Goal: Task Accomplishment & Management: Use online tool/utility

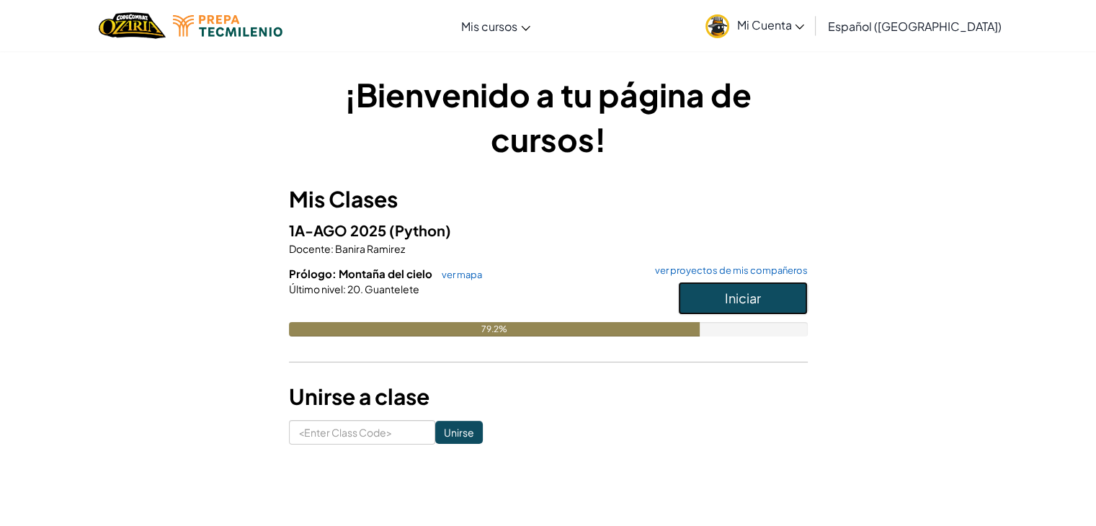
click at [783, 305] on button "Iniciar" at bounding box center [743, 298] width 130 height 33
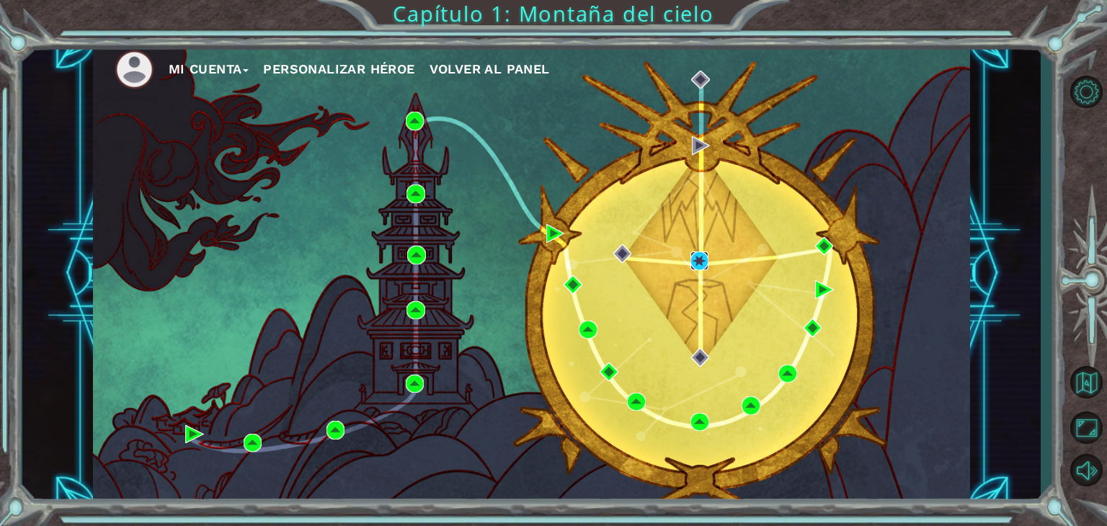
click at [700, 262] on img at bounding box center [699, 260] width 19 height 19
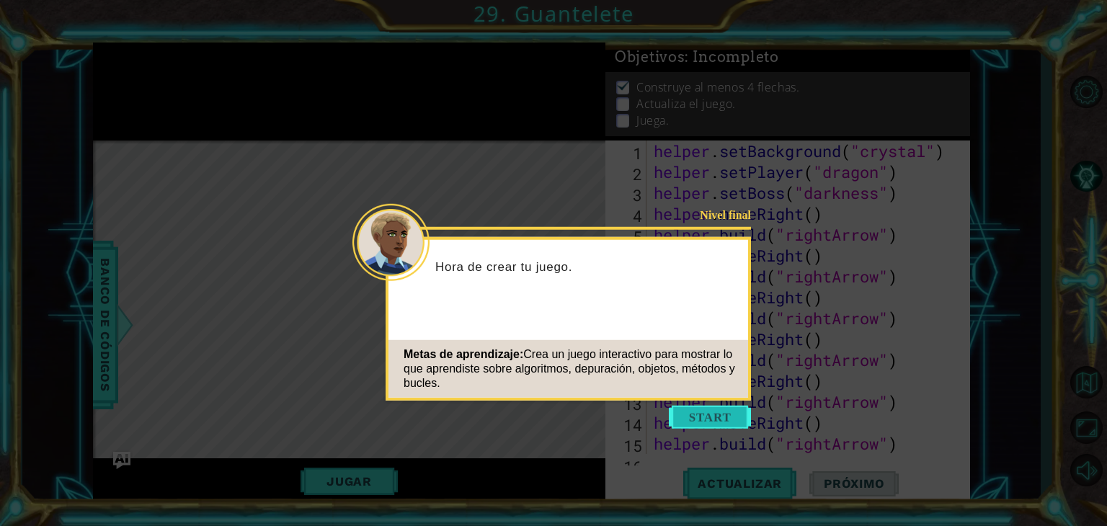
click at [723, 427] on button "Start" at bounding box center [710, 417] width 82 height 23
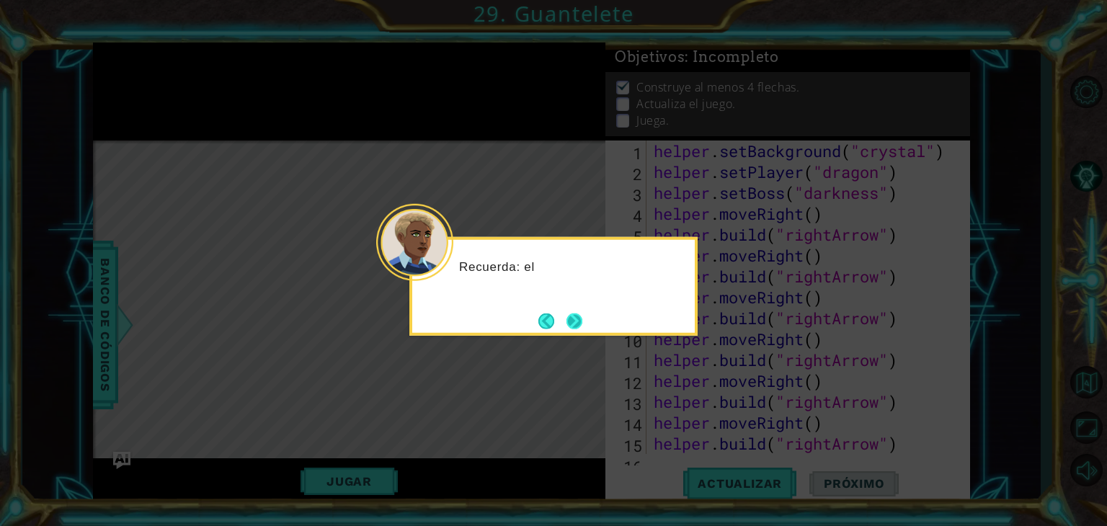
click at [574, 326] on button "Next" at bounding box center [574, 321] width 16 height 16
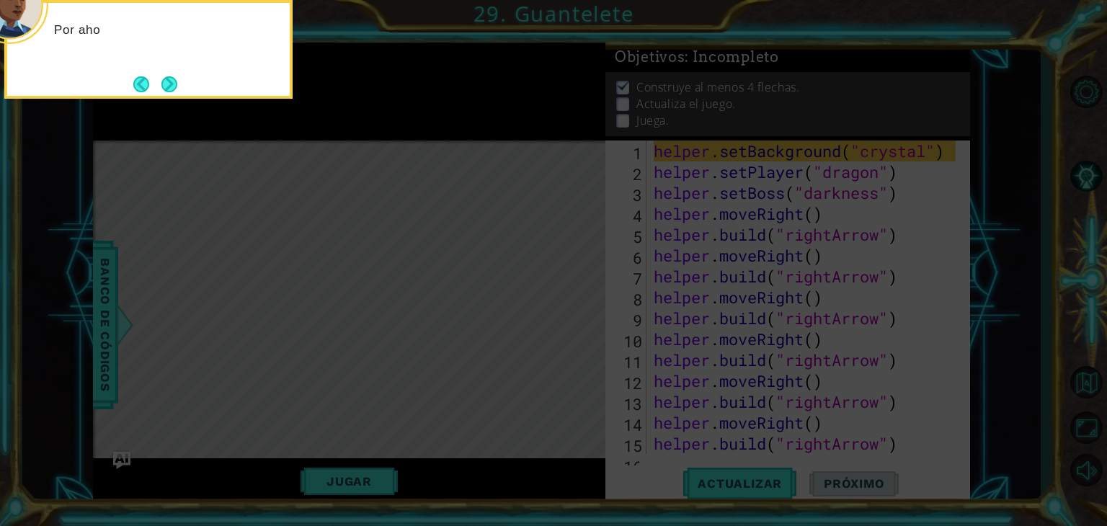
click at [148, 109] on icon at bounding box center [553, 79] width 1107 height 894
click at [166, 92] on button "Next" at bounding box center [169, 84] width 16 height 16
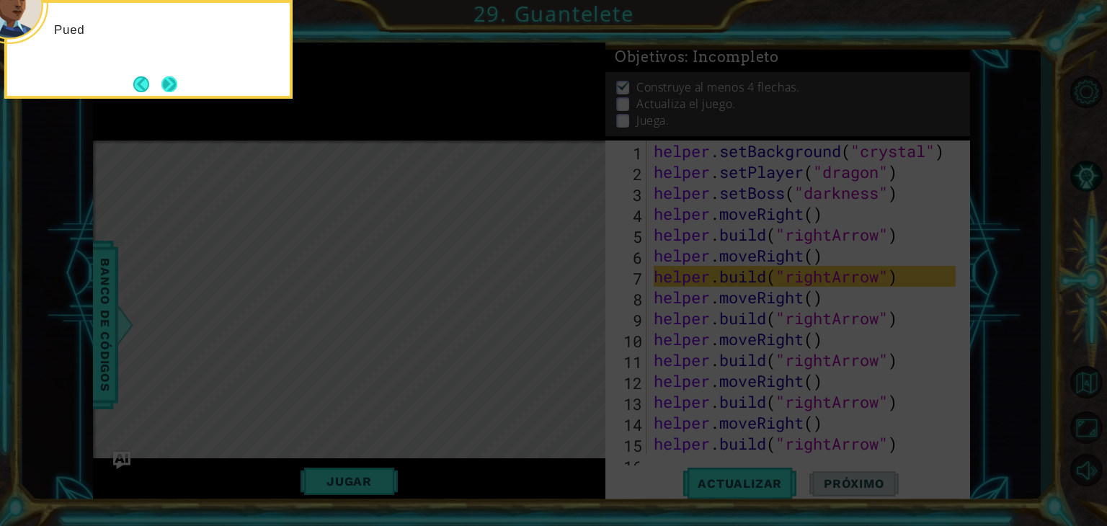
click at [164, 84] on button "Next" at bounding box center [169, 84] width 16 height 16
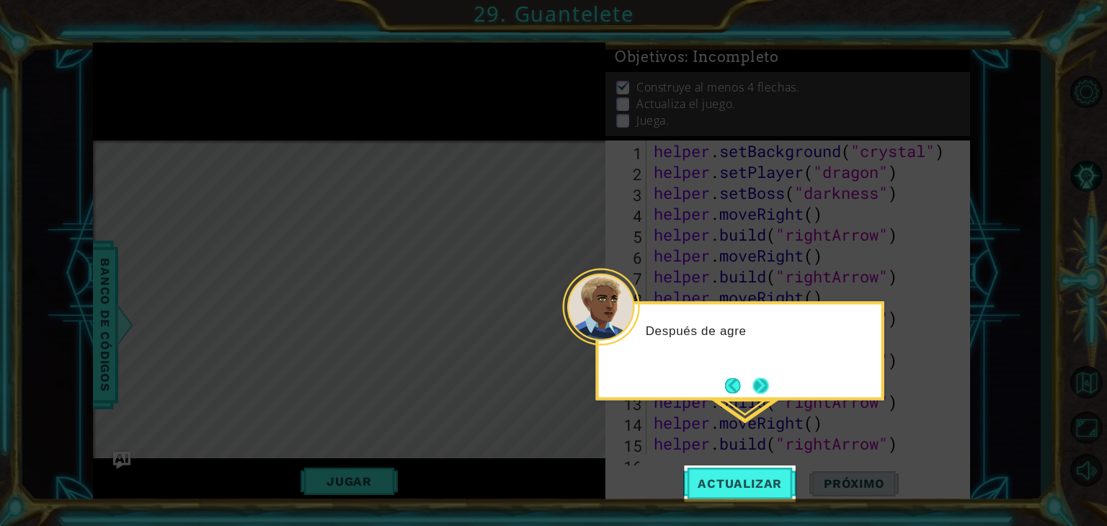
click at [761, 384] on button "Next" at bounding box center [761, 386] width 16 height 16
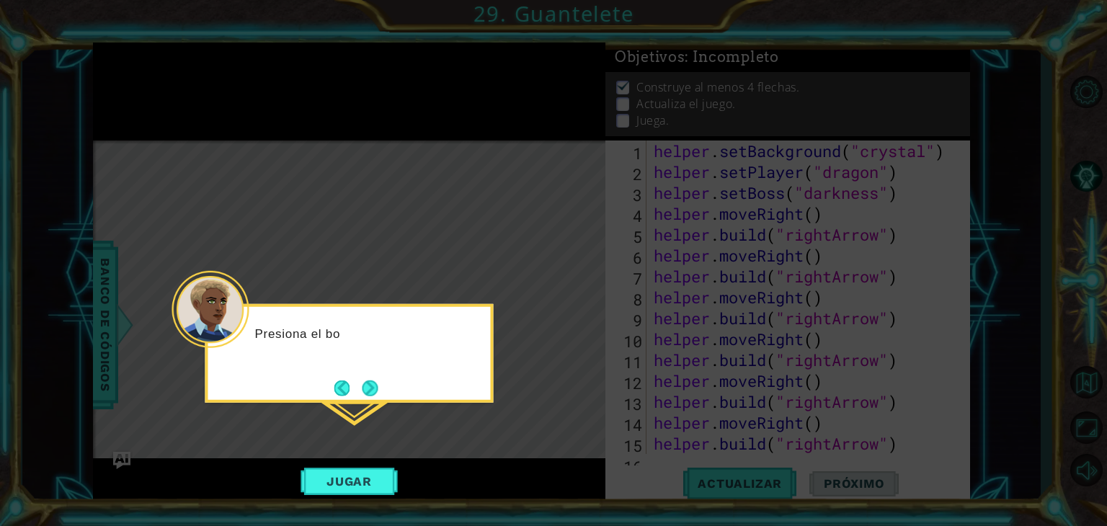
click at [386, 392] on div "Presiona el bo" at bounding box center [349, 353] width 288 height 99
click at [373, 396] on button "Next" at bounding box center [370, 388] width 16 height 16
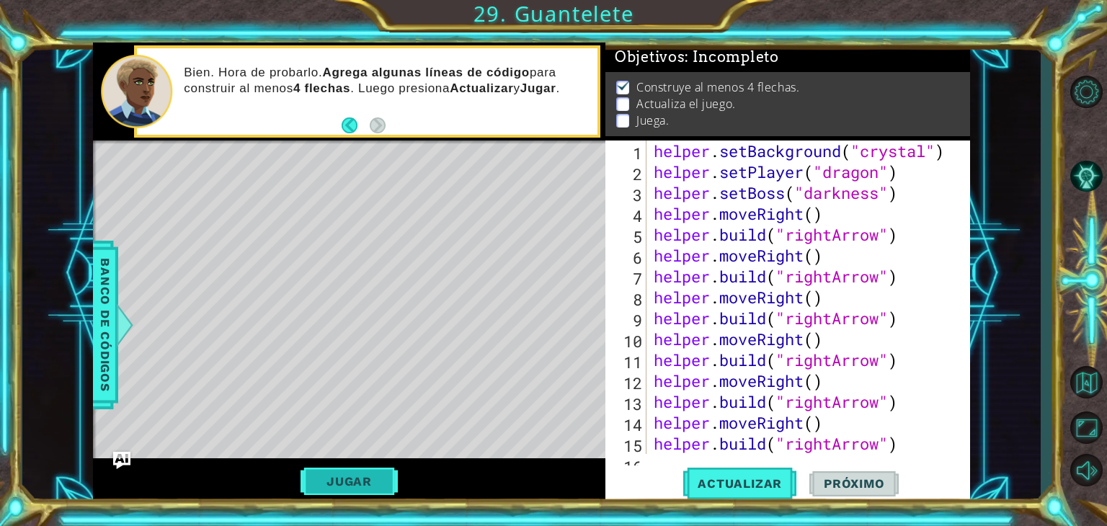
click at [381, 491] on button "Jugar" at bounding box center [348, 481] width 97 height 27
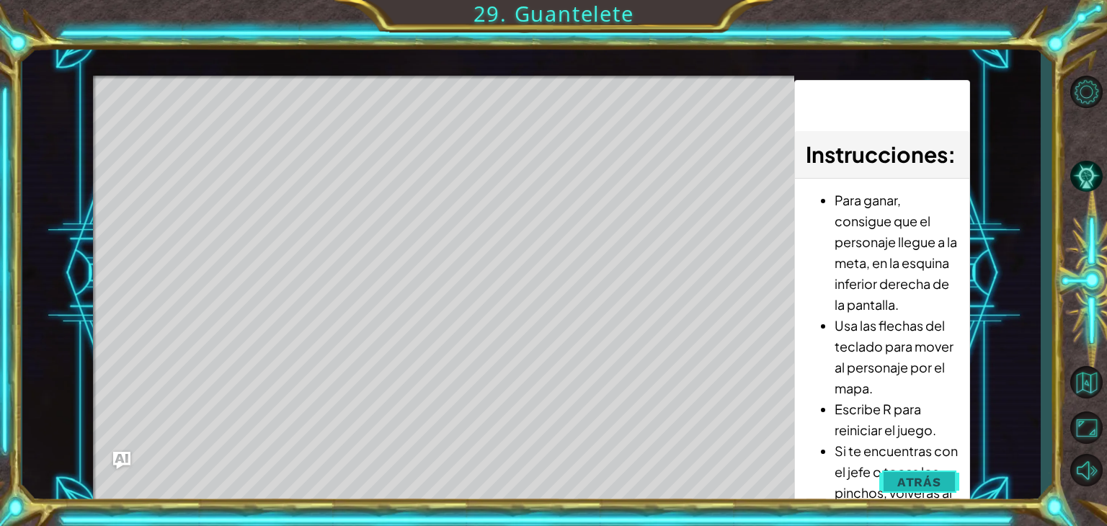
click at [916, 479] on span "Atrás" at bounding box center [919, 482] width 44 height 14
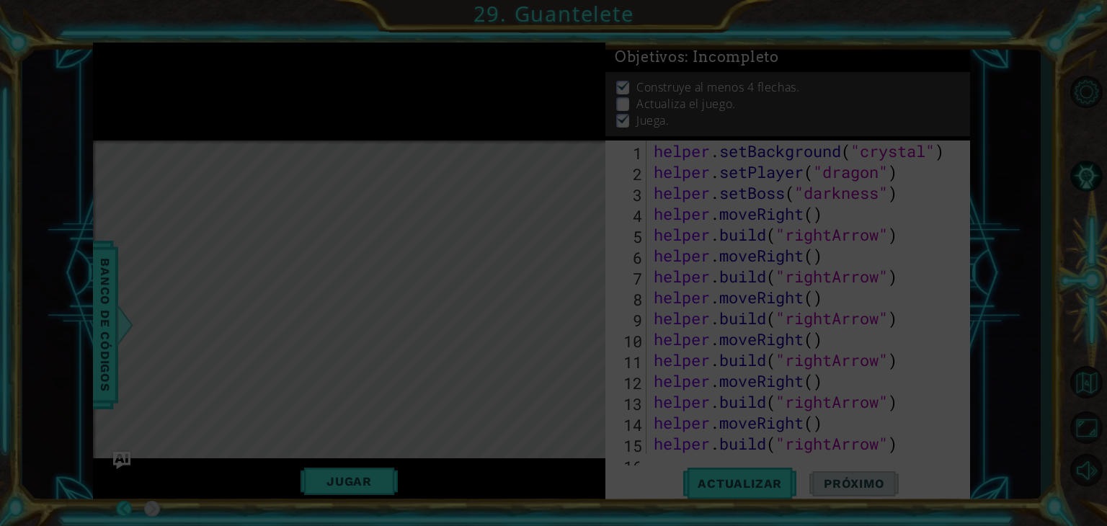
click at [944, 323] on icon at bounding box center [553, 263] width 1107 height 526
click at [908, 360] on icon at bounding box center [553, 263] width 1107 height 526
click at [904, 260] on icon at bounding box center [553, 263] width 1107 height 526
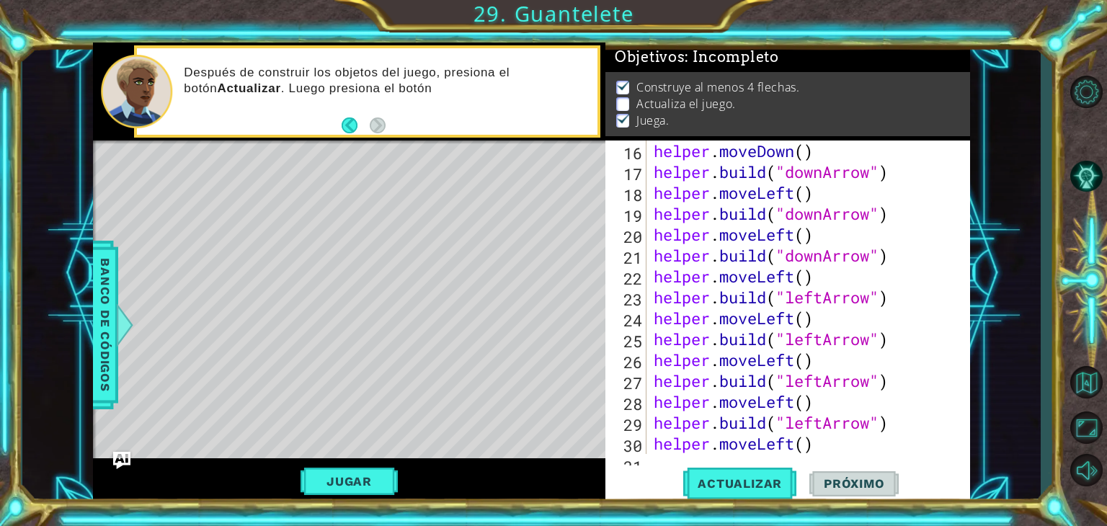
scroll to position [313, 0]
click at [824, 297] on div "helper . build ( "rightArrow" ) helper . moveDown ( ) helper . build ( "downArr…" at bounding box center [807, 297] width 312 height 355
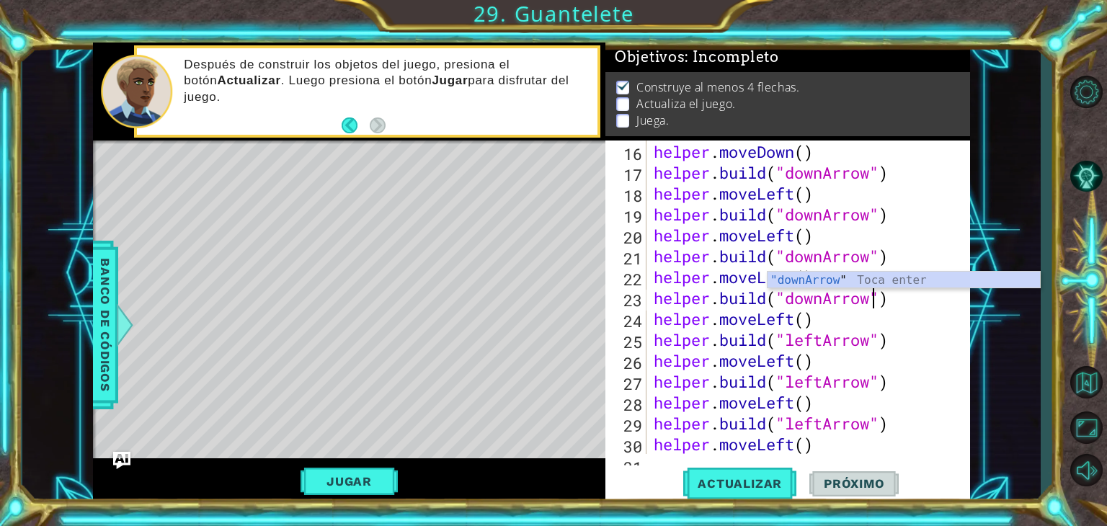
scroll to position [0, 9]
click at [818, 349] on div "helper . build ( "rightArrow" ) helper . moveDown ( ) helper . build ( "downArr…" at bounding box center [807, 297] width 312 height 355
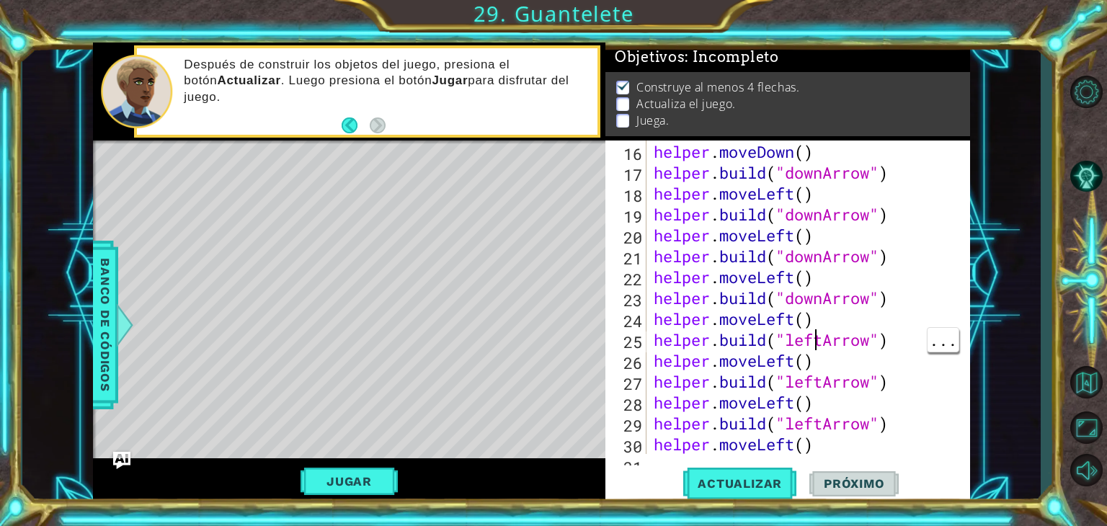
click at [818, 349] on div "helper . build ( "rightArrow" ) helper . moveDown ( ) helper . build ( "downArr…" at bounding box center [807, 297] width 312 height 355
click at [826, 343] on div "helper . build ( "rightArrow" ) helper . moveDown ( ) helper . build ( "downArr…" at bounding box center [807, 297] width 312 height 355
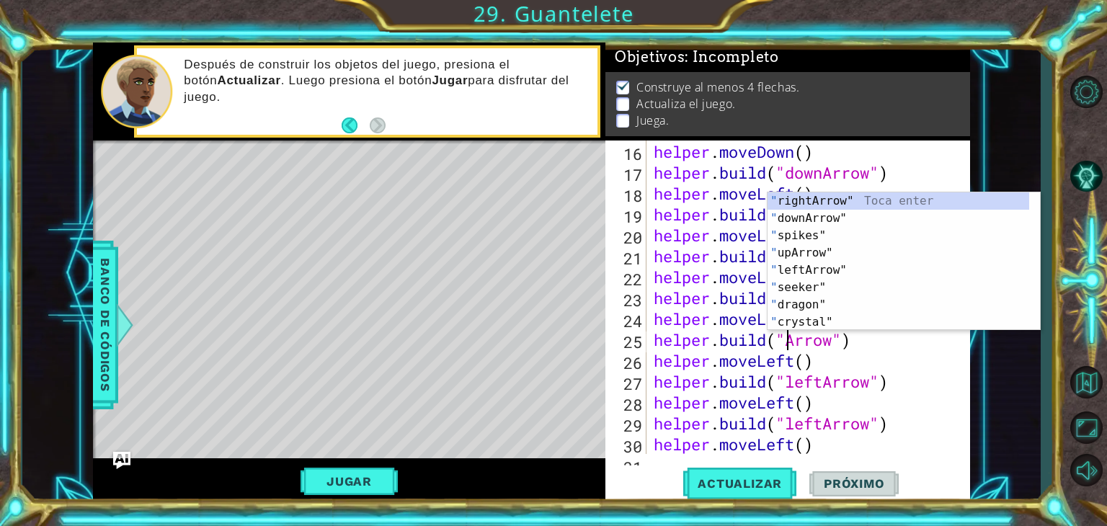
scroll to position [0, 6]
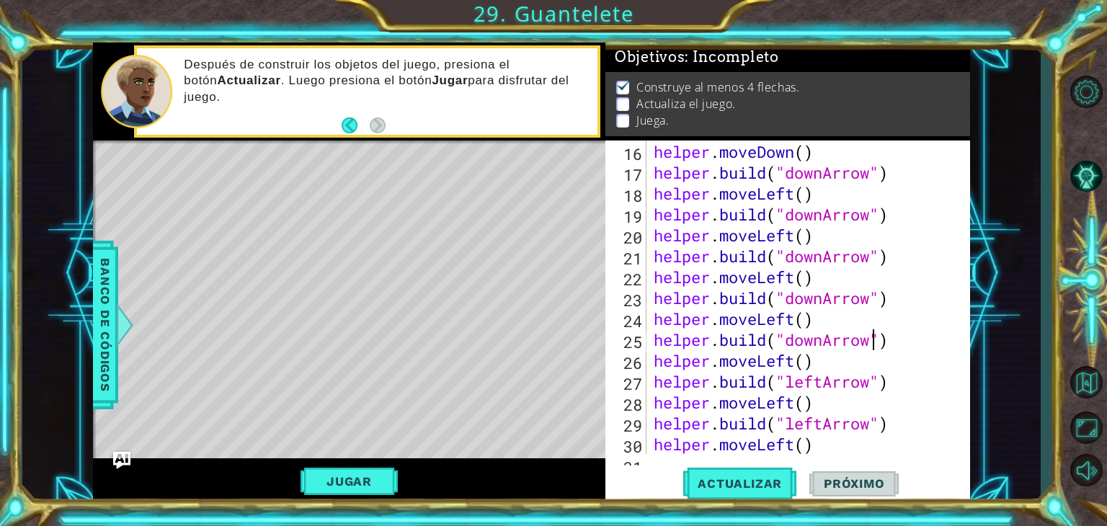
click at [824, 386] on div "helper . build ( "rightArrow" ) helper . moveDown ( ) helper . build ( "downArr…" at bounding box center [807, 297] width 312 height 355
click at [826, 424] on div "helper . build ( "rightArrow" ) helper . moveDown ( ) helper . build ( "downArr…" at bounding box center [807, 297] width 312 height 355
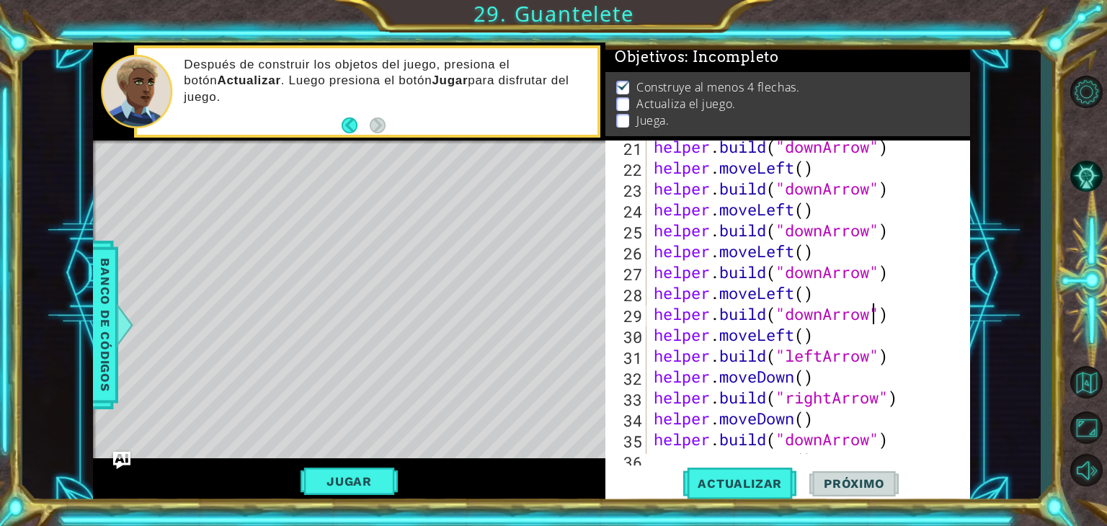
scroll to position [422, 0]
click at [819, 355] on div "helper . build ( "downArrow" ) helper . moveLeft ( ) helper . build ( "downArro…" at bounding box center [807, 313] width 312 height 355
click at [830, 366] on div "helper . build ( "downArrow" ) helper . moveLeft ( ) helper . build ( "downArro…" at bounding box center [807, 314] width 312 height 355
click at [757, 500] on button "Actualizar" at bounding box center [739, 484] width 113 height 37
click at [746, 480] on span "Actualizar" at bounding box center [739, 483] width 113 height 14
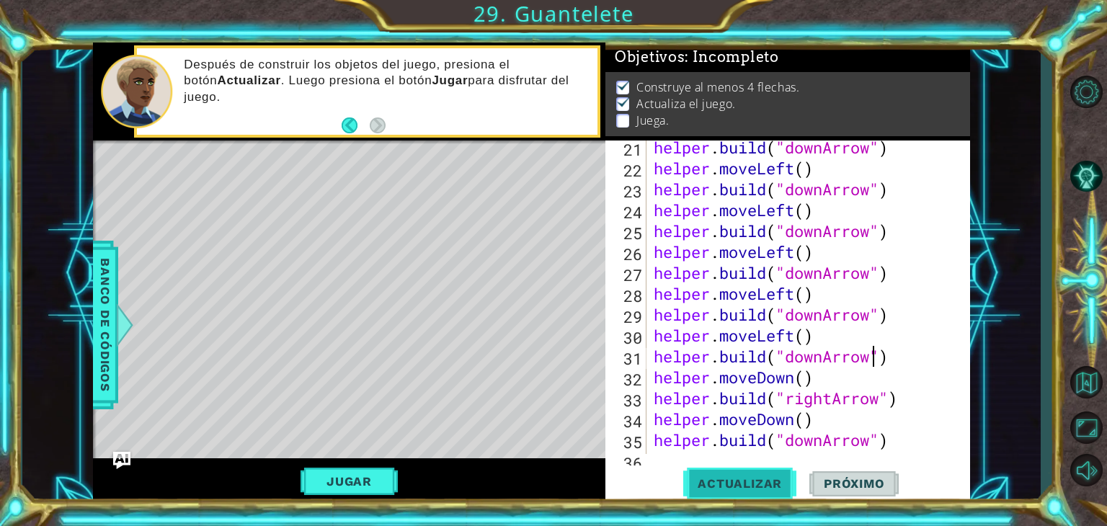
click at [752, 497] on button "Actualizar" at bounding box center [739, 484] width 113 height 37
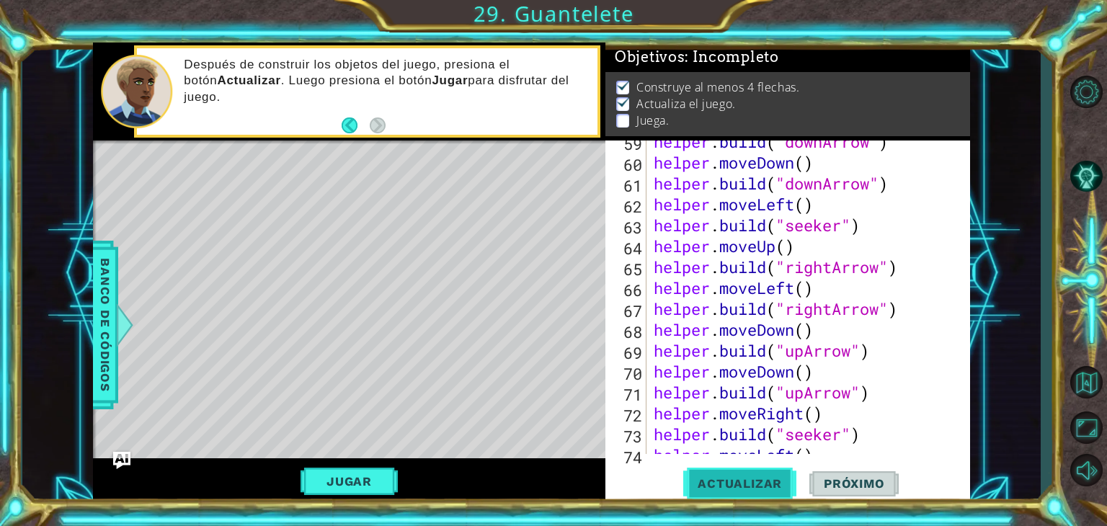
scroll to position [1224, 0]
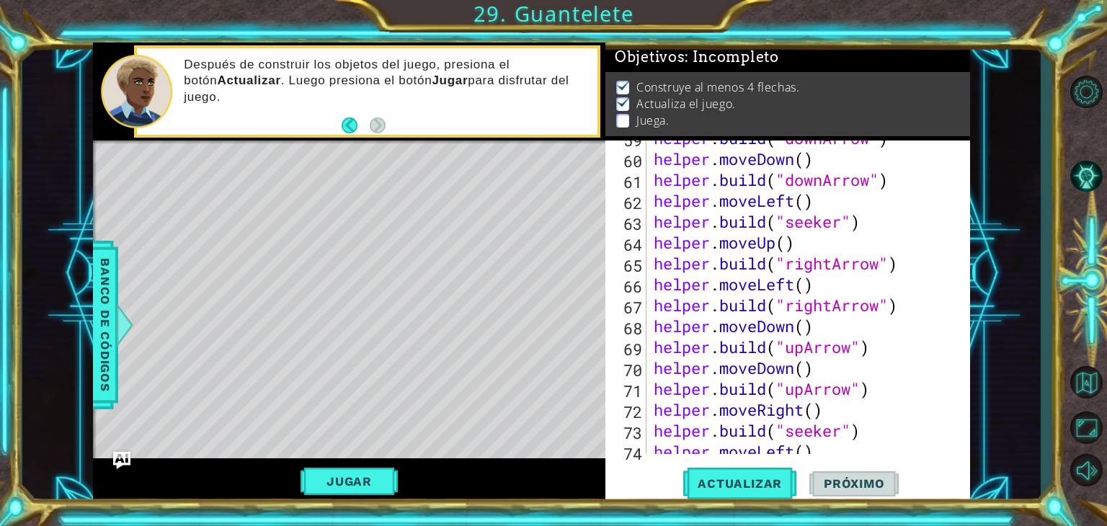
click at [845, 230] on div "helper . build ( "downArrow" ) helper . moveDown ( ) helper . build ( "downArro…" at bounding box center [807, 305] width 312 height 355
click at [870, 229] on div "helper . build ( "downArrow" ) helper . moveDown ( ) helper . build ( "downArro…" at bounding box center [807, 305] width 312 height 355
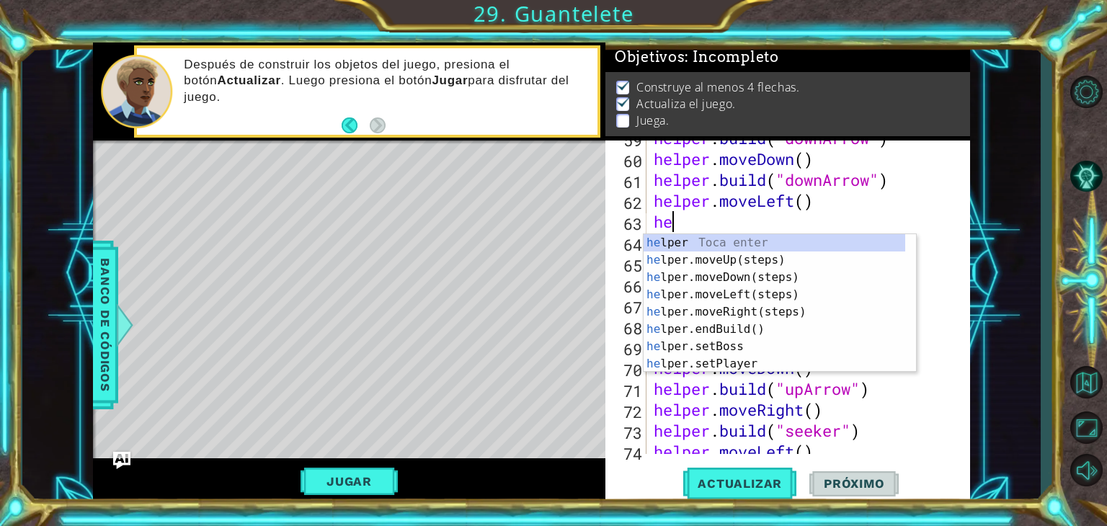
scroll to position [0, 0]
type textarea "h"
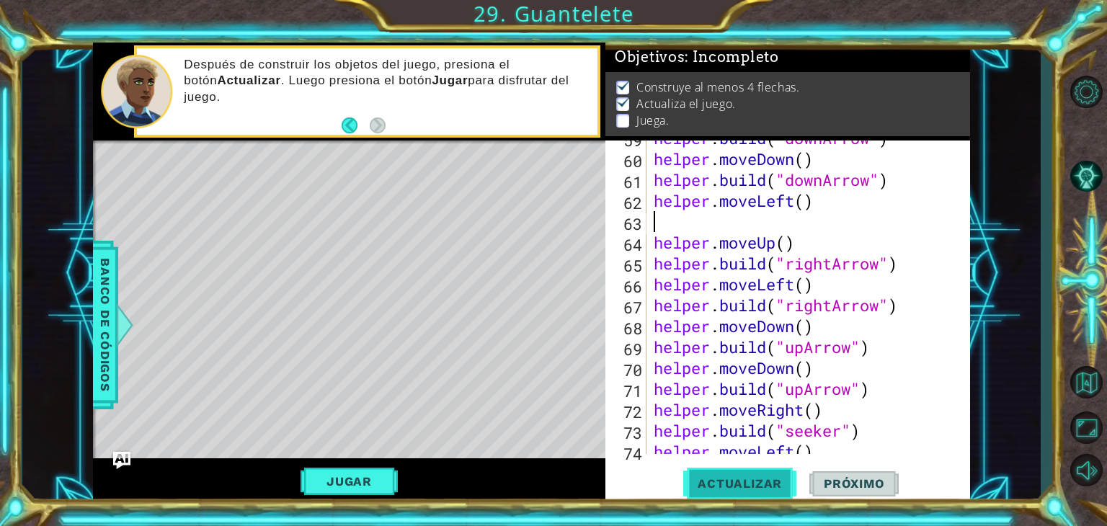
click at [786, 488] on span "Actualizar" at bounding box center [739, 483] width 113 height 14
click at [780, 498] on button "Actualizar" at bounding box center [739, 484] width 113 height 37
click at [893, 440] on div "helper . build ( "downArrow" ) helper . moveDown ( ) helper . build ( "downArro…" at bounding box center [807, 305] width 312 height 355
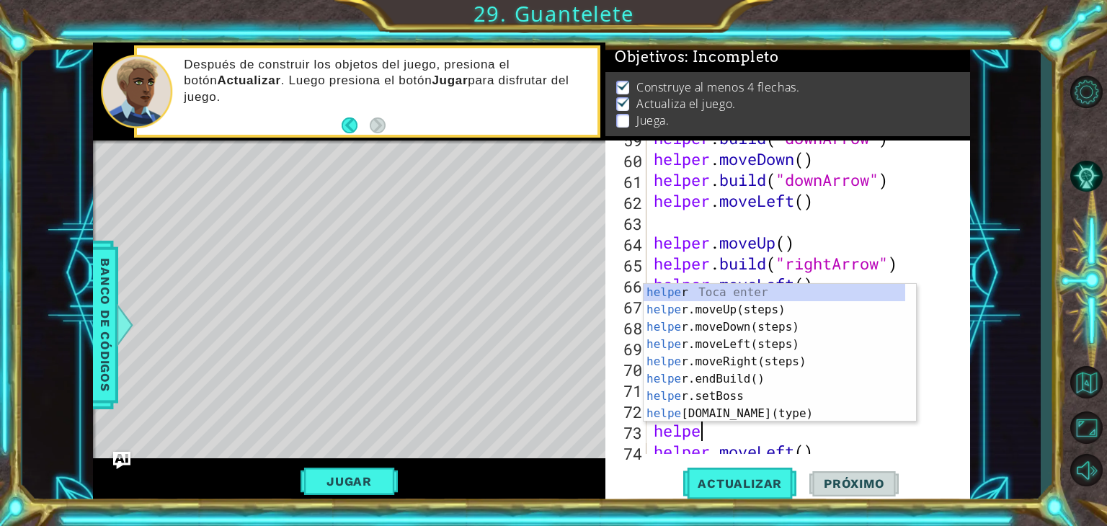
type textarea "h"
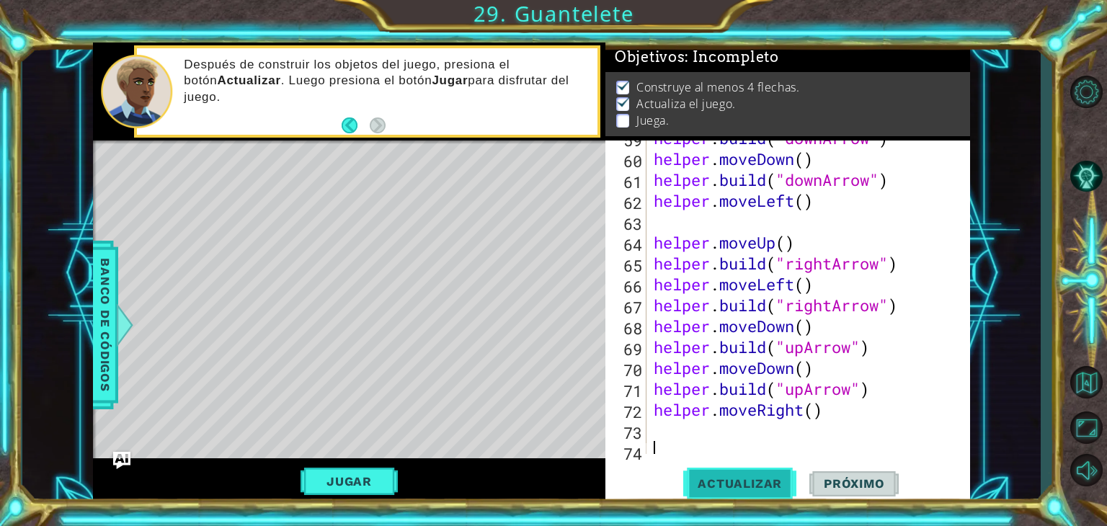
click at [766, 492] on button "Actualizar" at bounding box center [739, 484] width 113 height 37
type textarea "helper.moveRight()"
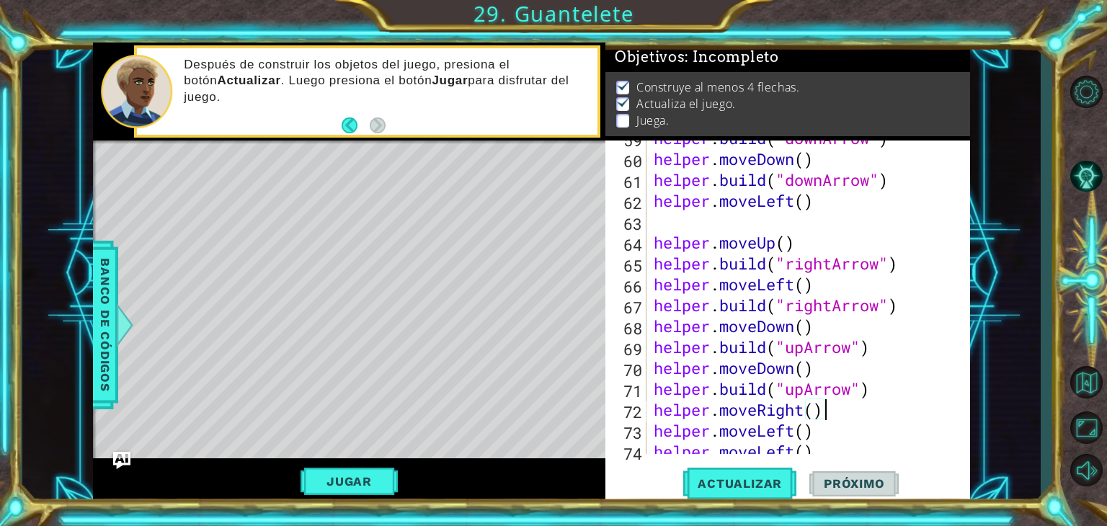
click at [712, 231] on div "helper . build ( "downArrow" ) helper . moveDown ( ) helper . build ( "downArro…" at bounding box center [807, 305] width 312 height 355
type textarea "helper.moveLeft()"
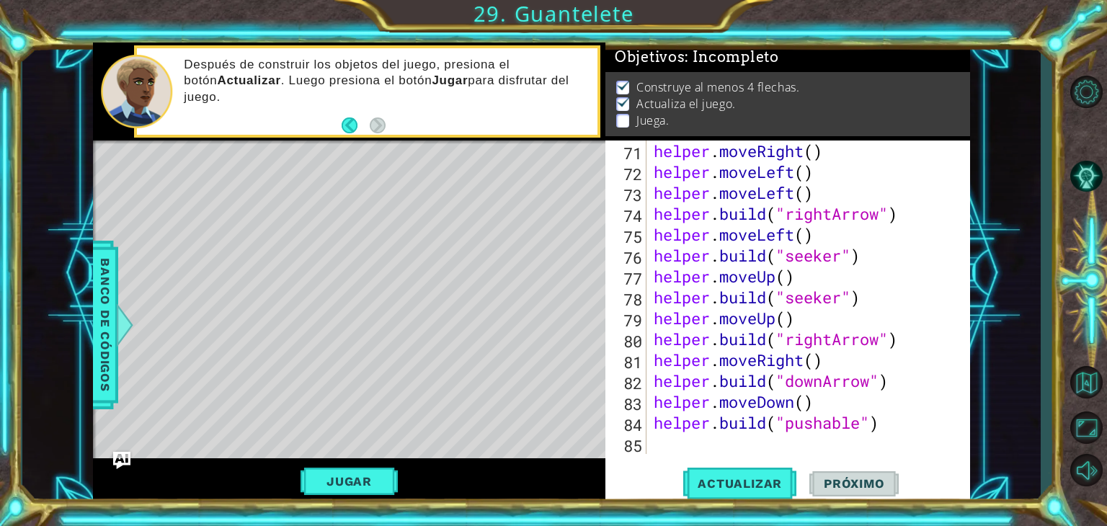
scroll to position [1462, 0]
click at [845, 466] on button "Próximo" at bounding box center [853, 484] width 89 height 37
click at [832, 453] on div "helper . moveRight ( ) helper . moveLeft ( ) helper . moveLeft ( ) helper . bui…" at bounding box center [807, 318] width 312 height 355
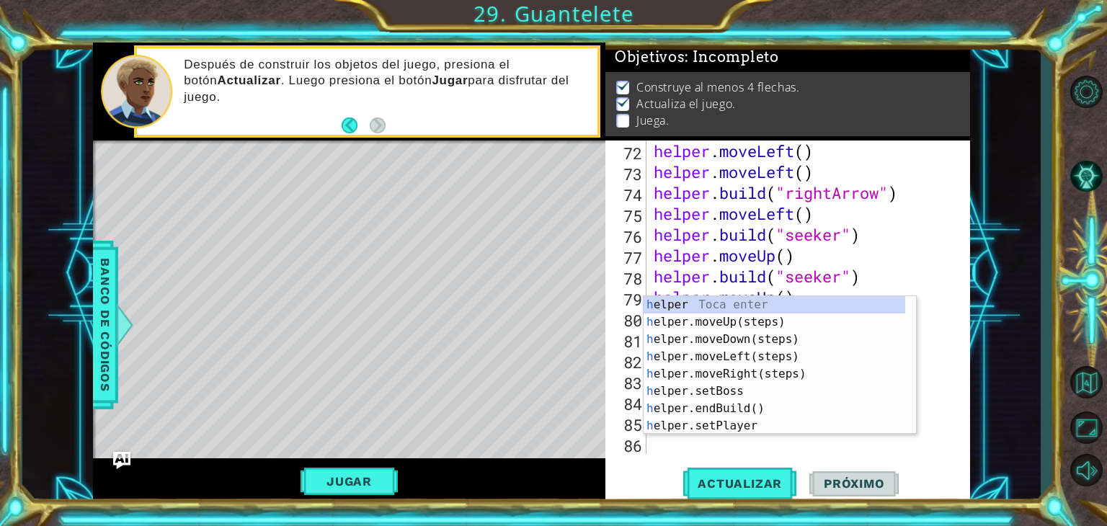
scroll to position [1484, 0]
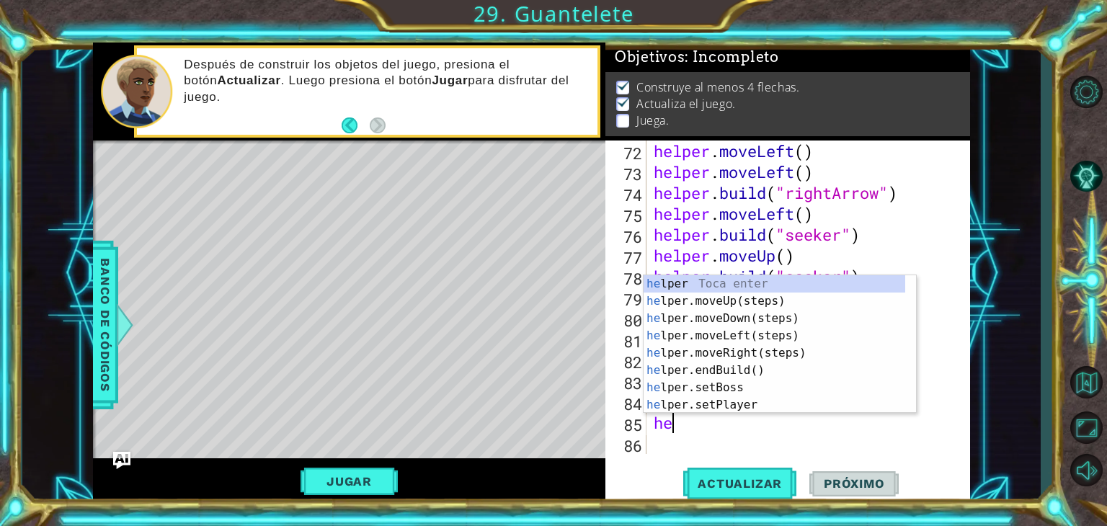
type textarea "hel"
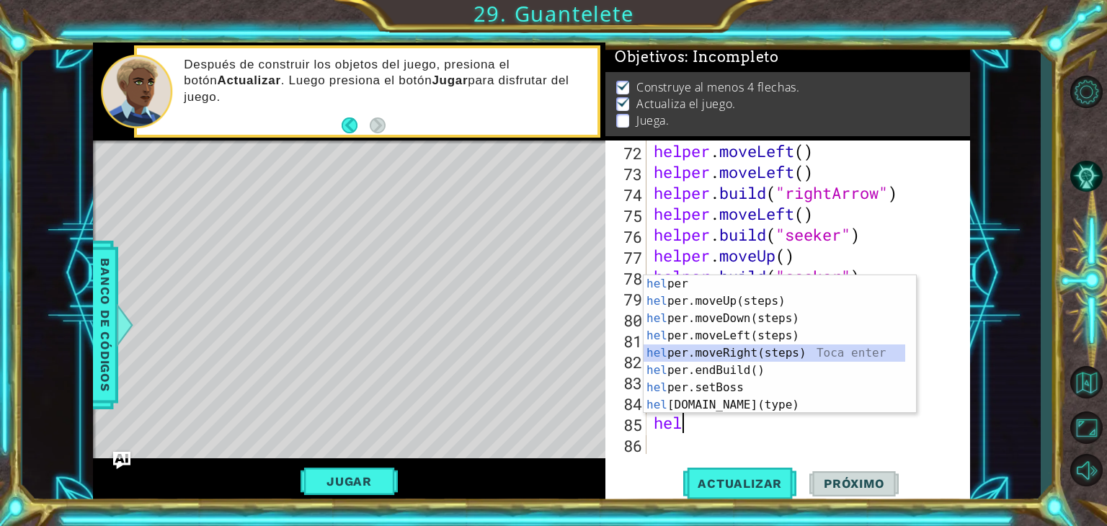
click at [751, 352] on div "hel per Toca enter hel per.moveUp(steps) Toca enter hel per.moveDown(steps) Toc…" at bounding box center [775, 361] width 262 height 173
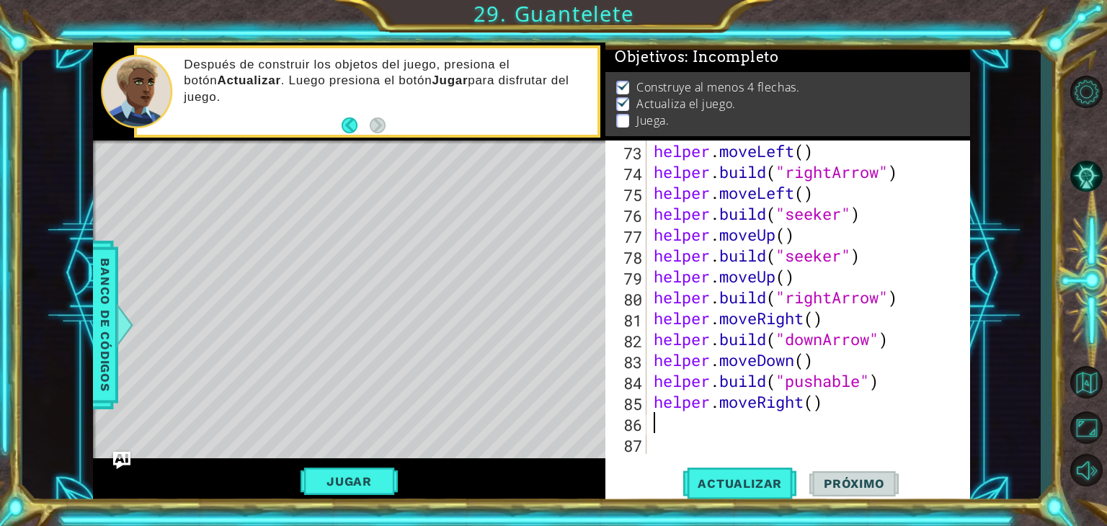
scroll to position [1505, 0]
click at [811, 403] on div "helper . moveLeft ( ) helper . build ( "rightArrow" ) helper . moveLeft ( ) hel…" at bounding box center [807, 318] width 312 height 355
click at [770, 492] on button "Actualizar" at bounding box center [739, 484] width 113 height 37
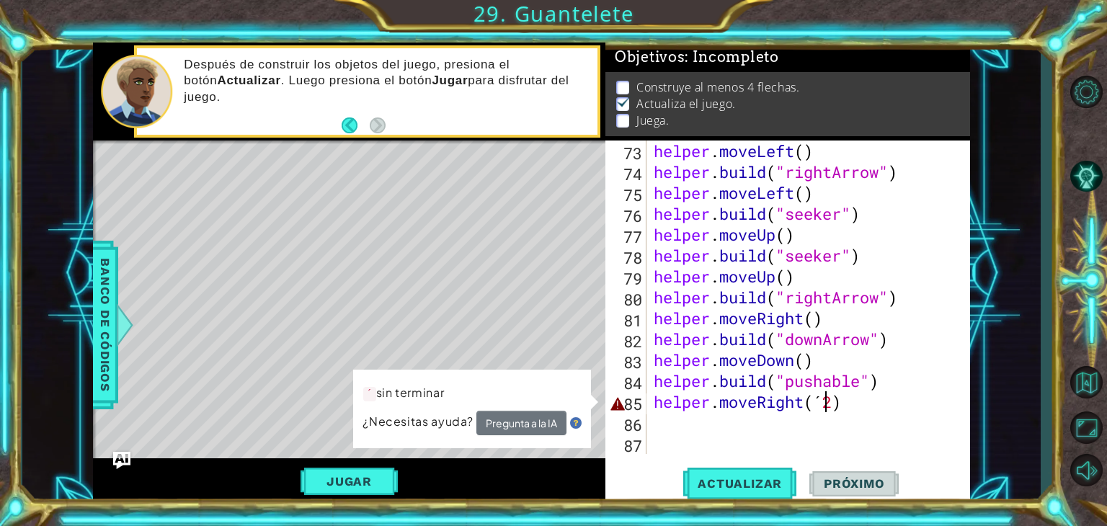
click at [824, 407] on div "helper . moveLeft ( ) helper . build ( "rightArrow" ) helper . moveLeft ( ) hel…" at bounding box center [807, 318] width 312 height 355
type textarea "helper.moveRight(2)"
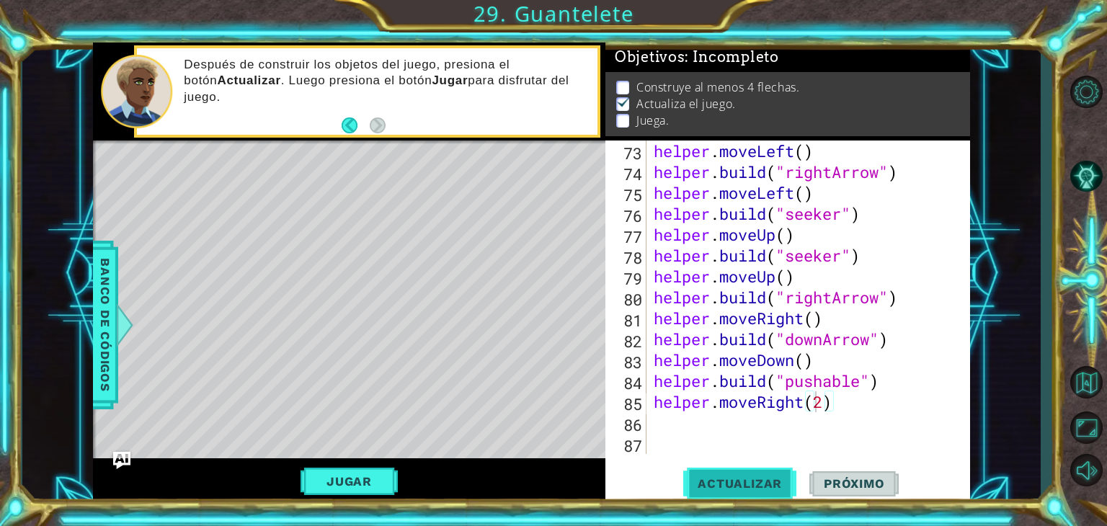
click at [765, 473] on button "Actualizar" at bounding box center [739, 484] width 113 height 37
click at [819, 442] on div "helper . moveLeft ( ) helper . build ( "rightArrow" ) helper . moveLeft ( ) hel…" at bounding box center [807, 318] width 312 height 355
click at [780, 434] on div "helper . moveLeft ( ) helper . build ( "rightArrow" ) helper . moveLeft ( ) hel…" at bounding box center [807, 318] width 312 height 355
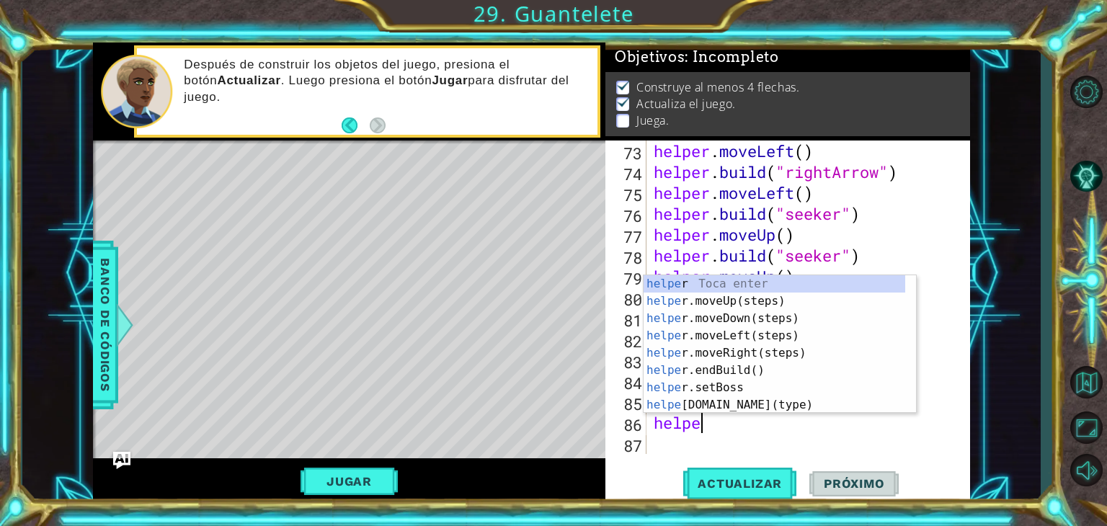
scroll to position [0, 1]
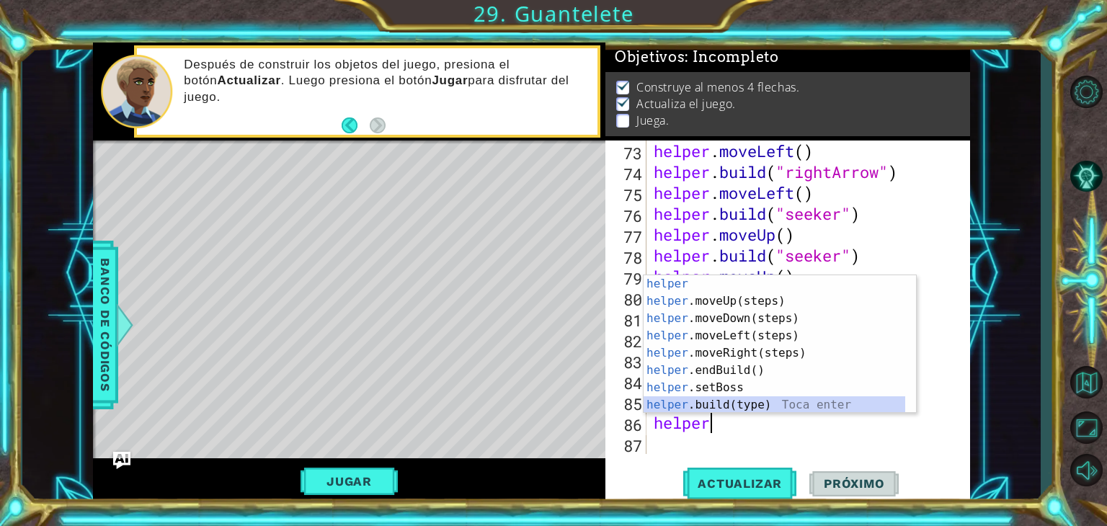
click at [801, 398] on div "helper Toca enter helper .moveUp(steps) Toca enter helper .moveDown(steps) Toca…" at bounding box center [775, 361] width 262 height 173
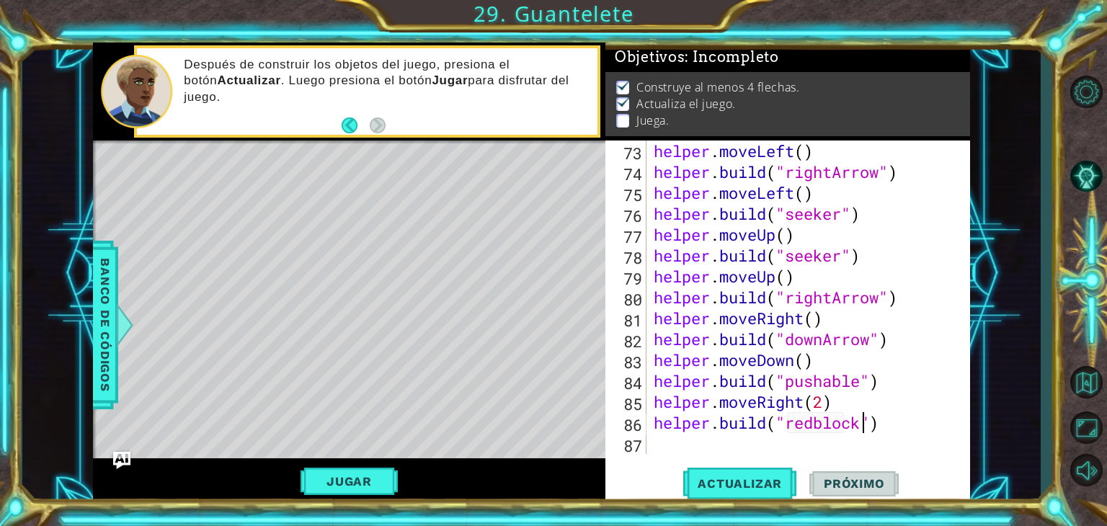
scroll to position [0, 9]
click at [783, 499] on button "Actualizar" at bounding box center [739, 484] width 113 height 37
click at [775, 486] on span "Actualizar" at bounding box center [739, 483] width 113 height 14
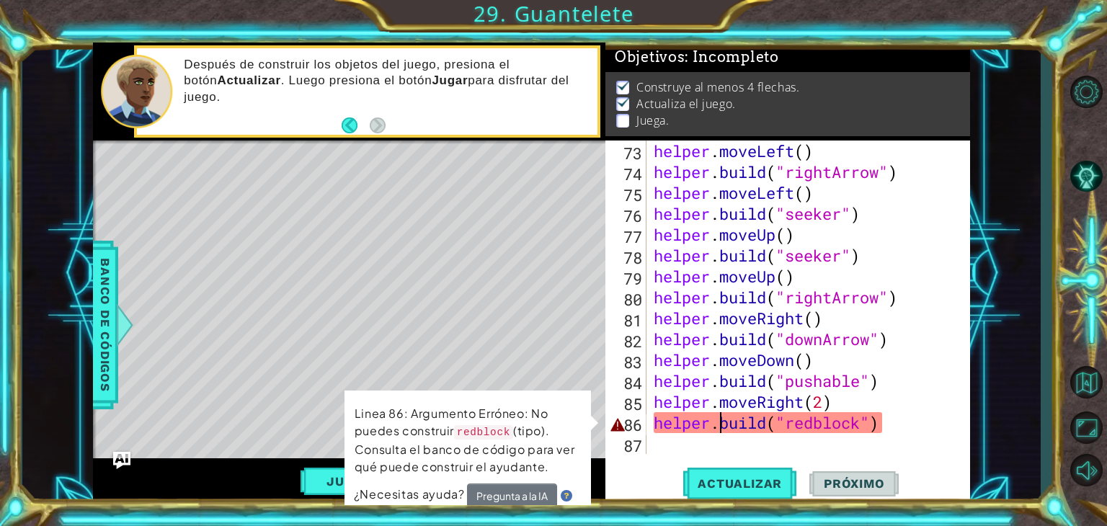
click at [721, 424] on div "helper . moveLeft ( ) helper . build ( "rightArrow" ) helper . moveLeft ( ) hel…" at bounding box center [807, 318] width 312 height 355
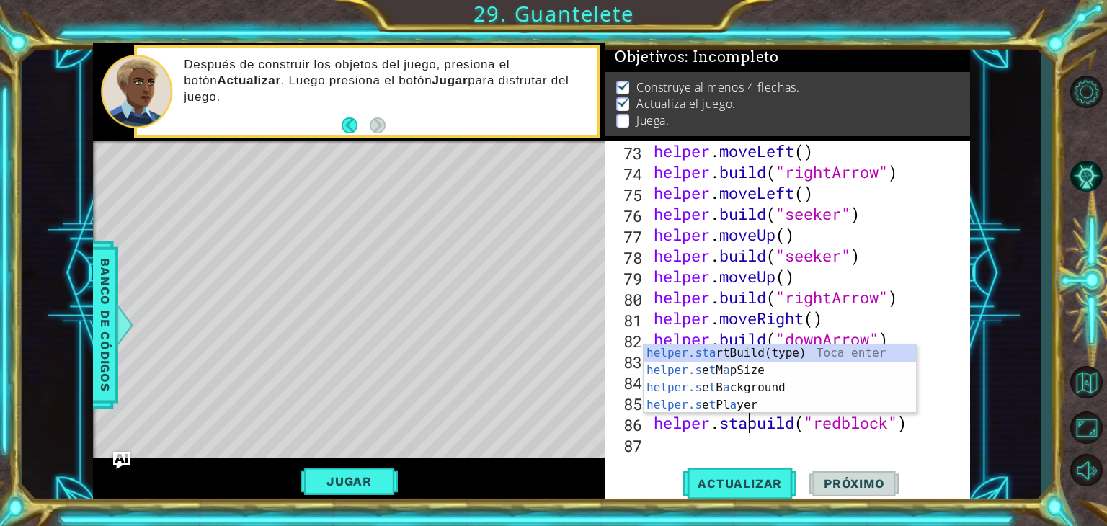
scroll to position [0, 4]
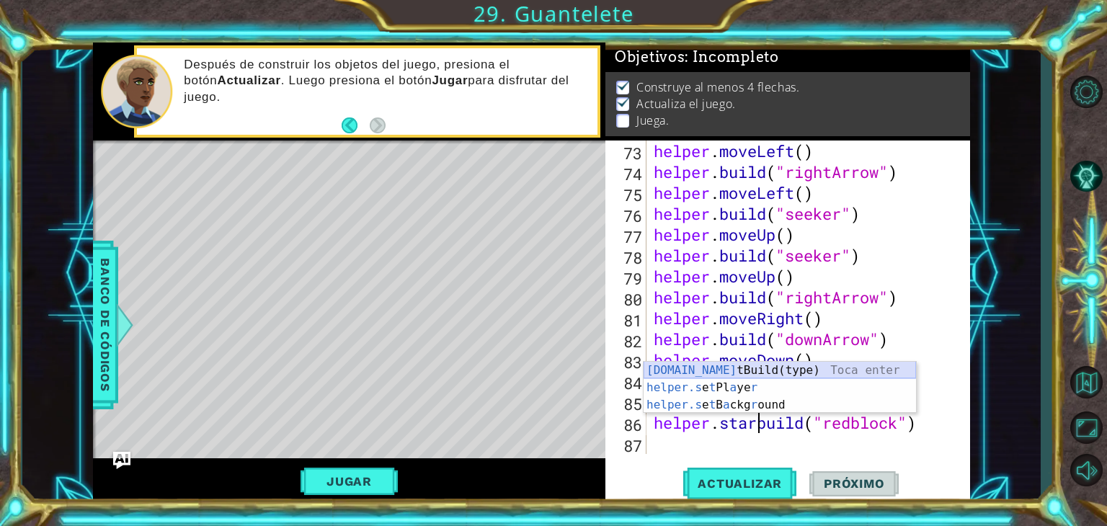
click at [752, 366] on div "[DOMAIN_NAME] tBuild(type) Toca enter helper.s e t Pl a ye r Toca enter helper.…" at bounding box center [780, 405] width 272 height 86
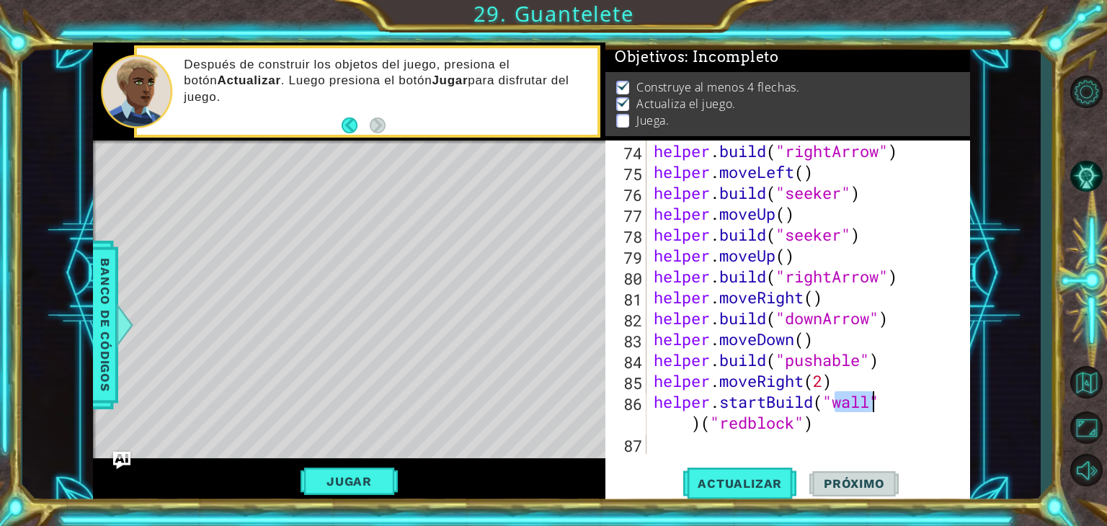
scroll to position [1525, 0]
click at [700, 424] on div "helper . build ( "rightArrow" ) helper . moveLeft ( ) helper . build ( "seeker"…" at bounding box center [807, 318] width 312 height 355
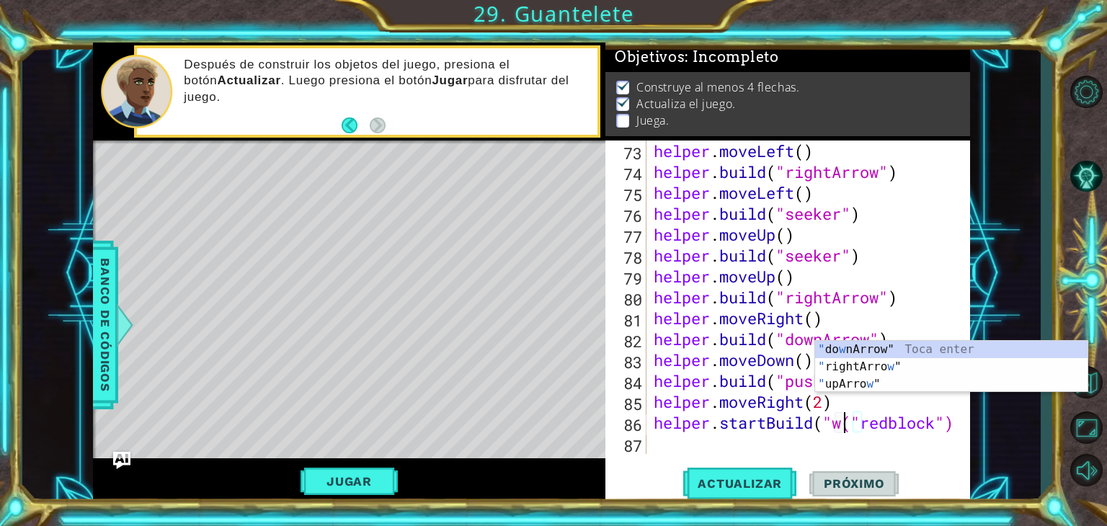
scroll to position [1505, 0]
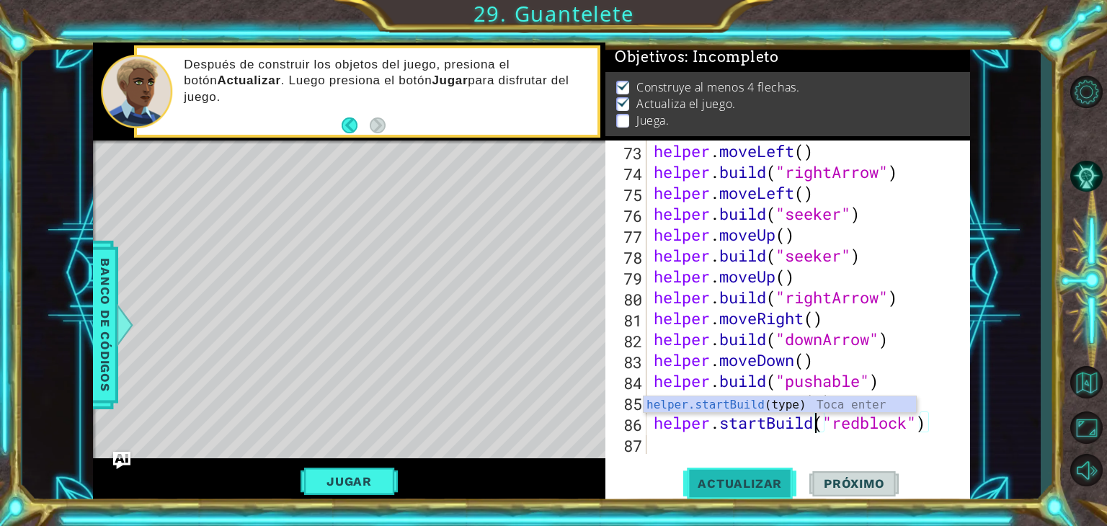
click at [787, 486] on span "Actualizar" at bounding box center [739, 483] width 113 height 14
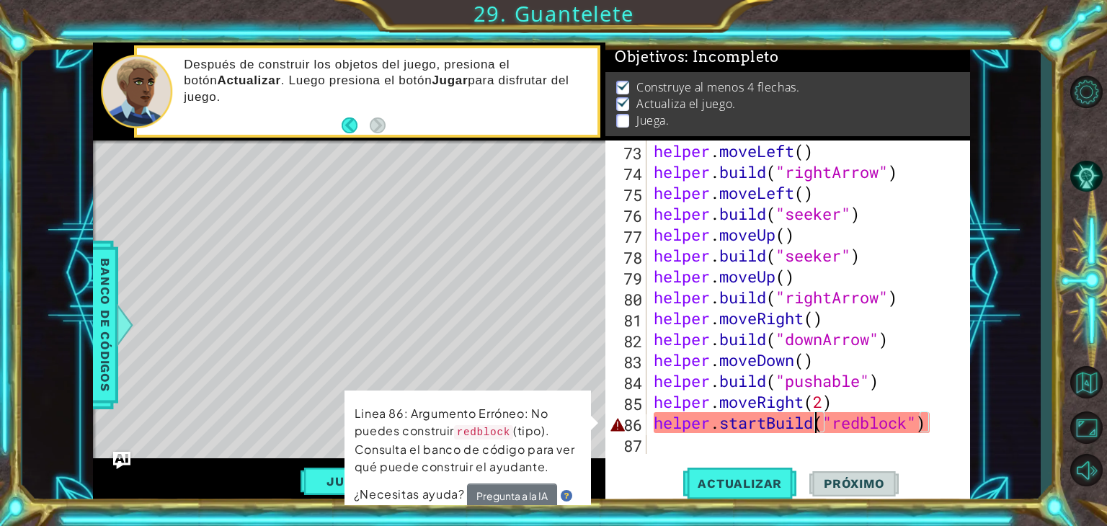
click at [859, 424] on div "helper . moveLeft ( ) helper . build ( "rightArrow" ) helper . moveLeft ( ) hel…" at bounding box center [807, 318] width 312 height 355
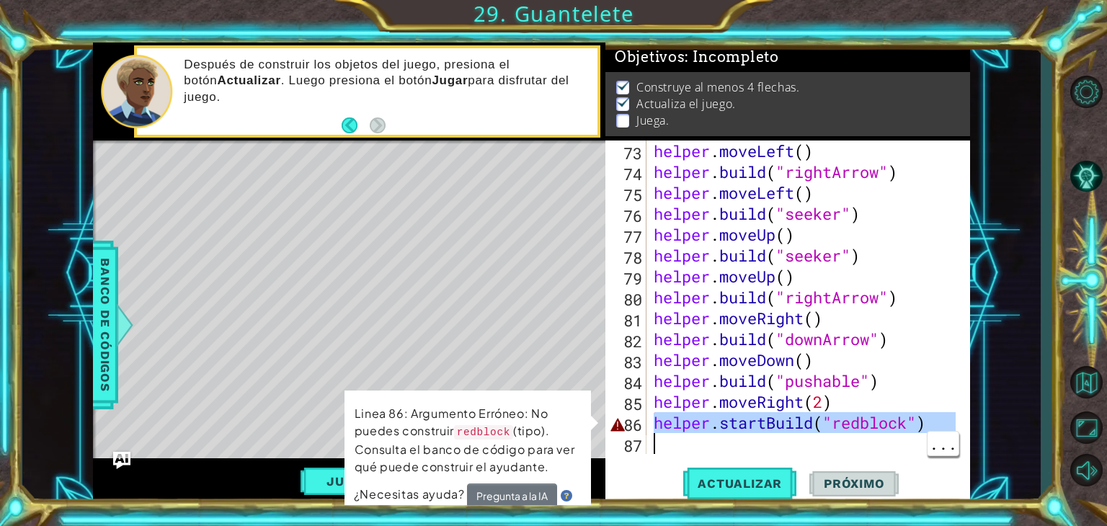
click at [868, 423] on div "helper . moveLeft ( ) helper . build ( "rightArrow" ) helper . moveLeft ( ) hel…" at bounding box center [803, 297] width 305 height 313
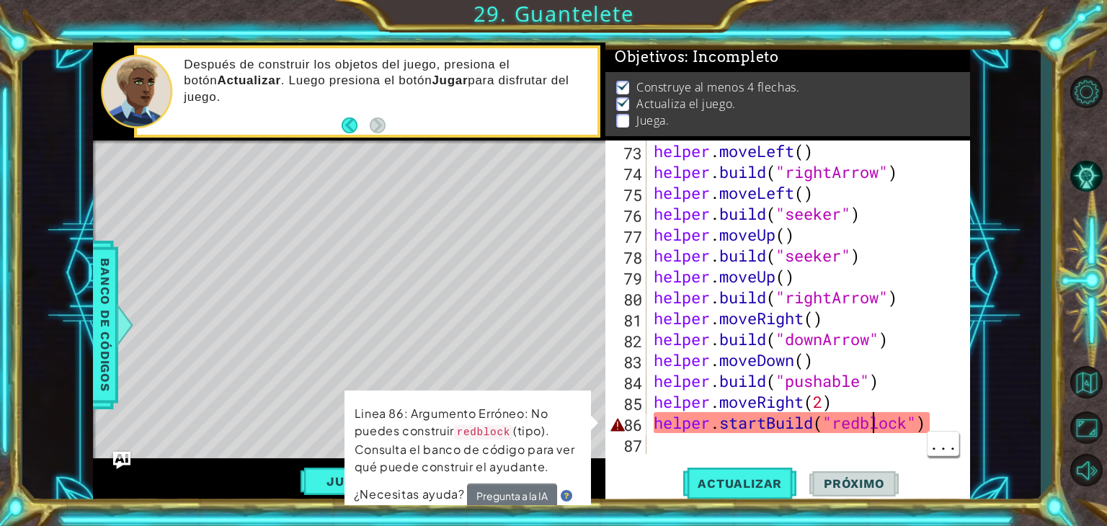
click at [870, 424] on div "helper . moveLeft ( ) helper . build ( "rightArrow" ) helper . moveLeft ( ) hel…" at bounding box center [807, 318] width 312 height 355
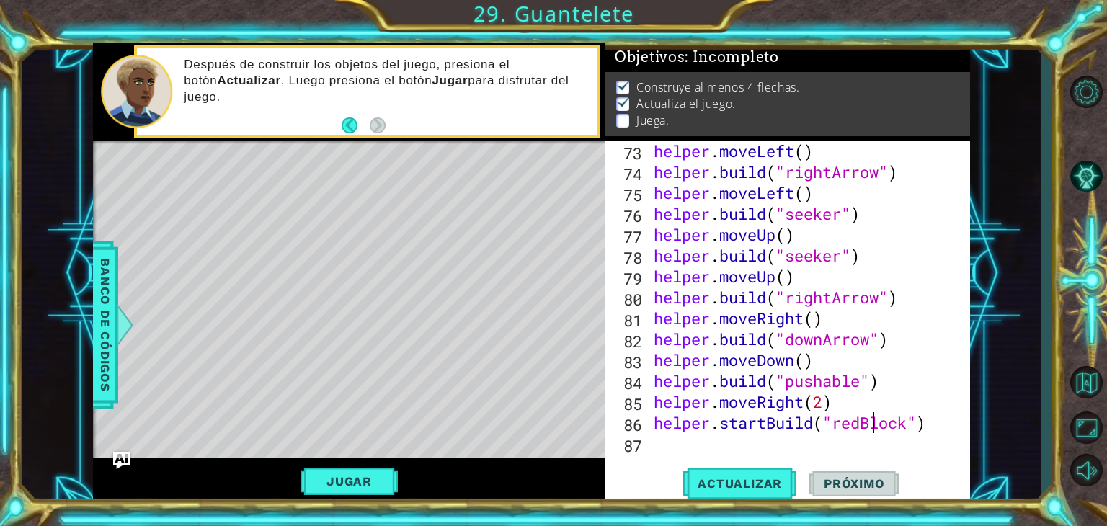
scroll to position [0, 9]
click at [755, 487] on span "Actualizar" at bounding box center [739, 483] width 113 height 14
click at [763, 423] on div "helper . moveLeft ( ) helper . build ( "rightArrow" ) helper . moveLeft ( ) hel…" at bounding box center [807, 318] width 312 height 355
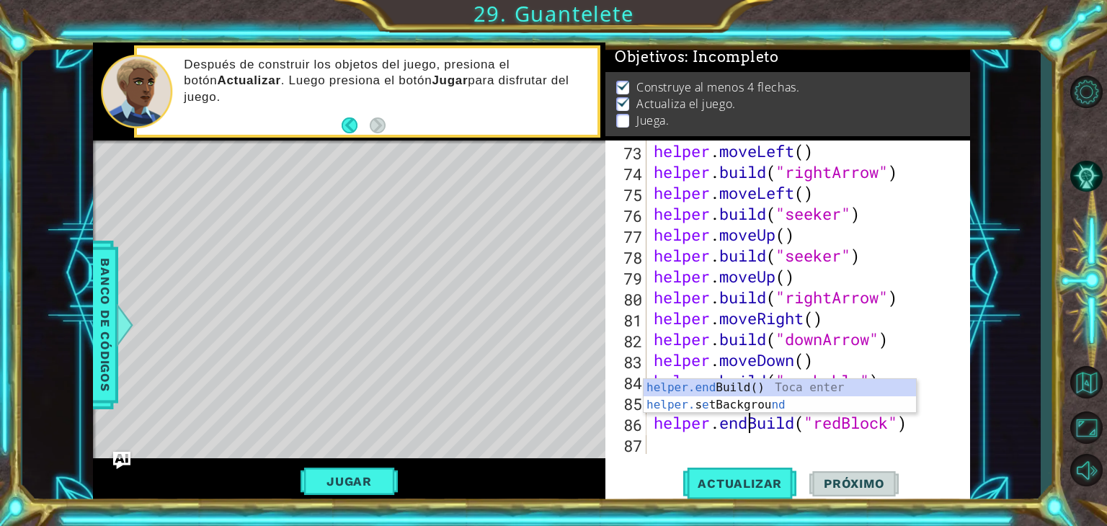
scroll to position [0, 4]
type textarea "helper.endBuild("redBlock")"
click at [767, 493] on button "Actualizar" at bounding box center [739, 484] width 113 height 37
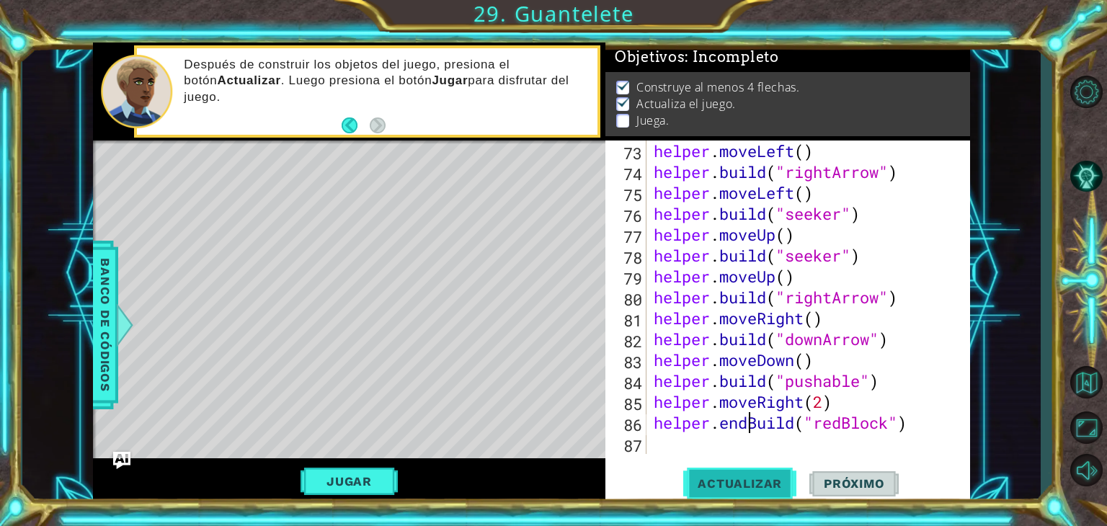
click at [762, 484] on span "Actualizar" at bounding box center [739, 483] width 113 height 14
click at [765, 495] on button "Actualizar" at bounding box center [739, 484] width 113 height 37
click at [99, 334] on span "Banco de códigos" at bounding box center [105, 324] width 23 height 149
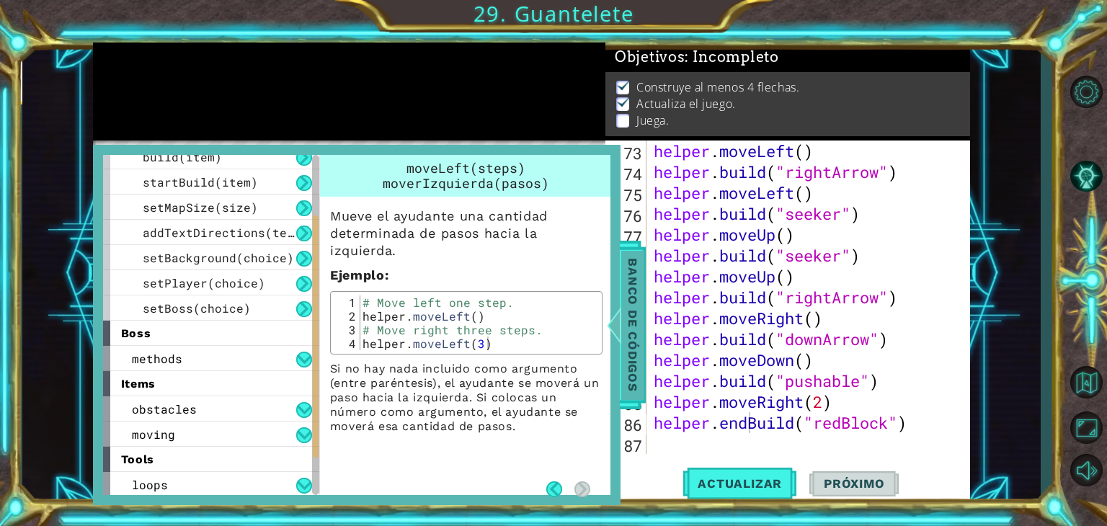
scroll to position [164, 0]
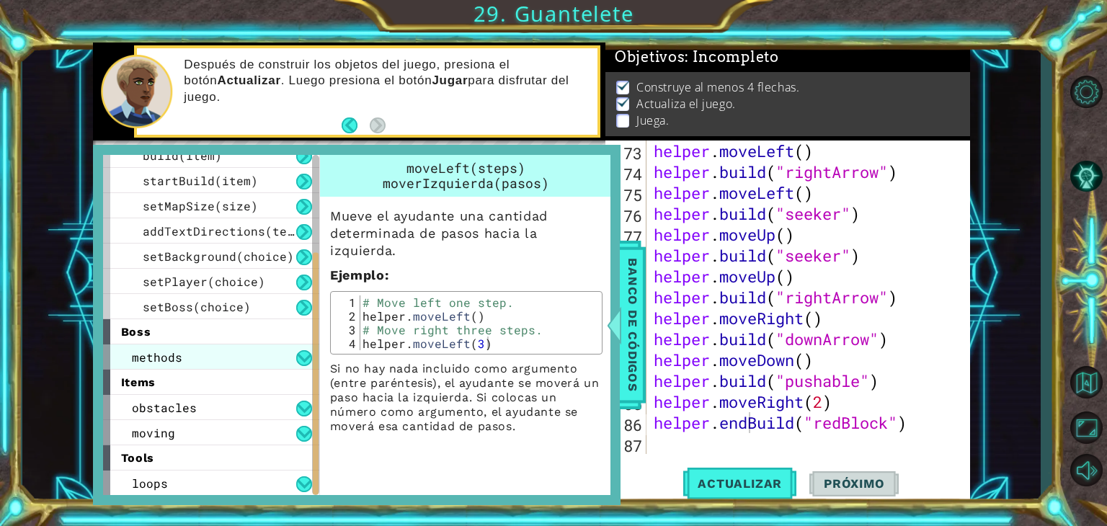
click at [242, 357] on div "methods" at bounding box center [211, 356] width 216 height 25
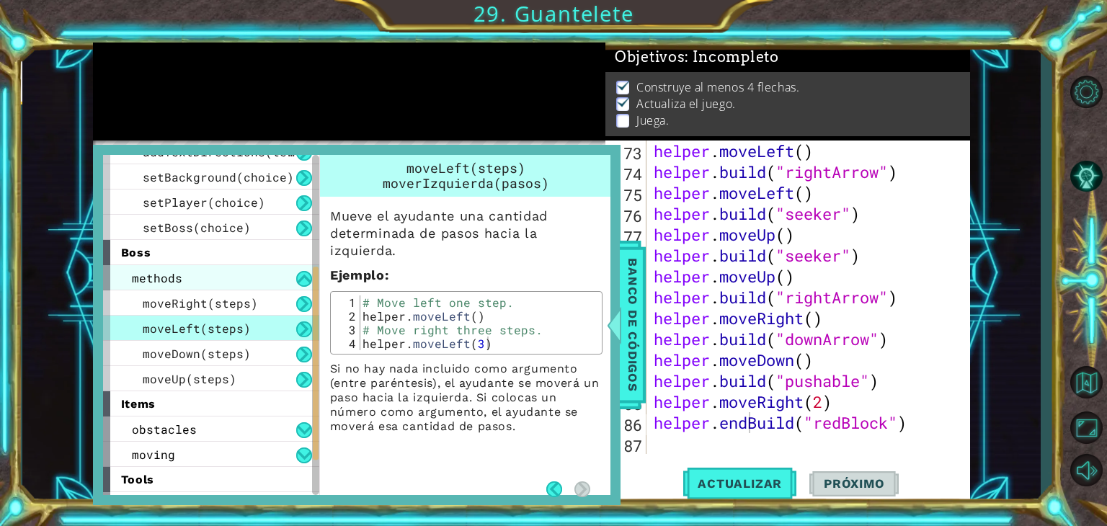
scroll to position [264, 0]
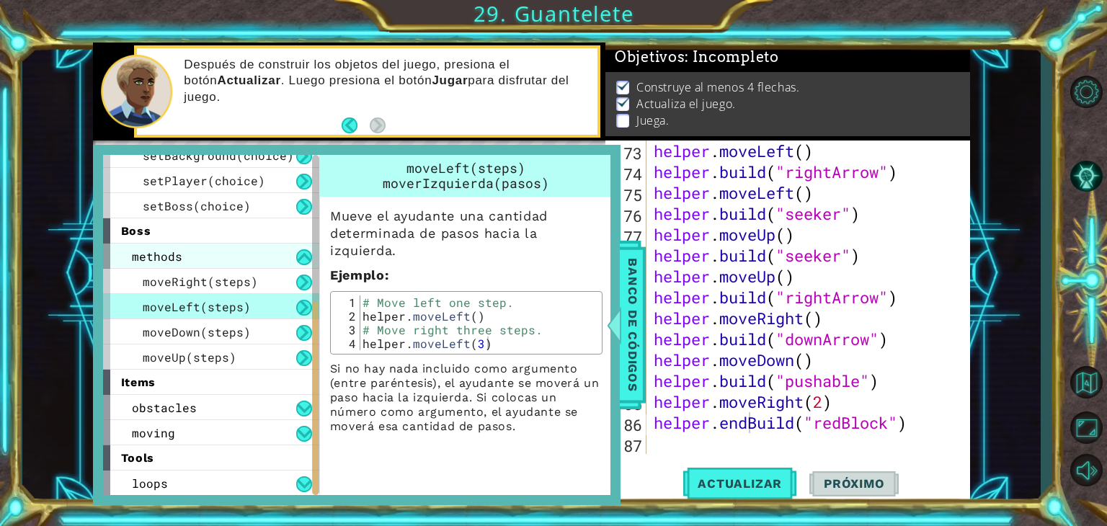
click at [244, 415] on div "obstacles" at bounding box center [211, 407] width 216 height 25
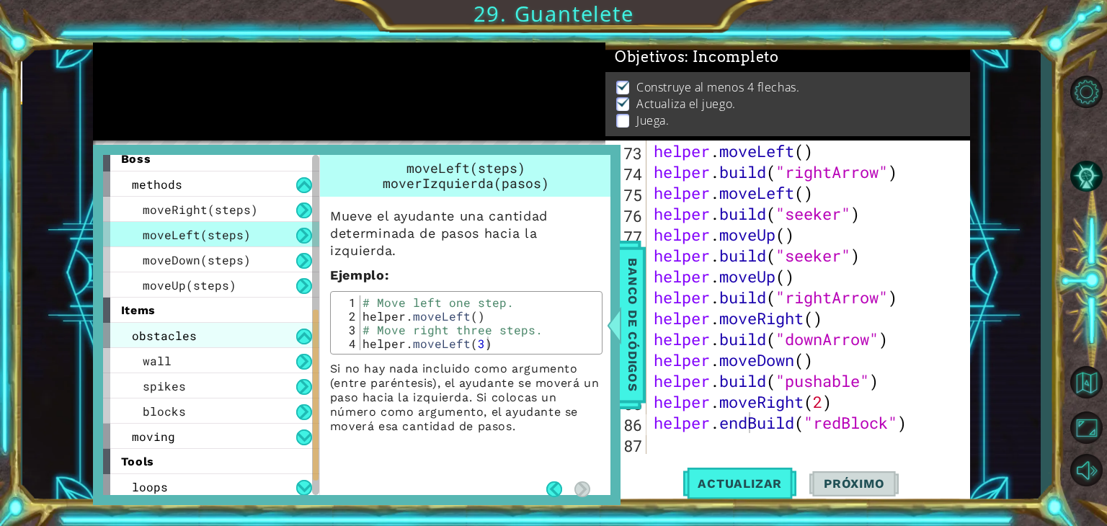
scroll to position [340, 0]
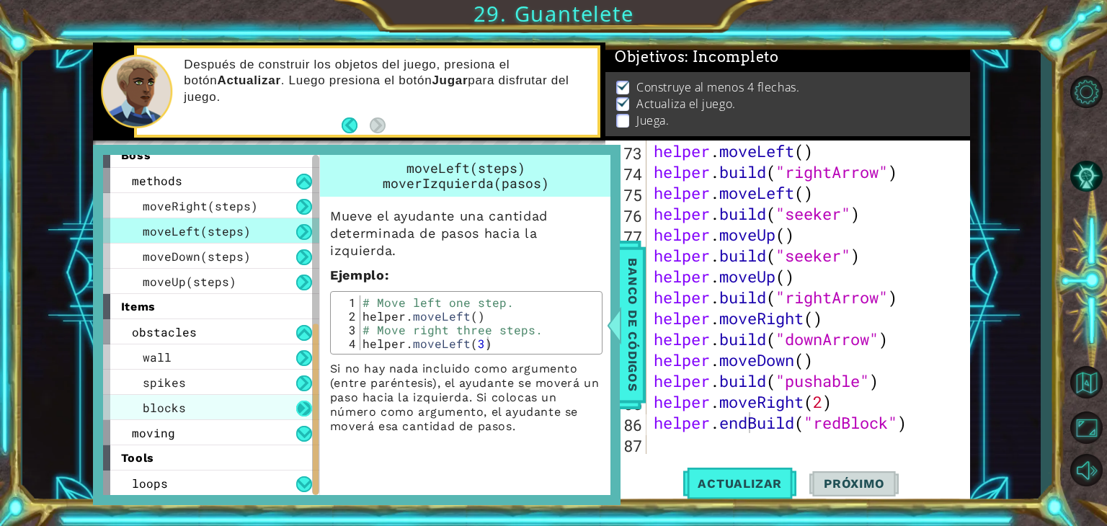
click at [298, 408] on button at bounding box center [304, 409] width 16 height 16
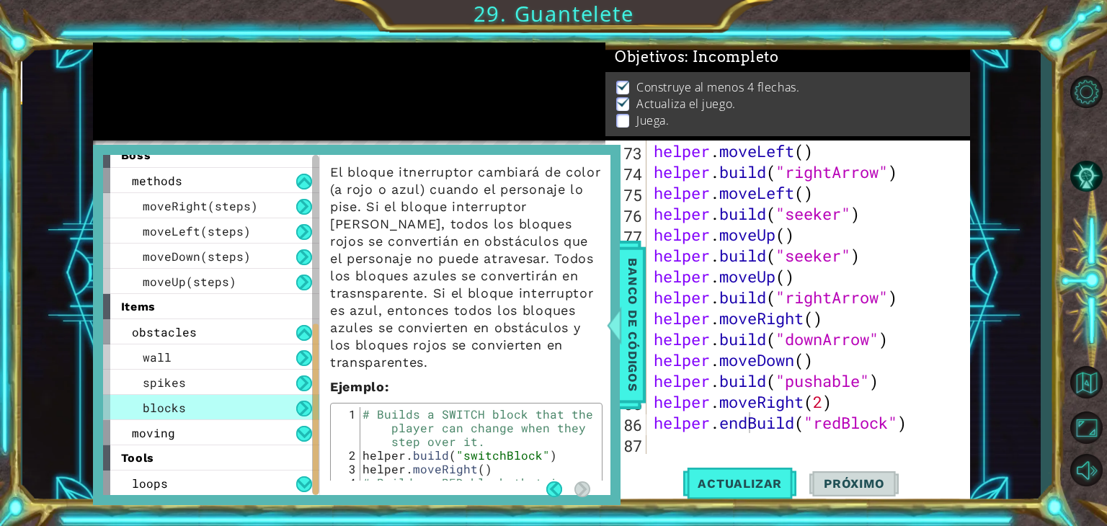
scroll to position [22, 0]
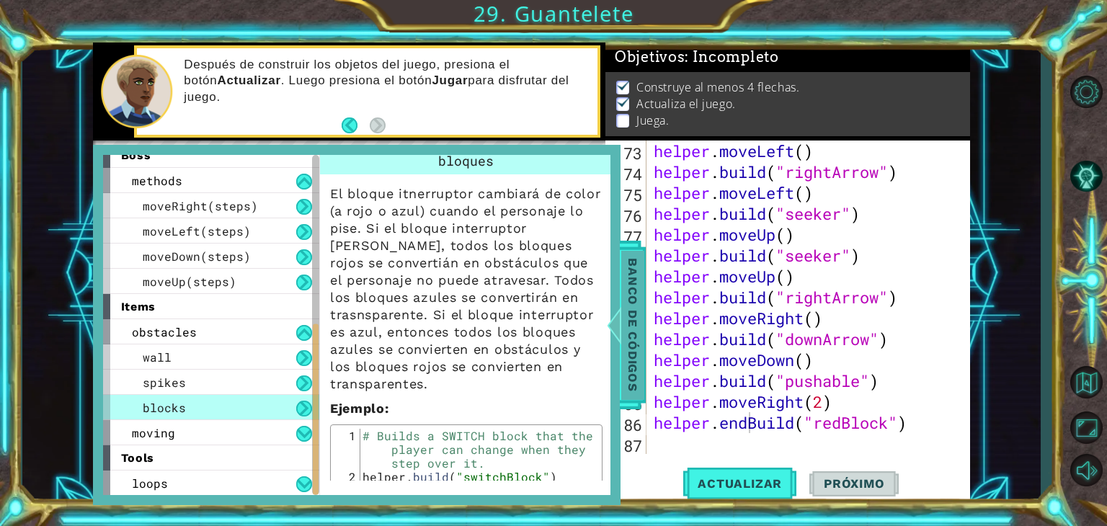
click at [645, 300] on div "Banco de códigos" at bounding box center [633, 325] width 26 height 169
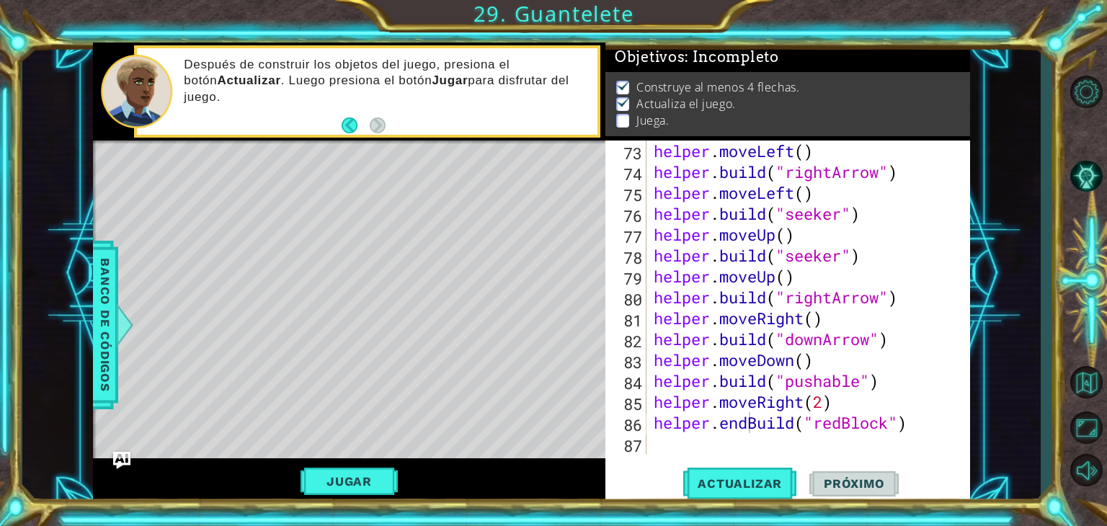
click at [910, 424] on div "helper . moveLeft ( ) helper . build ( "rightArrow" ) helper . moveLeft ( ) hel…" at bounding box center [807, 318] width 312 height 355
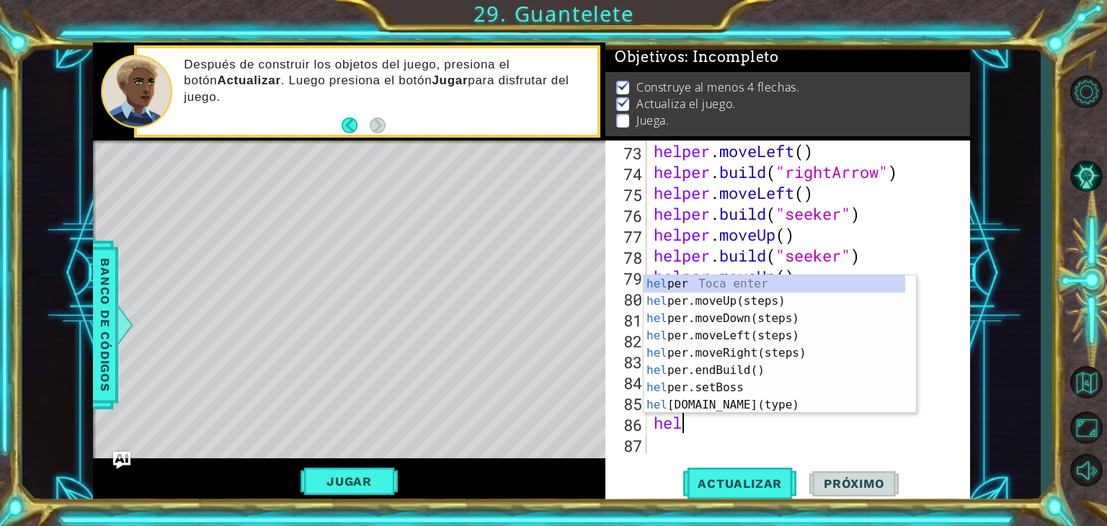
scroll to position [0, 0]
type textarea "h"
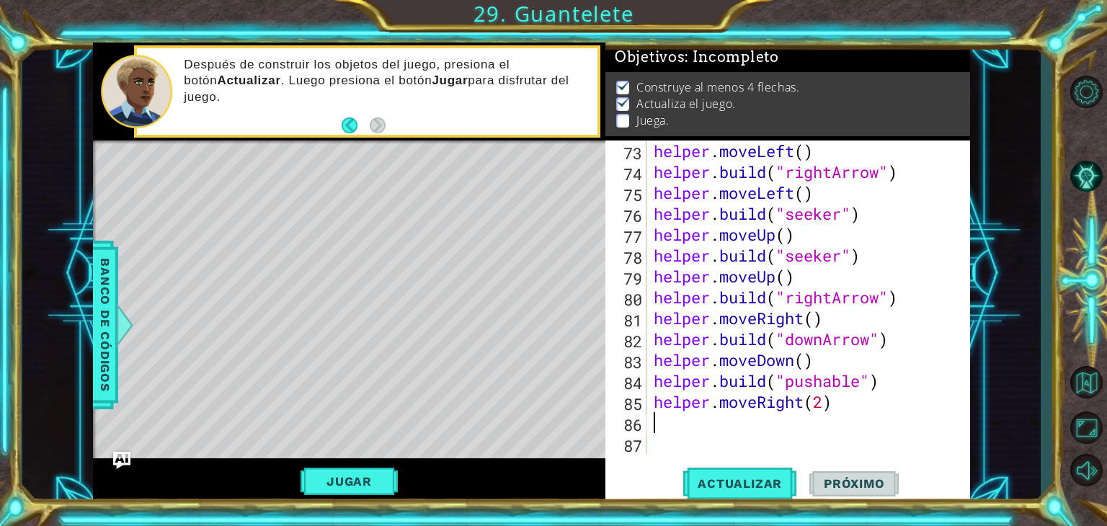
click at [826, 404] on div "helper . moveLeft ( ) helper . build ( "rightArrow" ) helper . moveLeft ( ) hel…" at bounding box center [807, 318] width 312 height 355
type textarea "helper.moveRight(3)"
click at [773, 482] on span "Actualizar" at bounding box center [739, 483] width 113 height 14
click at [746, 427] on div "helper . moveLeft ( ) helper . build ( "rightArrow" ) helper . moveLeft ( ) hel…" at bounding box center [807, 318] width 312 height 355
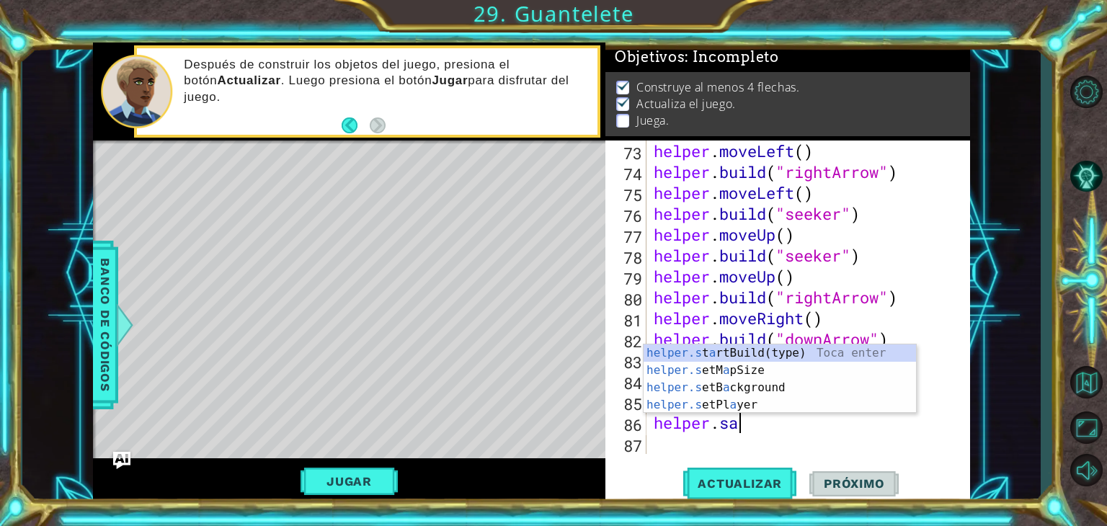
scroll to position [0, 3]
click at [858, 360] on div "helper.s t a rtBuild(type) Toca enter helper.s etM a pSize Toca enter helper.s …" at bounding box center [780, 396] width 272 height 104
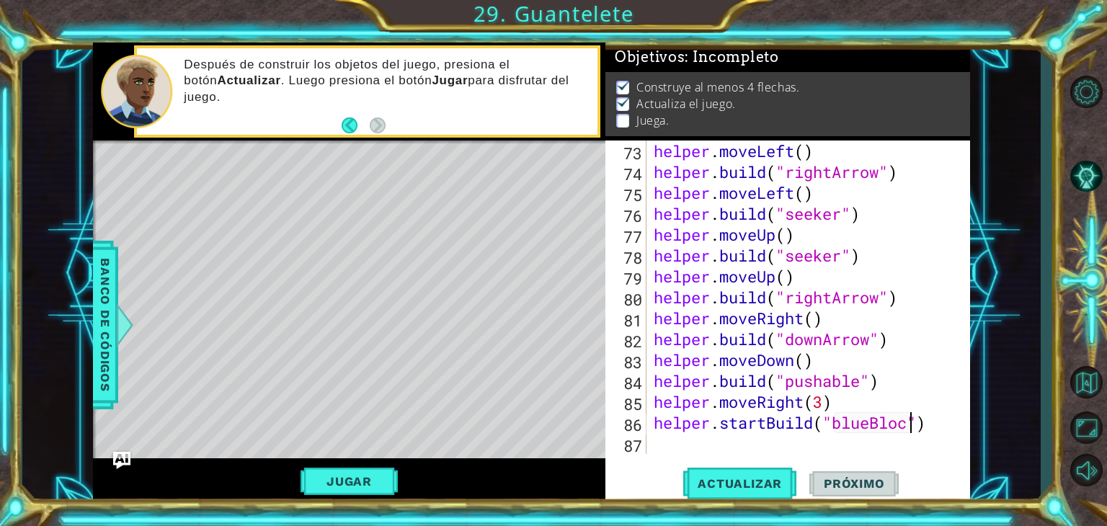
scroll to position [0, 12]
type textarea "helper.startBuild("blueBlock")"
click at [764, 485] on span "Actualizar" at bounding box center [739, 483] width 113 height 14
click at [354, 491] on button "Jugar" at bounding box center [348, 481] width 97 height 27
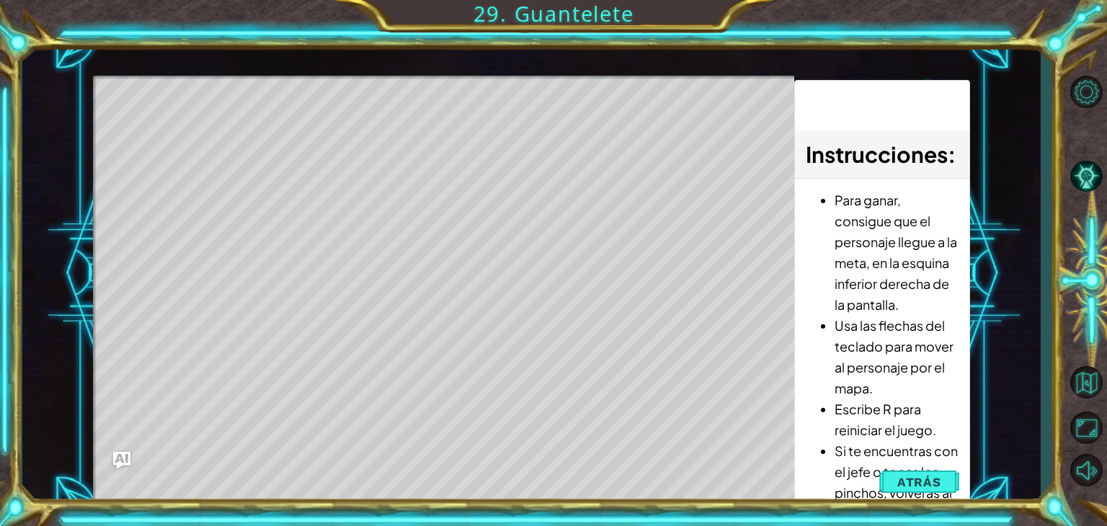
click at [924, 483] on span "Atrás" at bounding box center [919, 482] width 44 height 14
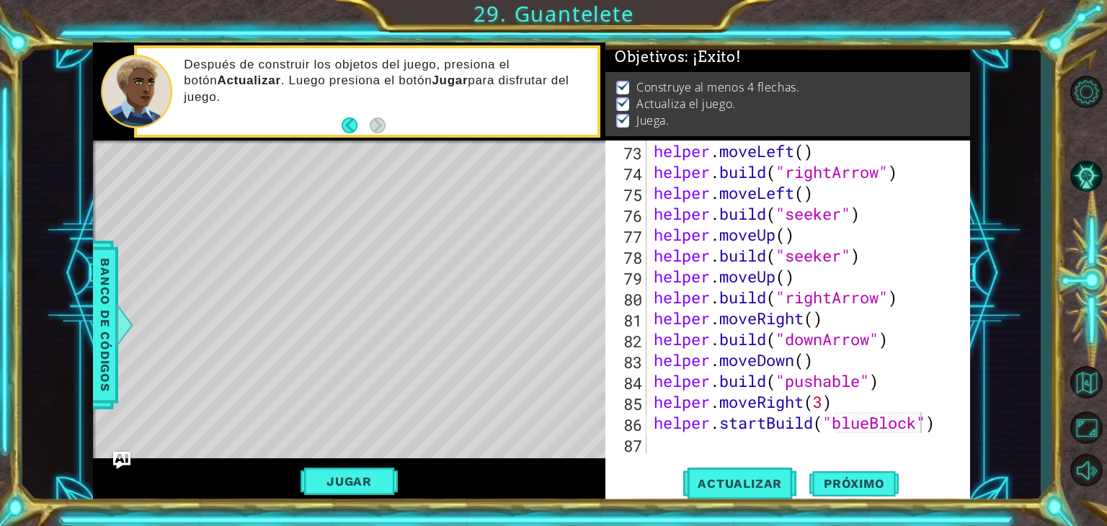
click at [873, 458] on div "helper.startBuild("blueBlock") 73 74 75 76 77 78 79 80 81 82 83 84 85 86 87 hel…" at bounding box center [787, 323] width 365 height 364
click at [823, 447] on div "helper . moveLeft ( ) helper . build ( "rightArrow" ) helper . moveLeft ( ) hel…" at bounding box center [807, 318] width 312 height 355
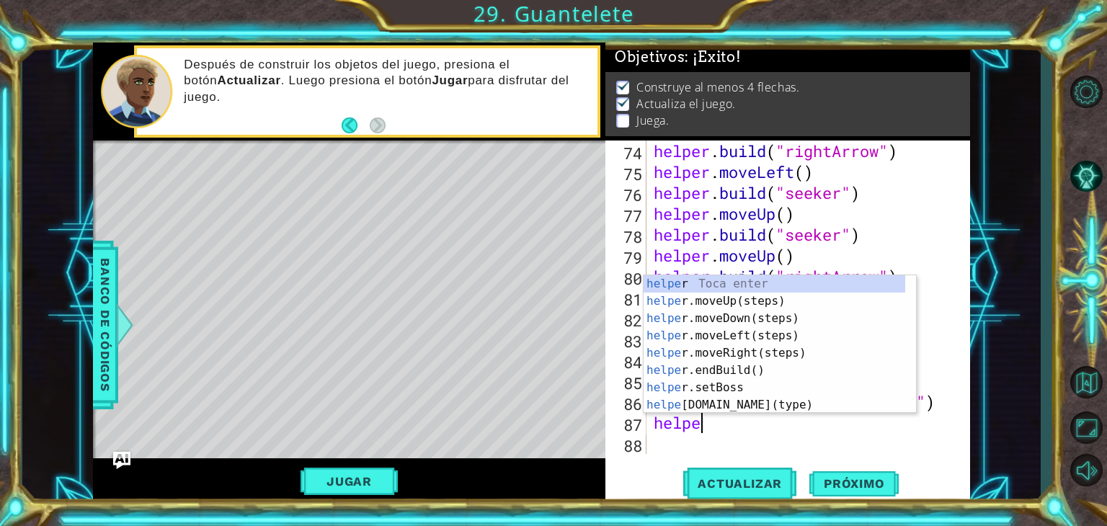
scroll to position [0, 1]
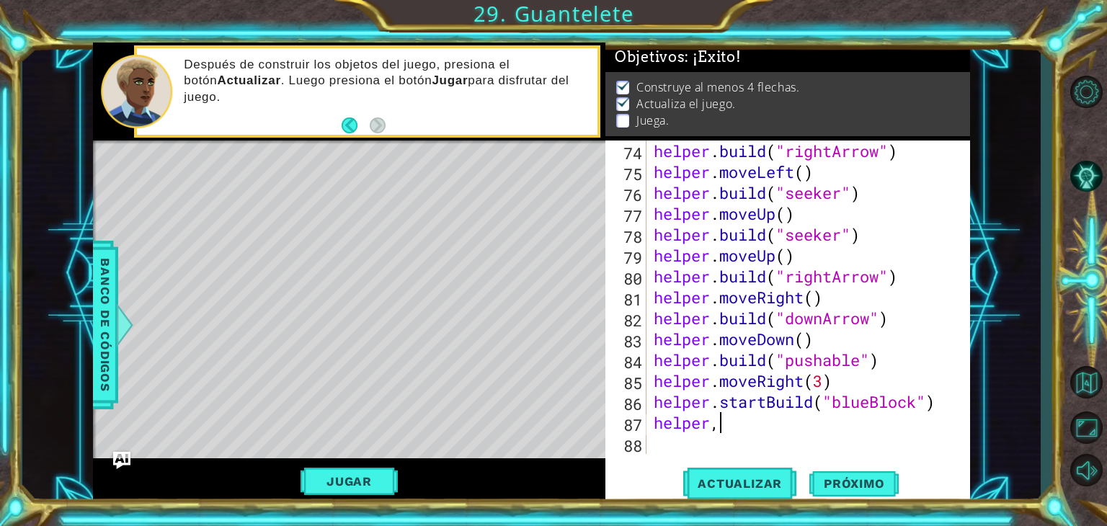
type textarea "helper"
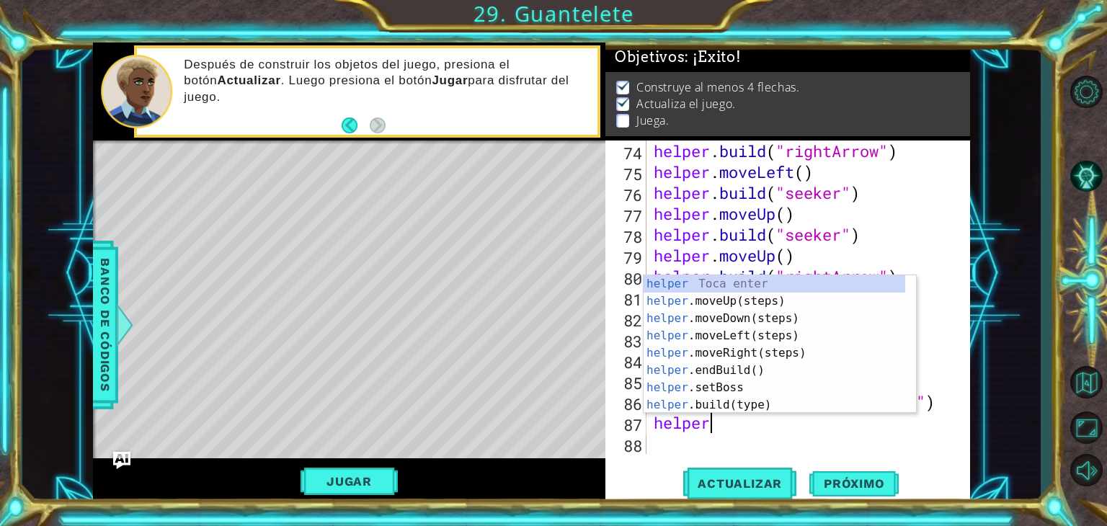
click at [808, 344] on div "helper Toca enter helper .moveUp(steps) Toca enter helper .moveDown(steps) Toca…" at bounding box center [775, 361] width 262 height 173
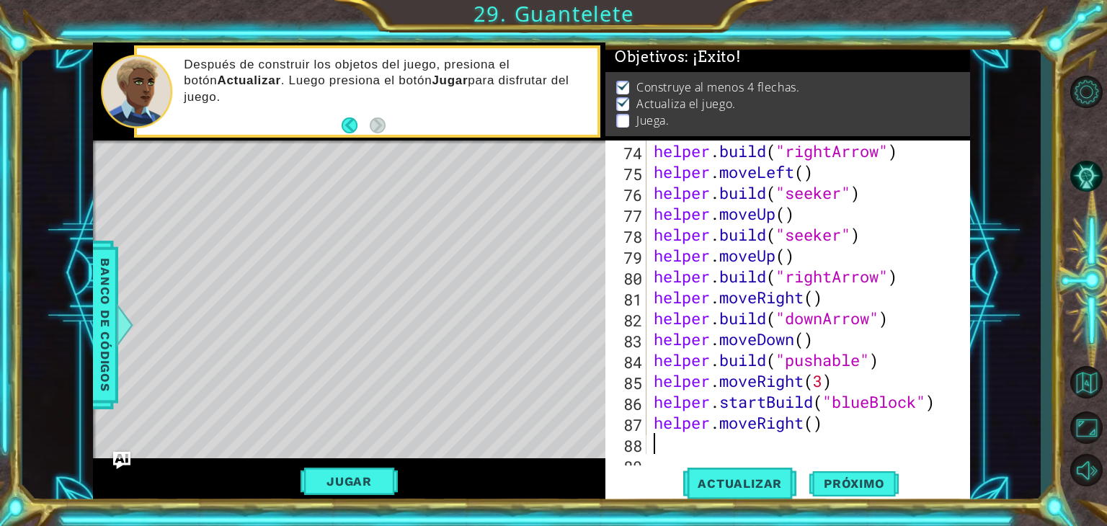
scroll to position [1546, 0]
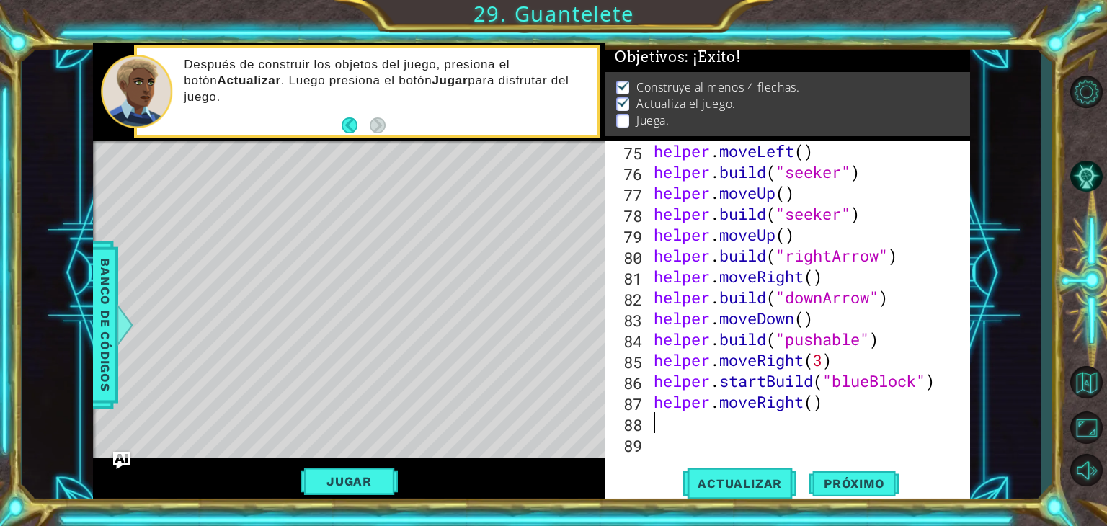
click at [787, 414] on div "helper . moveLeft ( ) helper . build ( "seeker" ) helper . moveUp ( ) helper . …" at bounding box center [807, 318] width 312 height 355
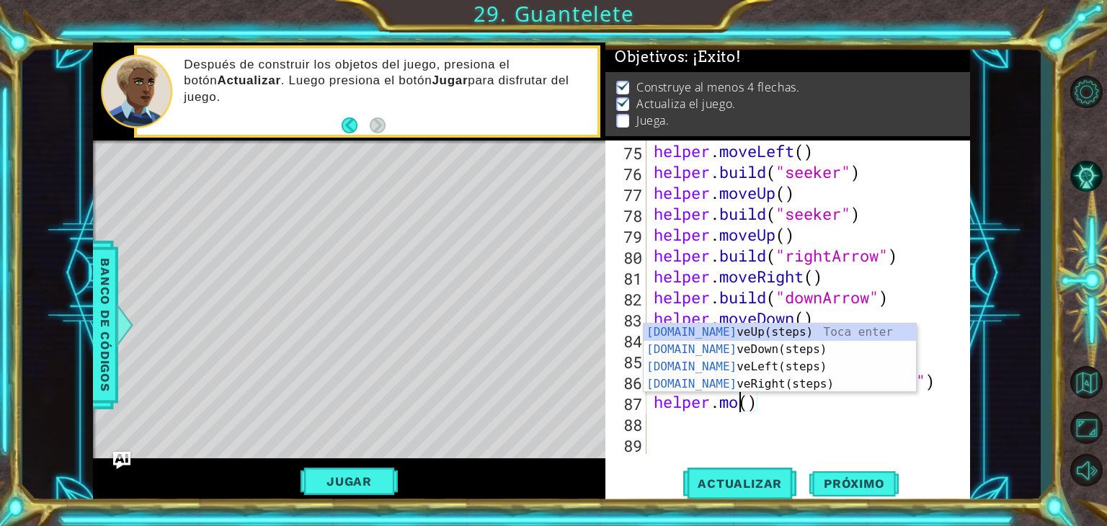
scroll to position [0, 4]
click at [798, 370] on div "helper.mov eUp(steps) Toca enter helper.mov eDown(steps) Toca enter helper.mov …" at bounding box center [780, 376] width 272 height 104
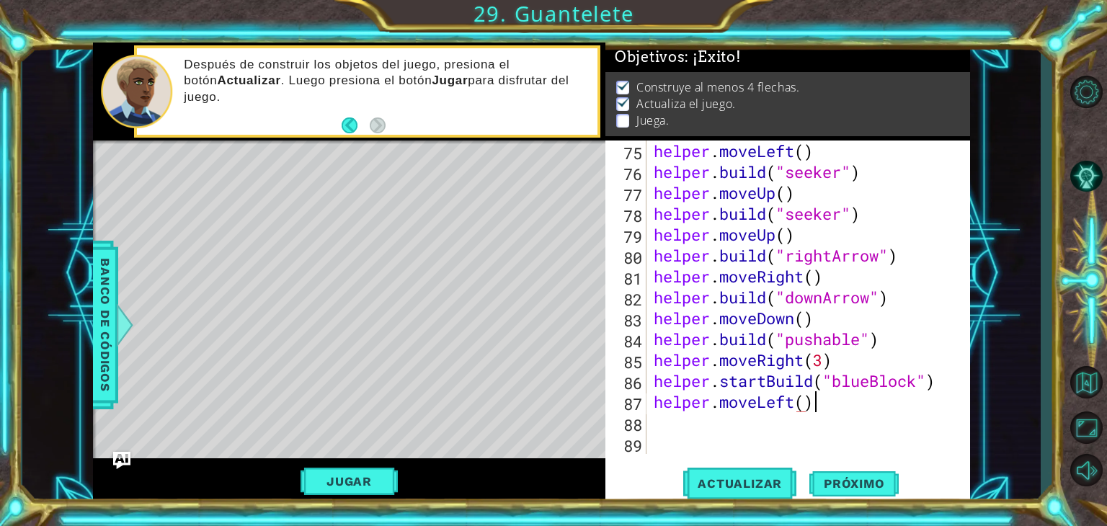
scroll to position [0, 6]
type textarea "helper.moveLeft()"
click at [752, 492] on button "Actualizar" at bounding box center [739, 484] width 113 height 37
click at [755, 447] on div "helper . moveLeft ( ) helper . build ( "seeker" ) helper . moveUp ( ) helper . …" at bounding box center [807, 318] width 312 height 355
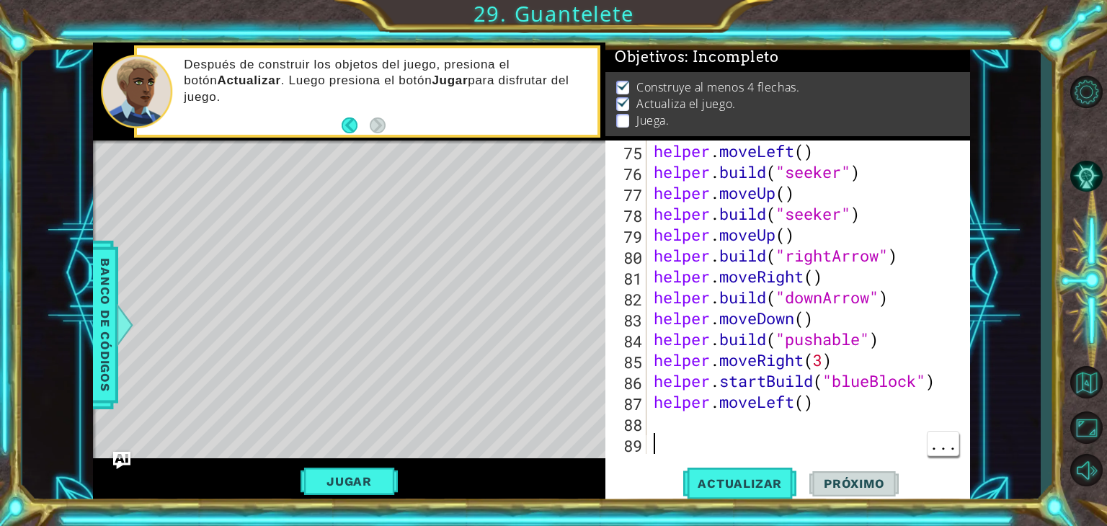
click at [747, 432] on div "helper . moveLeft ( ) helper . build ( "seeker" ) helper . moveUp ( ) helper . …" at bounding box center [807, 318] width 312 height 355
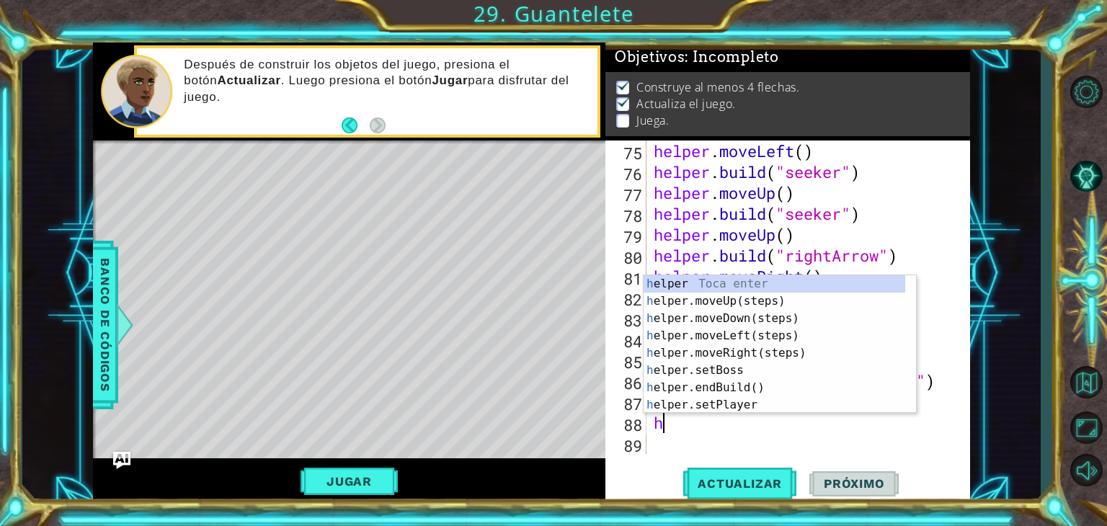
type textarea "hel"
click at [788, 376] on div "hel per Toca enter hel per.moveUp(steps) Toca enter hel per.moveDown(steps) Toc…" at bounding box center [775, 361] width 262 height 173
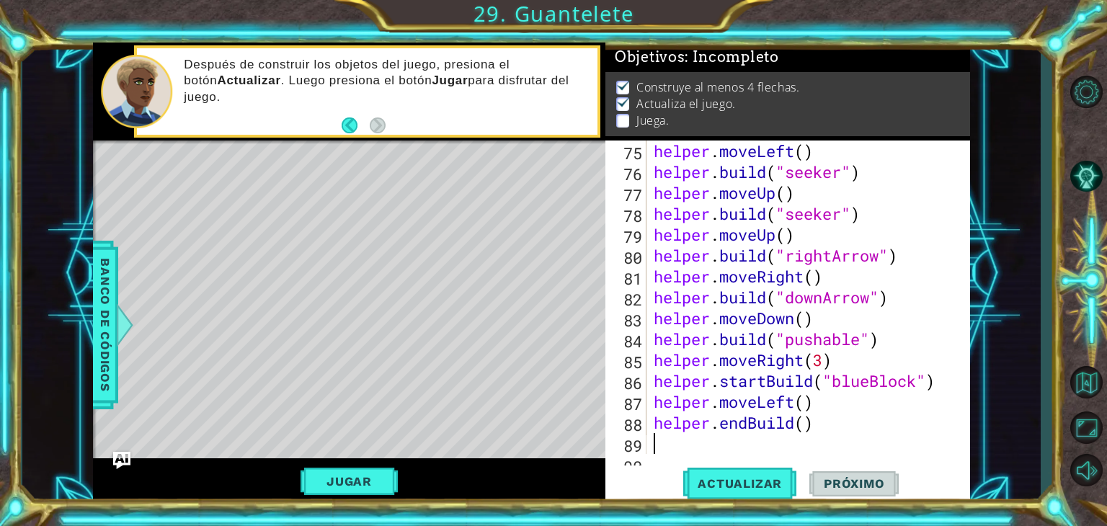
scroll to position [1567, 0]
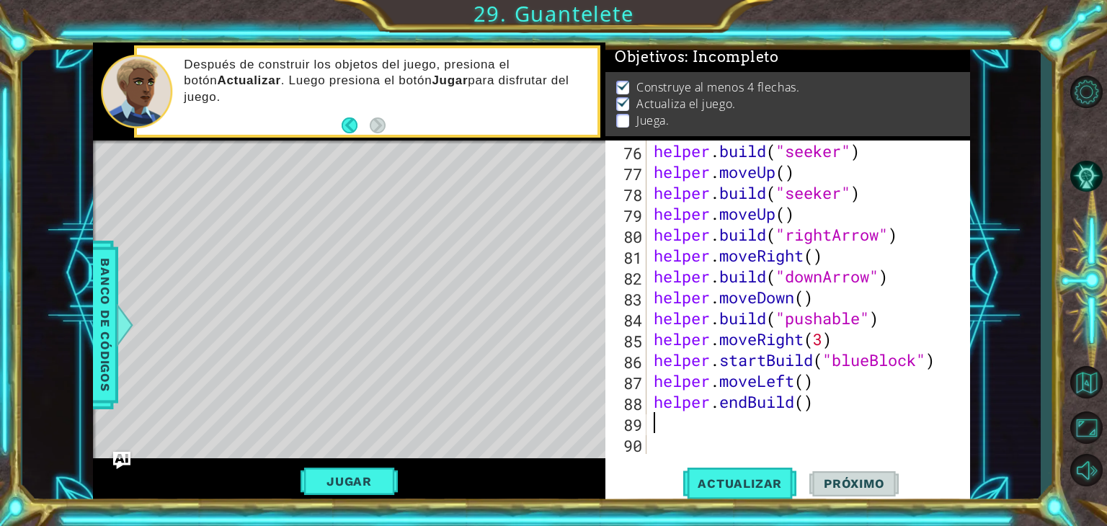
click at [804, 406] on div "helper . build ( "seeker" ) helper . moveUp ( ) helper . build ( "seeker" ) hel…" at bounding box center [807, 318] width 312 height 355
type textarea "helper.endBuild("blueBlock")"
click at [747, 490] on span "Actualizar" at bounding box center [739, 483] width 113 height 14
click at [762, 475] on button "Actualizar" at bounding box center [739, 484] width 113 height 37
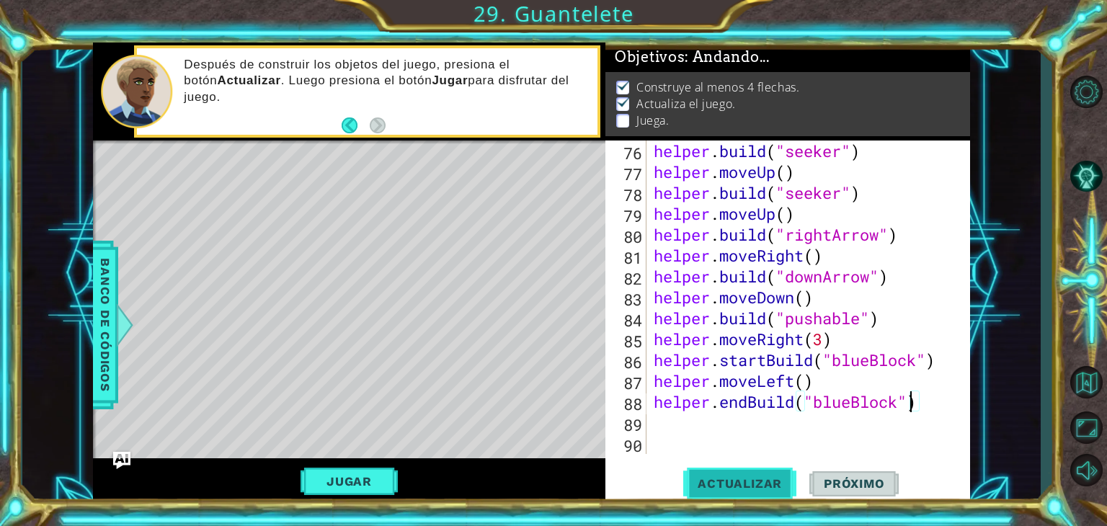
click at [762, 475] on button "Actualizar" at bounding box center [739, 484] width 113 height 37
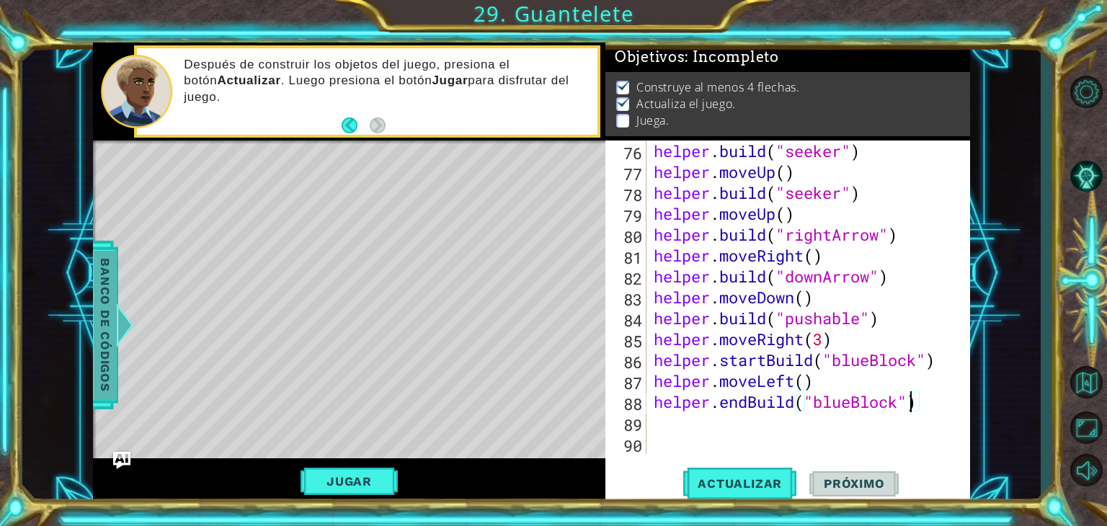
click at [115, 334] on div at bounding box center [124, 324] width 18 height 43
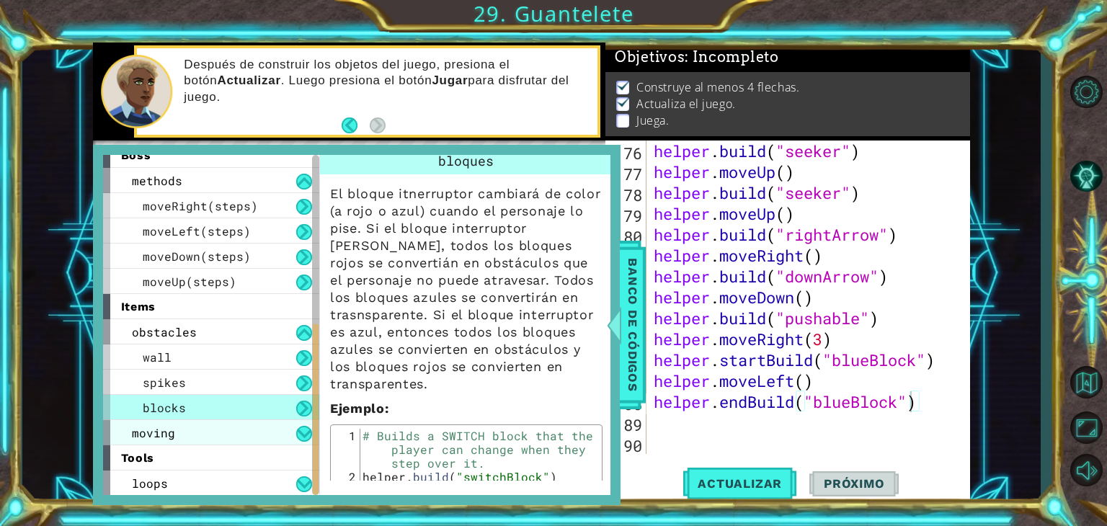
click at [174, 440] on div "moving" at bounding box center [211, 432] width 216 height 25
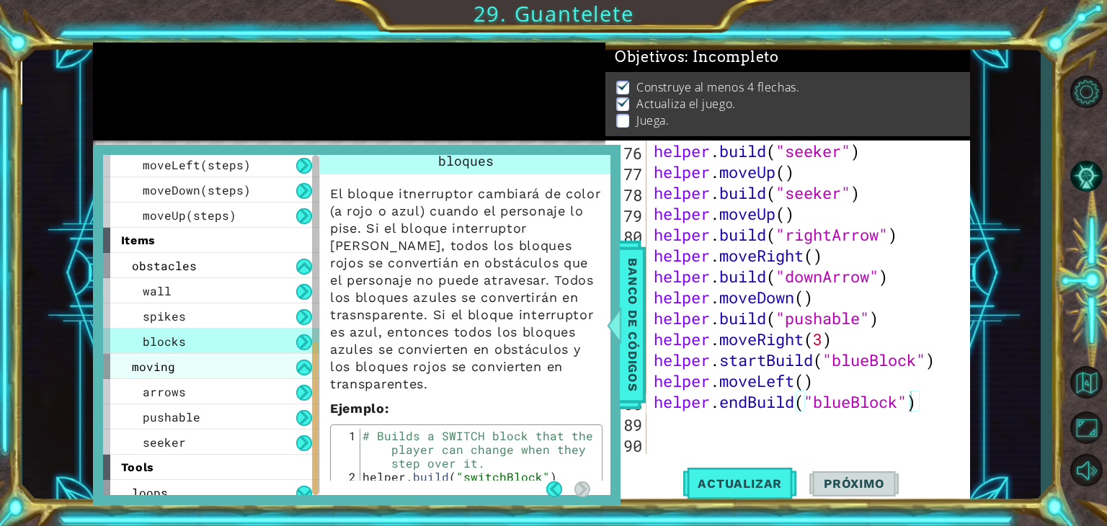
scroll to position [415, 0]
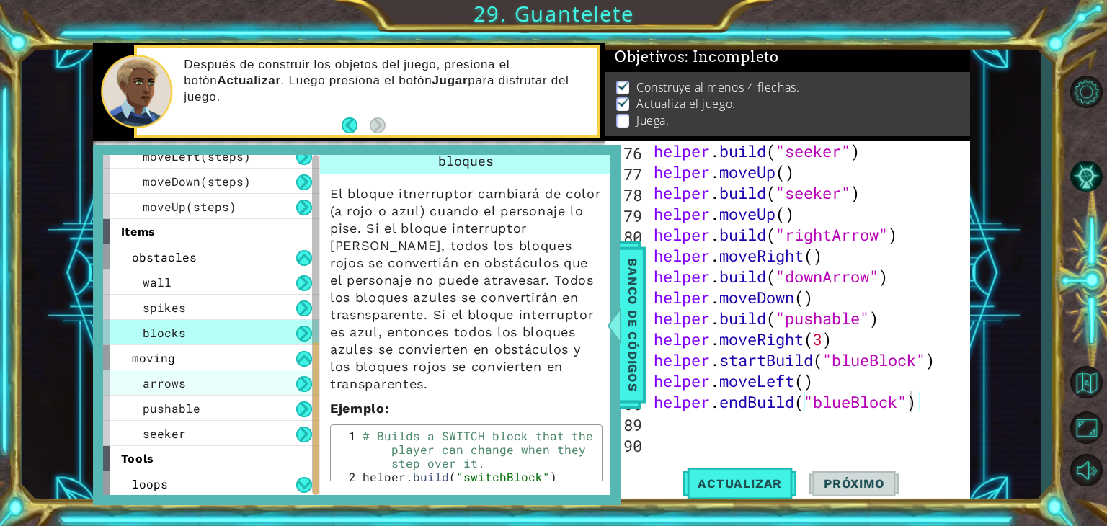
click at [191, 380] on div "arrows" at bounding box center [211, 382] width 216 height 25
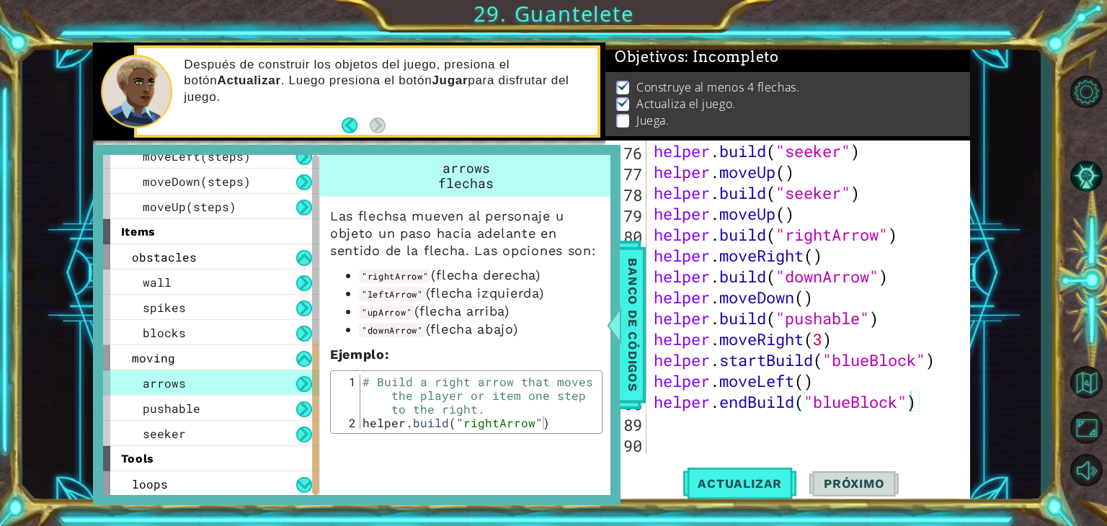
click at [145, 409] on span "pushable" at bounding box center [172, 408] width 58 height 15
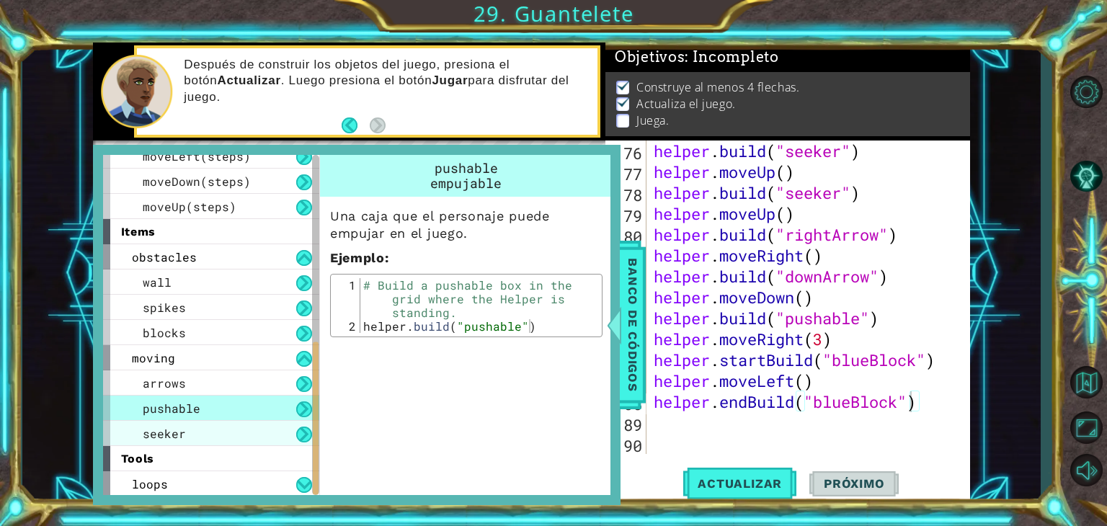
click at [143, 439] on span "seeker" at bounding box center [164, 433] width 43 height 15
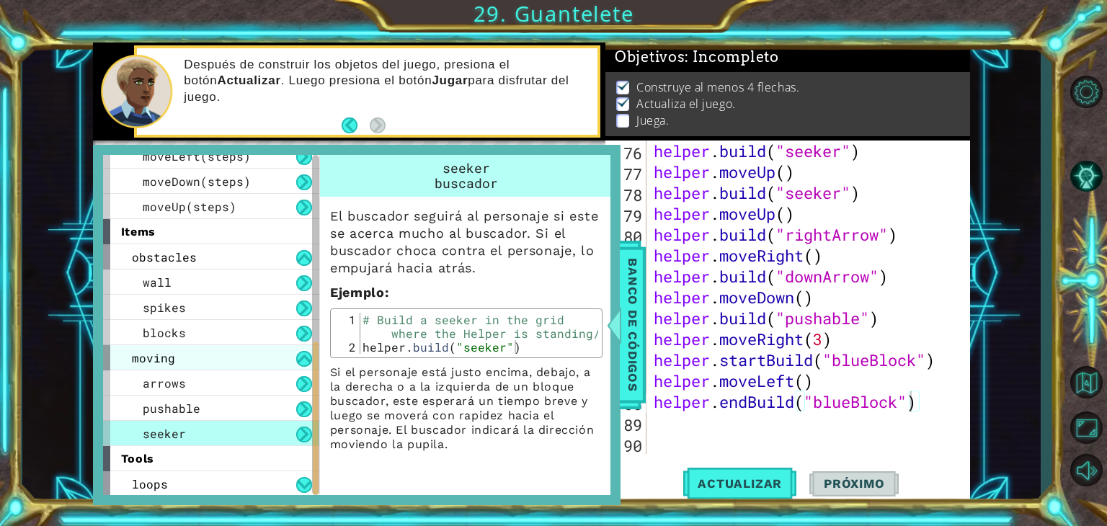
click at [135, 357] on span "moving" at bounding box center [153, 357] width 43 height 15
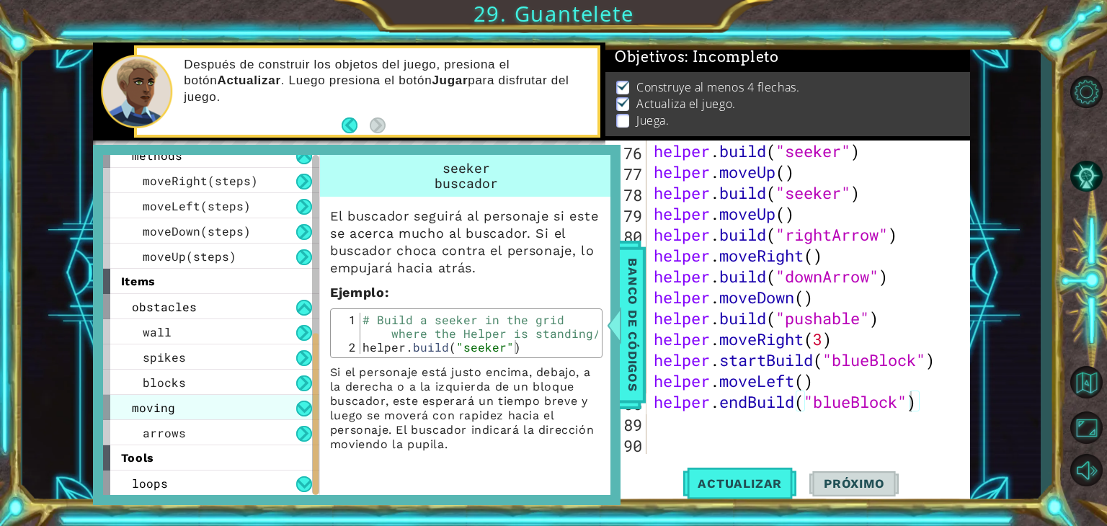
scroll to position [340, 0]
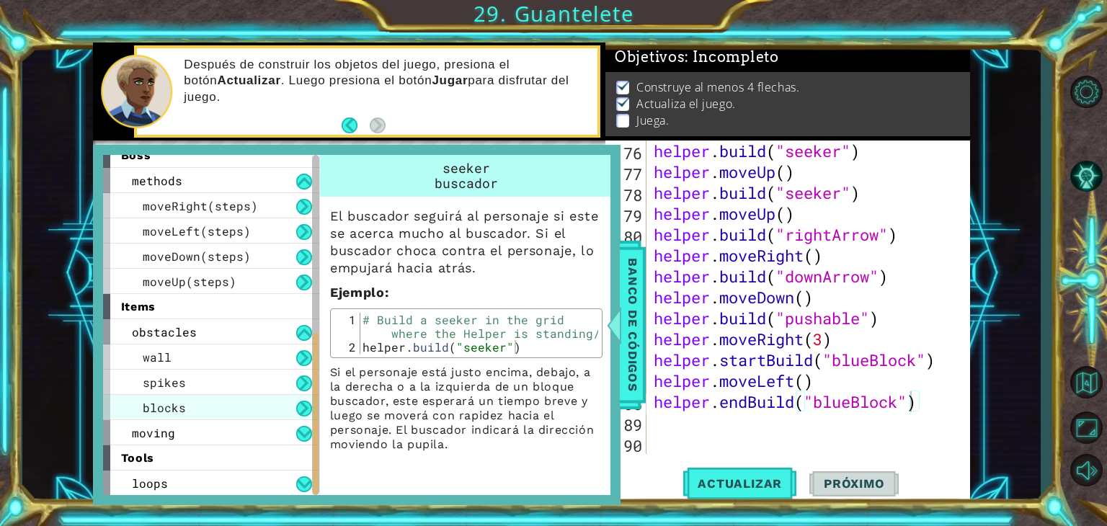
click at [151, 408] on span "blocks" at bounding box center [164, 407] width 43 height 15
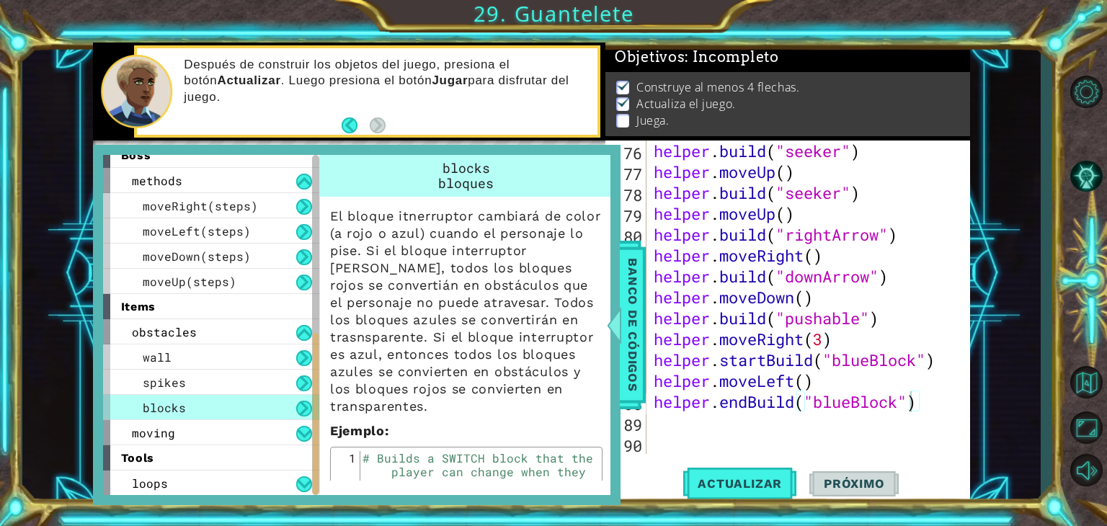
click at [141, 405] on div "blocks" at bounding box center [211, 407] width 216 height 25
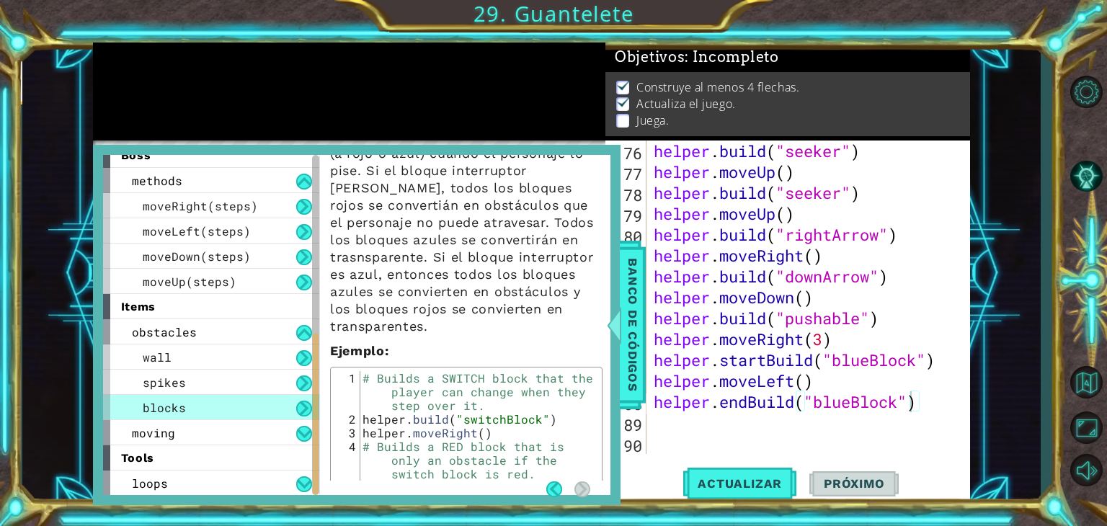
scroll to position [137, 0]
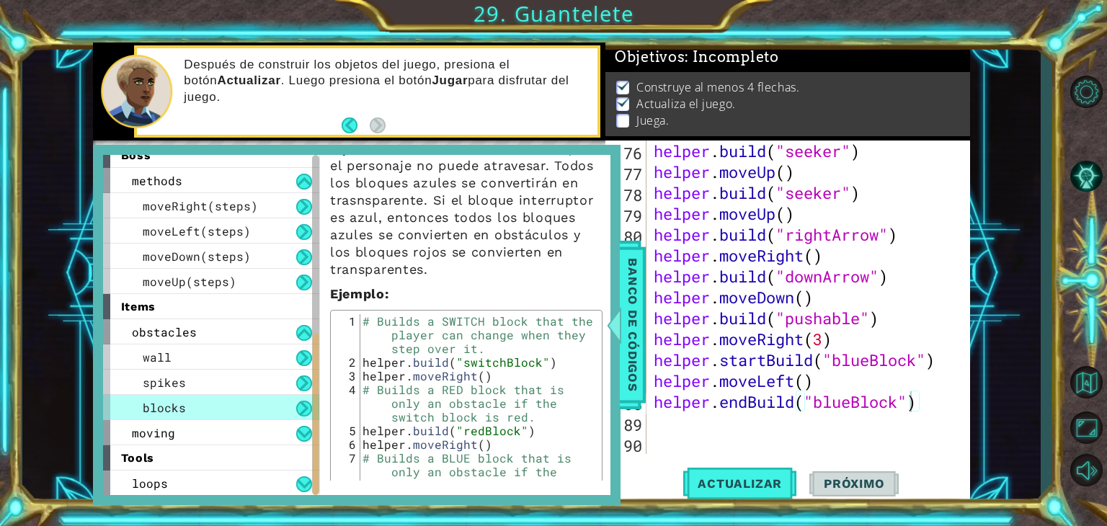
click at [791, 413] on div "helper . build ( "seeker" ) helper . moveUp ( ) helper . build ( "seeker" ) hel…" at bounding box center [807, 318] width 312 height 355
click at [798, 403] on div "helper . build ( "seeker" ) helper . moveUp ( ) helper . build ( "seeker" ) hel…" at bounding box center [807, 318] width 312 height 355
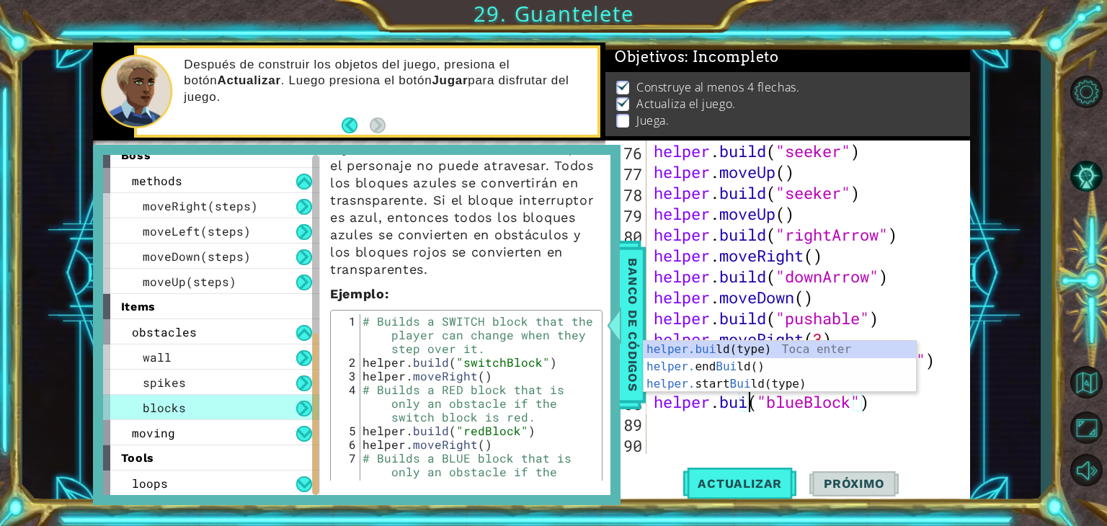
scroll to position [0, 4]
click at [824, 410] on div "helper . build ( "seeker" ) helper . moveUp ( ) helper . build ( "seeker" ) hel…" at bounding box center [807, 318] width 312 height 355
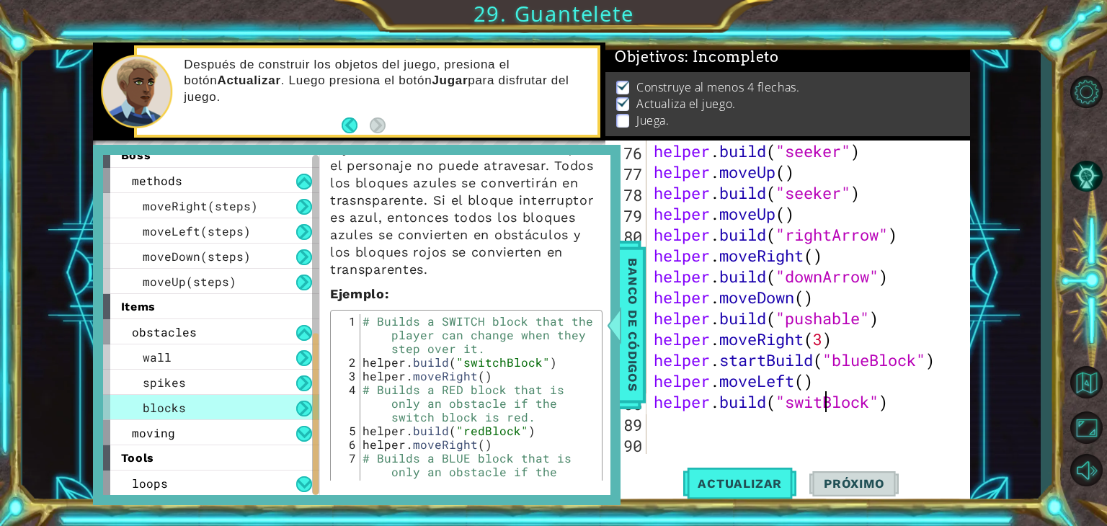
scroll to position [0, 9]
type textarea "[DOMAIN_NAME]("switchBlock")"
click at [763, 489] on span "Actualizar" at bounding box center [739, 483] width 113 height 14
click at [635, 349] on span "Banco de códigos" at bounding box center [632, 324] width 23 height 149
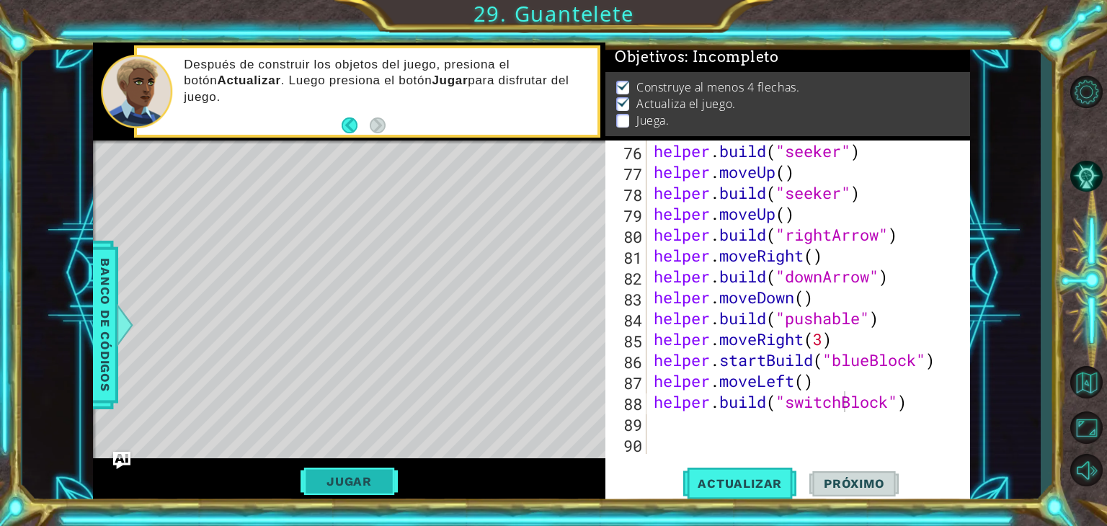
click at [331, 490] on button "Jugar" at bounding box center [348, 481] width 97 height 27
click at [736, 419] on div "helper . build ( "seeker" ) helper . moveUp ( ) helper . build ( "seeker" ) hel…" at bounding box center [807, 318] width 312 height 355
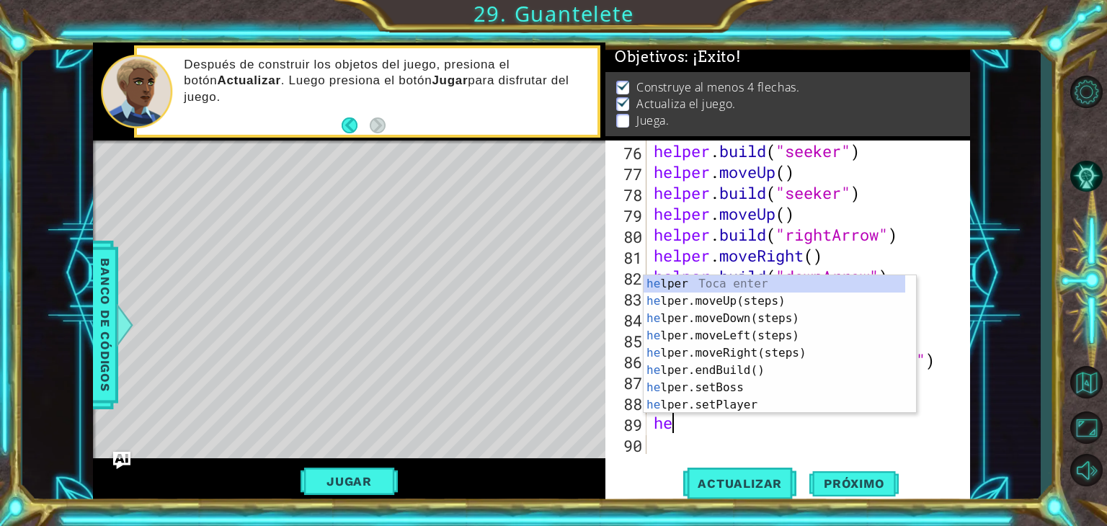
type textarea "hel"
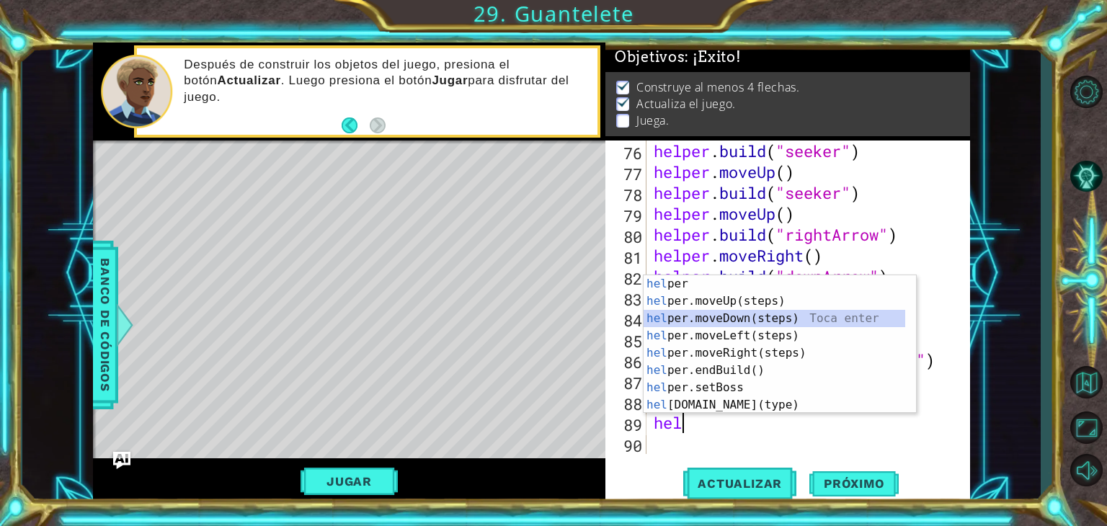
click at [767, 322] on div "hel per Toca enter hel per.moveUp(steps) Toca enter hel per.moveDown(steps) Toc…" at bounding box center [775, 361] width 262 height 173
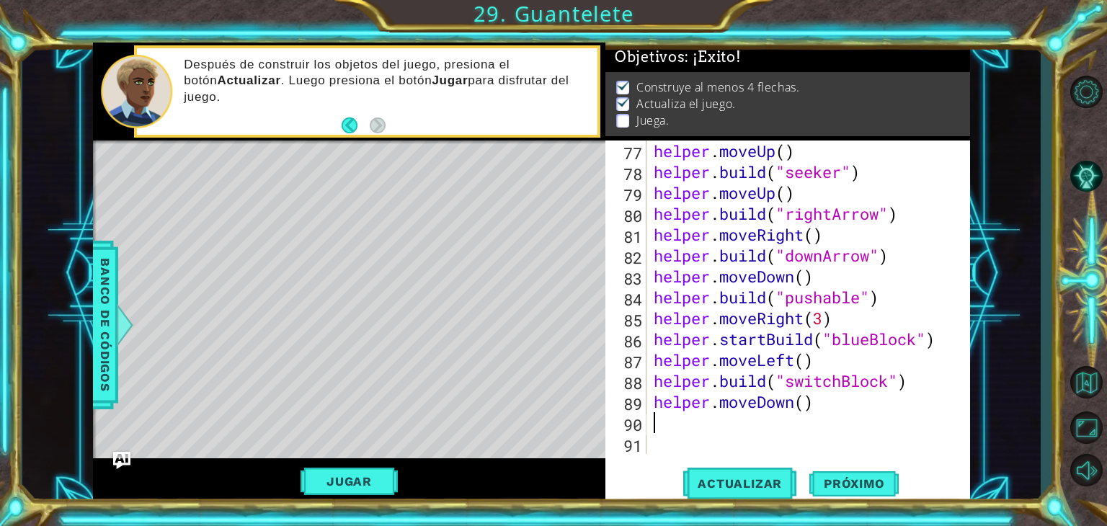
scroll to position [1588, 0]
click at [766, 480] on span "Actualizar" at bounding box center [739, 483] width 113 height 14
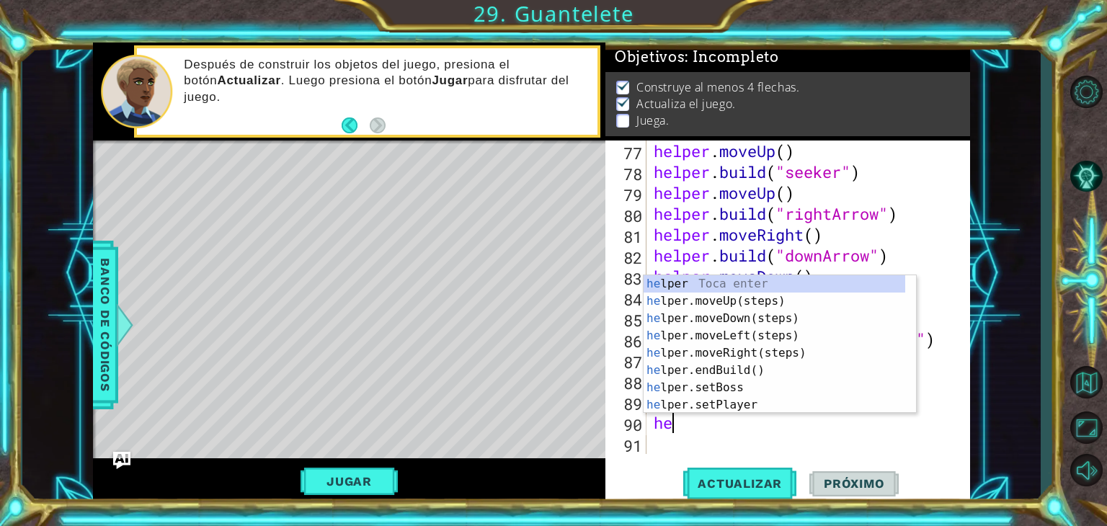
scroll to position [0, 0]
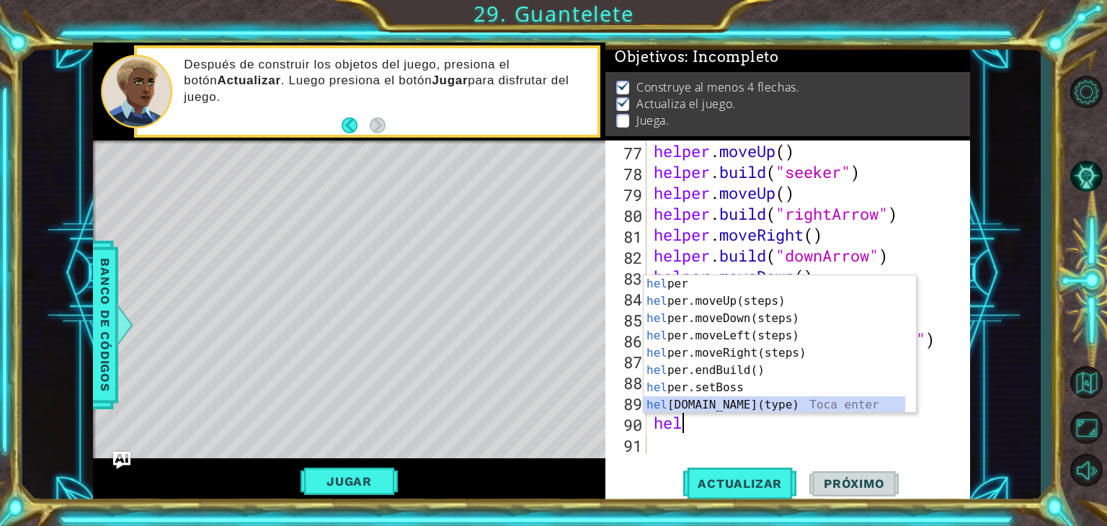
click at [747, 398] on div "hel per Toca enter hel per.moveUp(steps) Toca enter hel per.moveDown(steps) Toc…" at bounding box center [775, 361] width 262 height 173
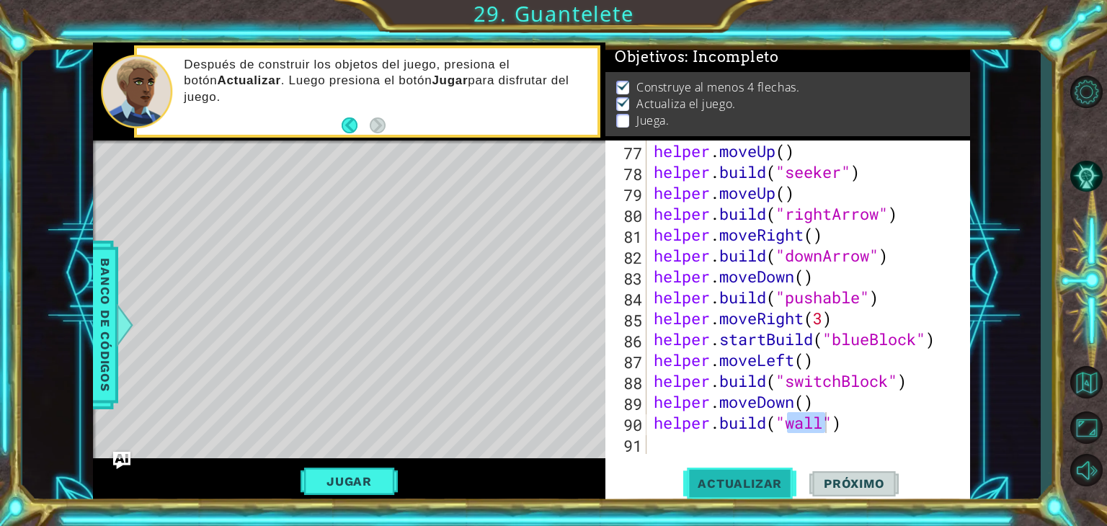
click at [747, 481] on span "Actualizar" at bounding box center [739, 483] width 113 height 14
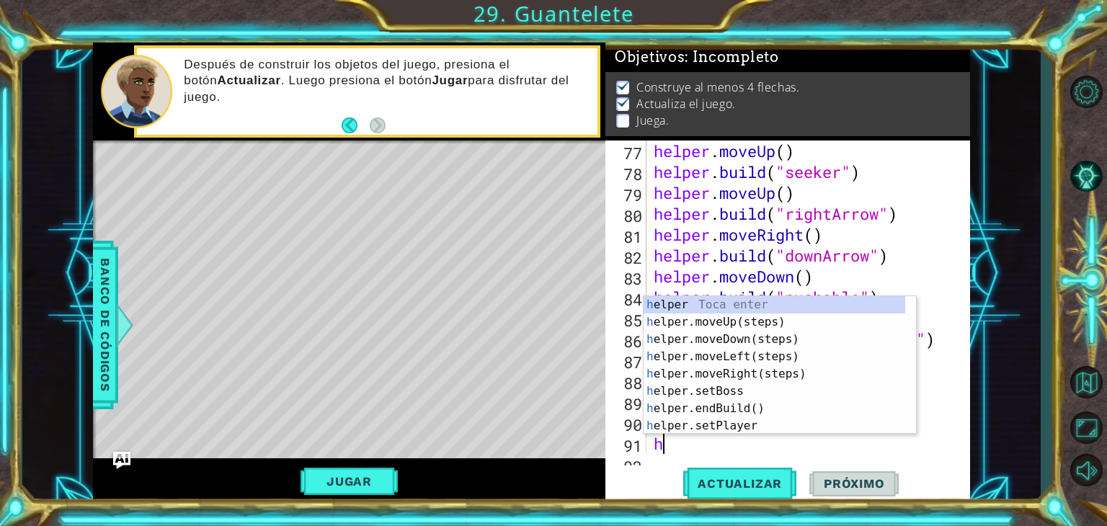
click at [654, 450] on div "helper . moveUp ( ) helper . build ( "seeker" ) helper . moveUp ( ) helper . bu…" at bounding box center [807, 318] width 312 height 355
type textarea "he"
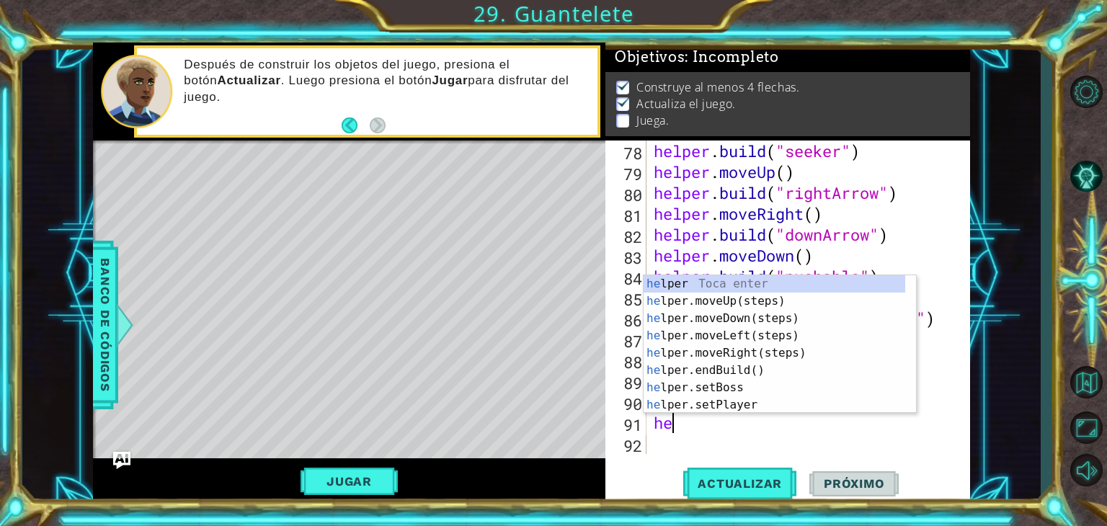
click at [791, 303] on div "he lper Toca enter he lper.moveUp(steps) Toca enter he lper.moveDown(steps) Toc…" at bounding box center [775, 361] width 262 height 173
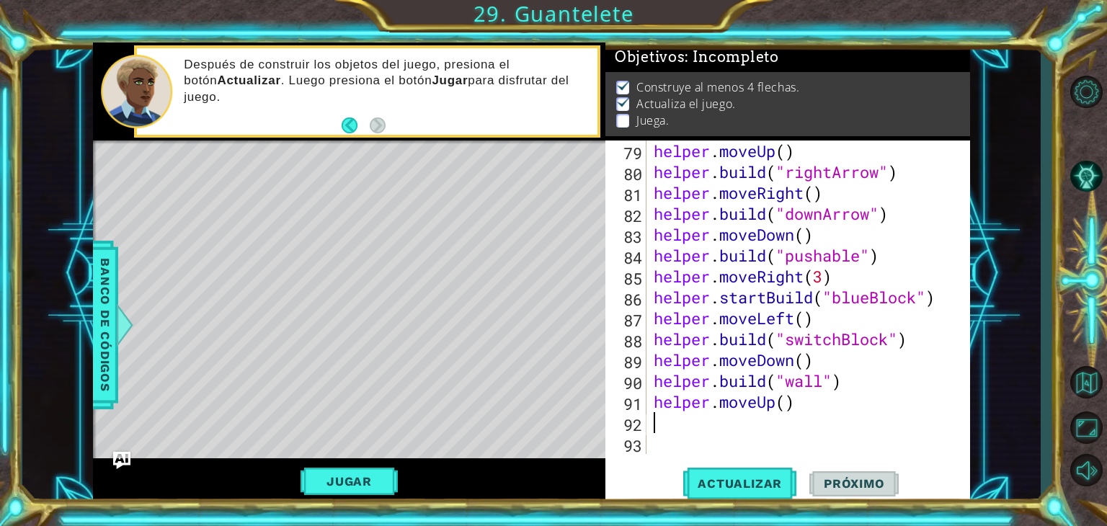
scroll to position [1629, 0]
click at [782, 408] on div "helper . moveUp ( ) helper . build ( "rightArrow" ) helper . moveRight ( ) help…" at bounding box center [807, 318] width 312 height 355
click at [794, 409] on div "helper . moveUp ( ) helper . build ( "rightArrow" ) helper . moveRight ( ) help…" at bounding box center [807, 318] width 312 height 355
click at [788, 409] on div "helper . moveUp ( ) helper . build ( "rightArrow" ) helper . moveRight ( ) help…" at bounding box center [803, 297] width 305 height 313
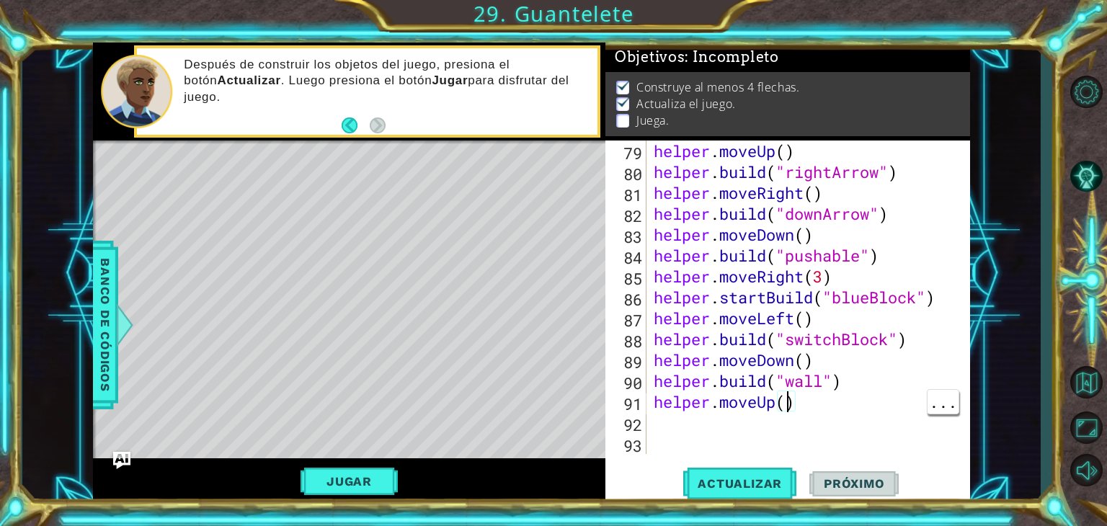
click at [788, 409] on div "helper . moveUp ( ) helper . build ( "rightArrow" ) helper . moveRight ( ) help…" at bounding box center [807, 318] width 312 height 355
click at [768, 492] on button "Actualizar" at bounding box center [739, 484] width 113 height 37
click at [778, 485] on span "Actualizar" at bounding box center [739, 483] width 113 height 14
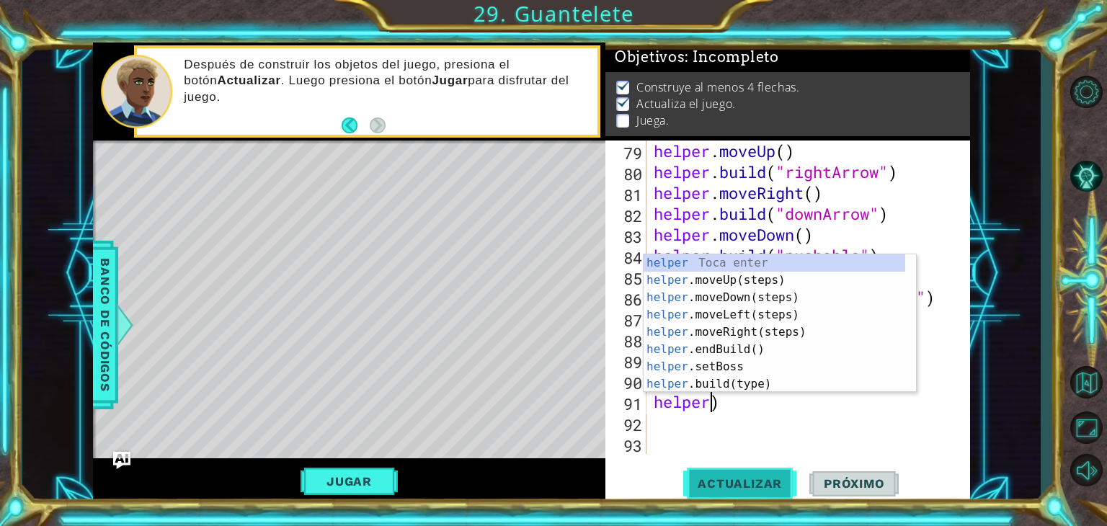
scroll to position [0, 0]
type textarea ")"
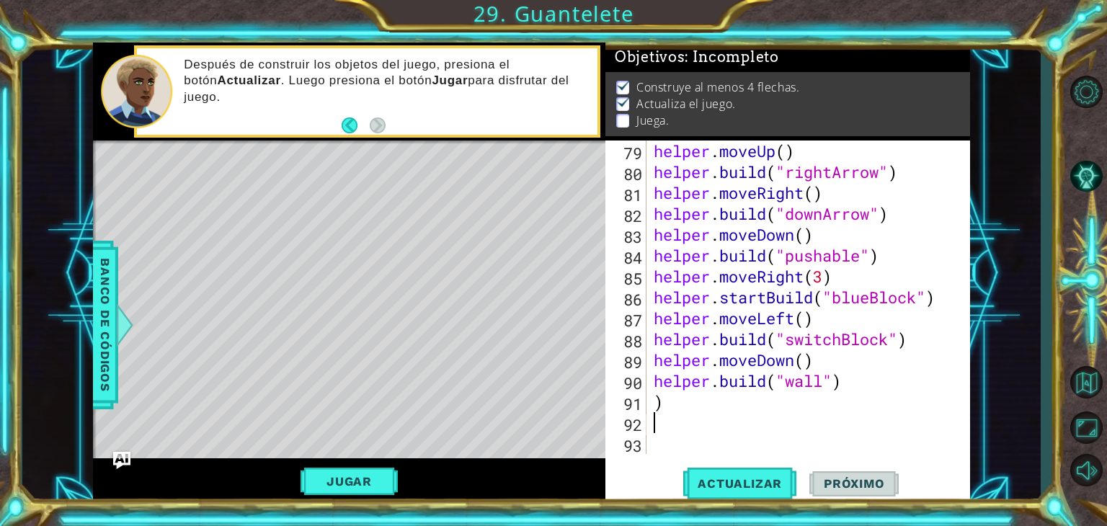
click at [760, 433] on div "helper . moveUp ( ) helper . build ( "rightArrow" ) helper . moveRight ( ) help…" at bounding box center [807, 318] width 312 height 355
click at [732, 406] on div "helper . moveUp ( ) helper . build ( "rightArrow" ) helper . moveRight ( ) help…" at bounding box center [807, 318] width 312 height 355
type textarea ")"
click at [770, 492] on button "Actualizar" at bounding box center [739, 484] width 113 height 37
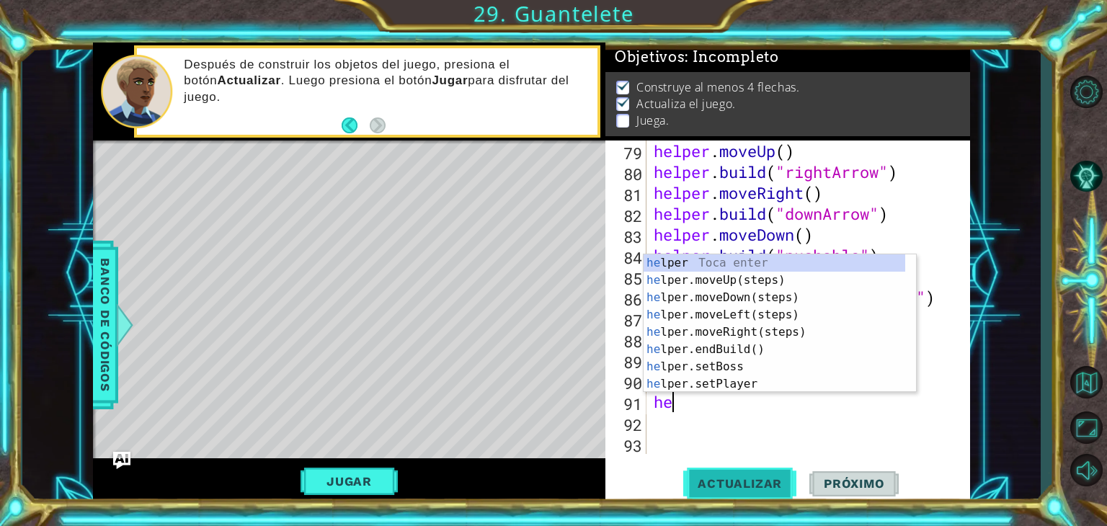
type textarea "hel"
click at [816, 320] on div "hel per Toca enter hel per.moveUp(steps) Toca enter hel per.moveDown(steps) Toc…" at bounding box center [775, 340] width 262 height 173
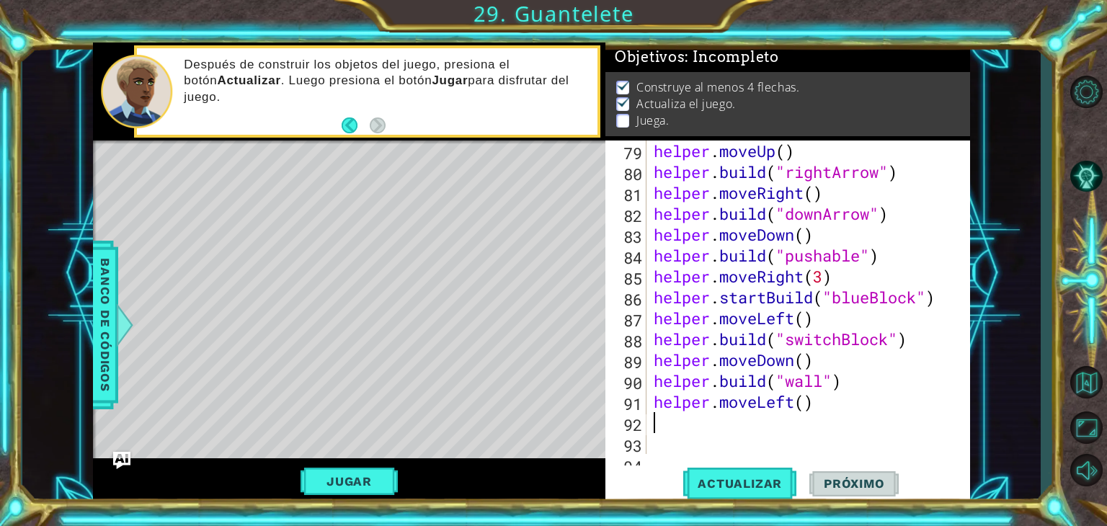
click at [806, 409] on div "helper . moveUp ( ) helper . build ( "rightArrow" ) helper . moveRight ( ) help…" at bounding box center [807, 318] width 312 height 355
click at [765, 478] on span "Actualizar" at bounding box center [739, 483] width 113 height 14
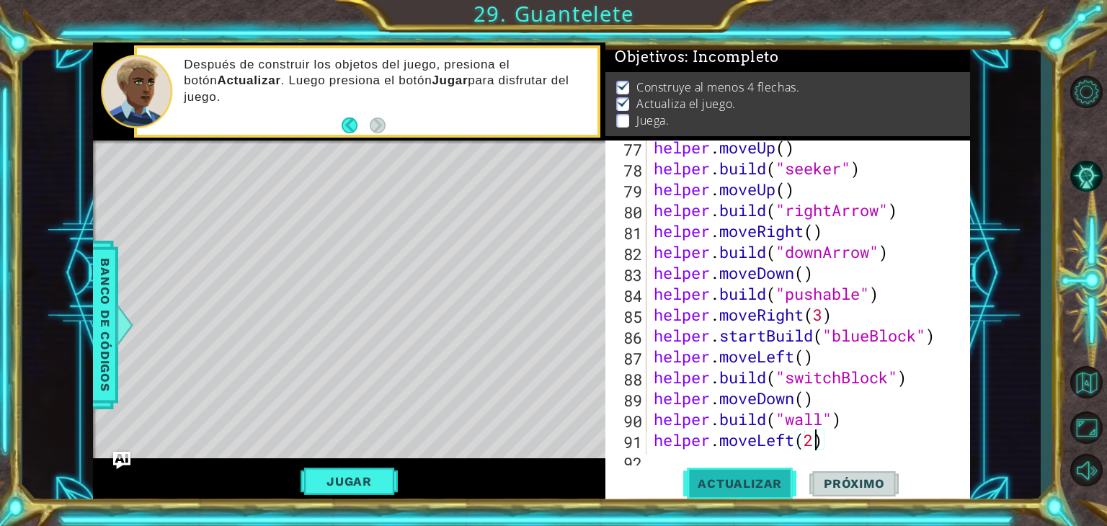
scroll to position [1593, 0]
click at [945, 341] on div "helper . moveUp ( ) helper . build ( "seeker" ) helper . moveUp ( ) helper . bu…" at bounding box center [807, 312] width 312 height 355
type textarea "helper.startBuild("blueBlock")"
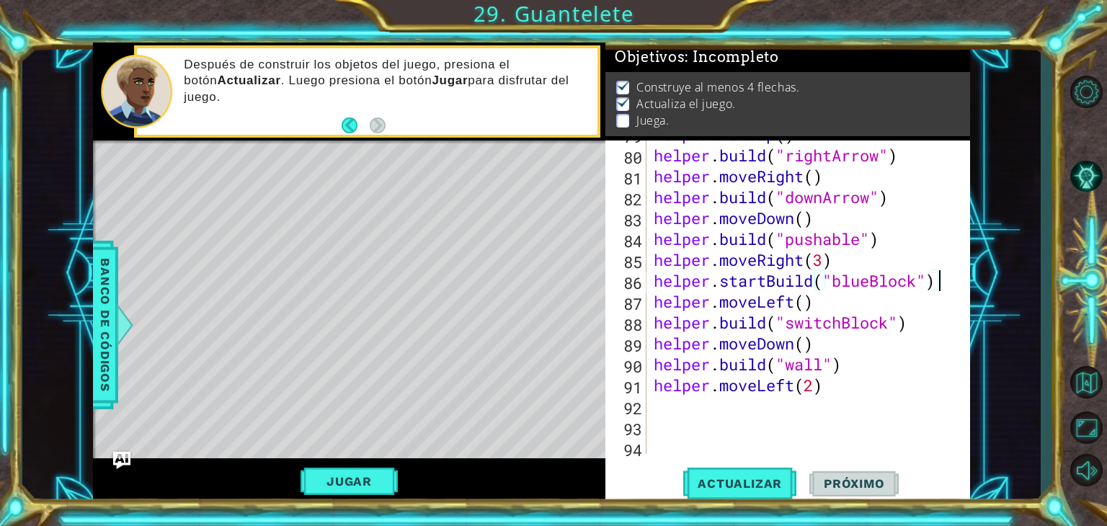
scroll to position [1647, 0]
click at [854, 417] on div "helper . moveUp ( ) helper . build ( "rightArrow" ) helper . moveRight ( ) help…" at bounding box center [807, 301] width 312 height 355
click at [837, 393] on div "helper . moveUp ( ) helper . build ( "rightArrow" ) helper . moveRight ( ) help…" at bounding box center [807, 300] width 312 height 355
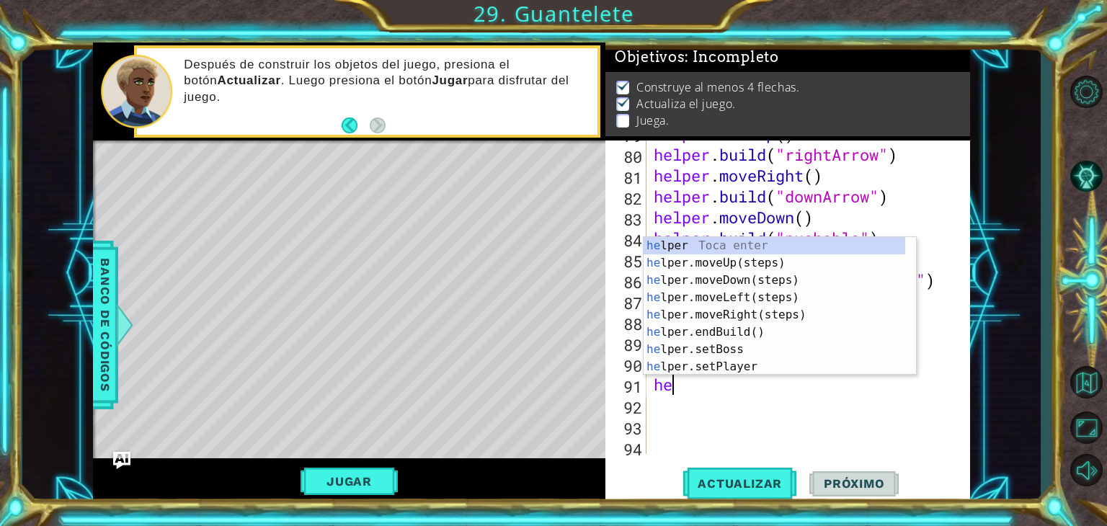
type textarea "h"
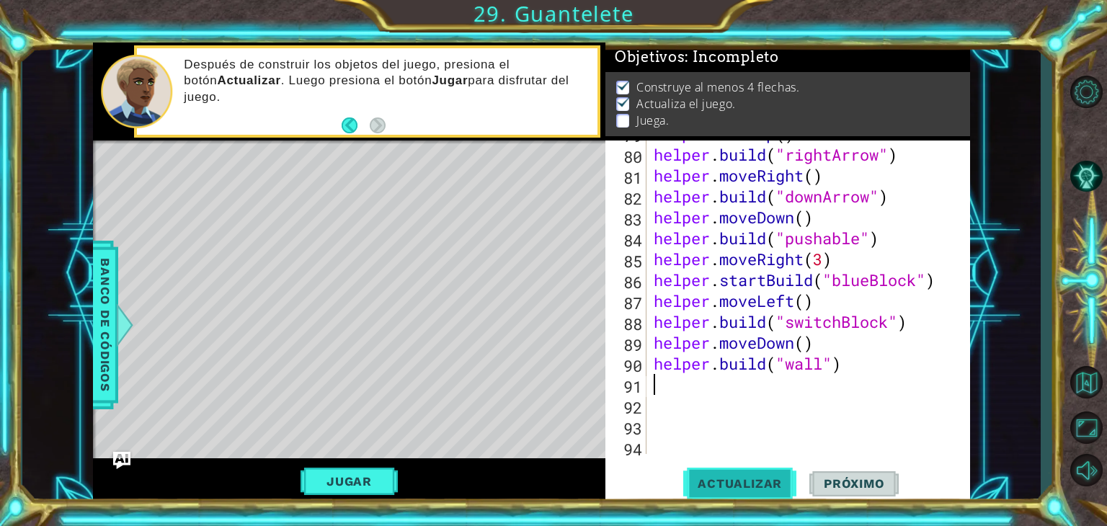
click at [770, 489] on span "Actualizar" at bounding box center [739, 483] width 113 height 14
click at [938, 282] on div "helper . moveUp ( ) helper . build ( "rightArrow" ) helper . moveRight ( ) help…" at bounding box center [807, 300] width 312 height 355
type textarea "helper.startBuild("blueBlock")"
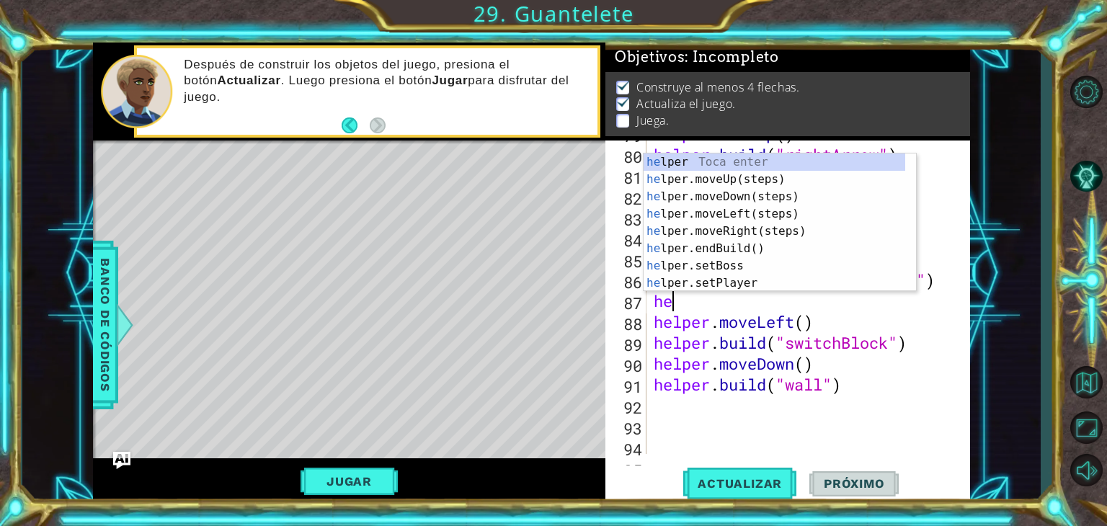
type textarea "hel"
click at [775, 254] on div "hel per Toca enter hel per.moveUp(steps) Toca enter hel per.moveDown(steps) Toc…" at bounding box center [775, 239] width 262 height 173
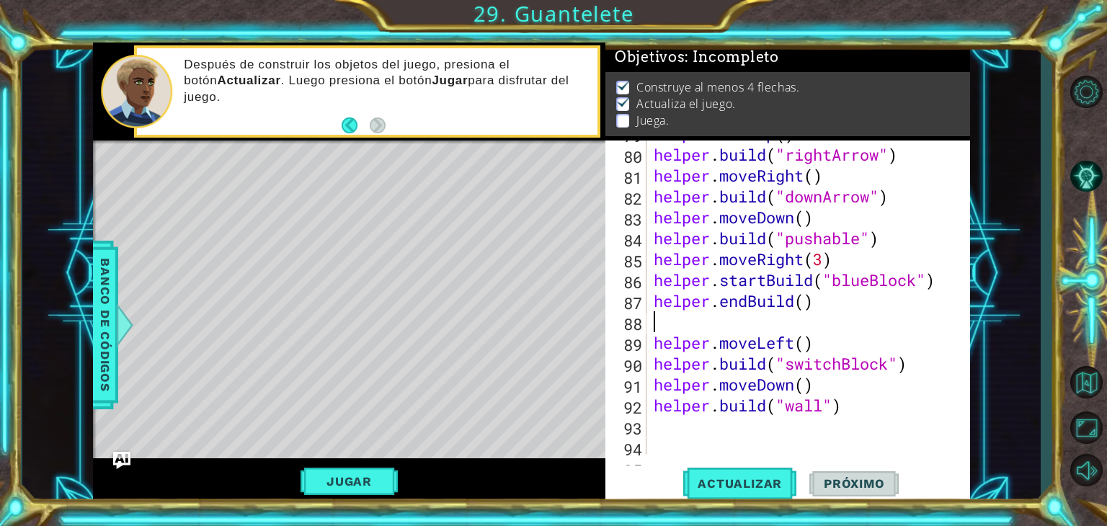
click at [803, 310] on div "helper . moveUp ( ) helper . build ( "rightArrow" ) helper . moveRight ( ) help…" at bounding box center [807, 300] width 312 height 355
type textarea "helper.endBuild()"
click at [757, 496] on button "Actualizar" at bounding box center [739, 484] width 113 height 37
click at [703, 447] on div "helper . moveUp ( ) helper . build ( "rightArrow" ) helper . moveRight ( ) help…" at bounding box center [807, 300] width 312 height 355
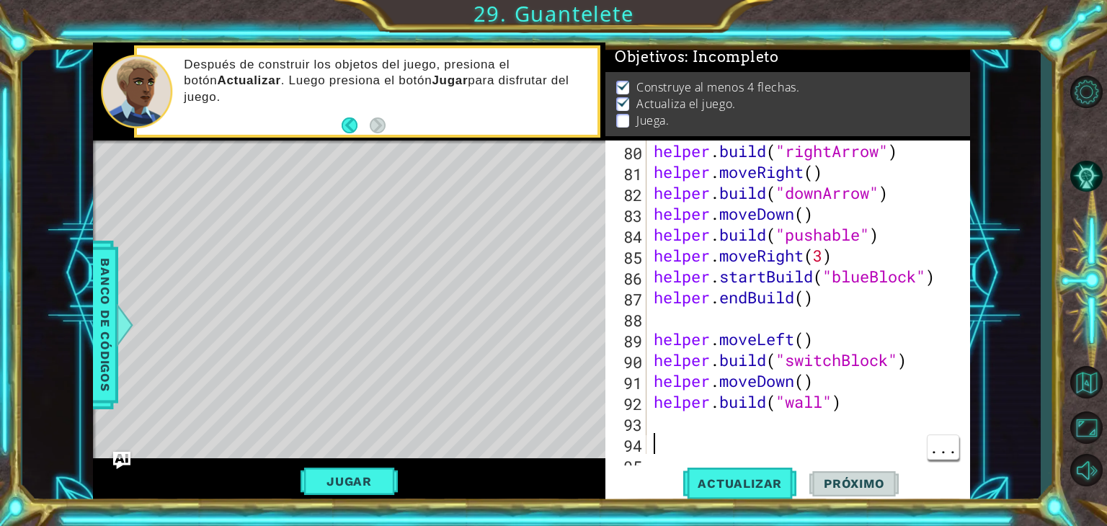
click at [700, 429] on div "helper . build ( "rightArrow" ) helper . moveRight ( ) helper . build ( "downAr…" at bounding box center [807, 318] width 312 height 355
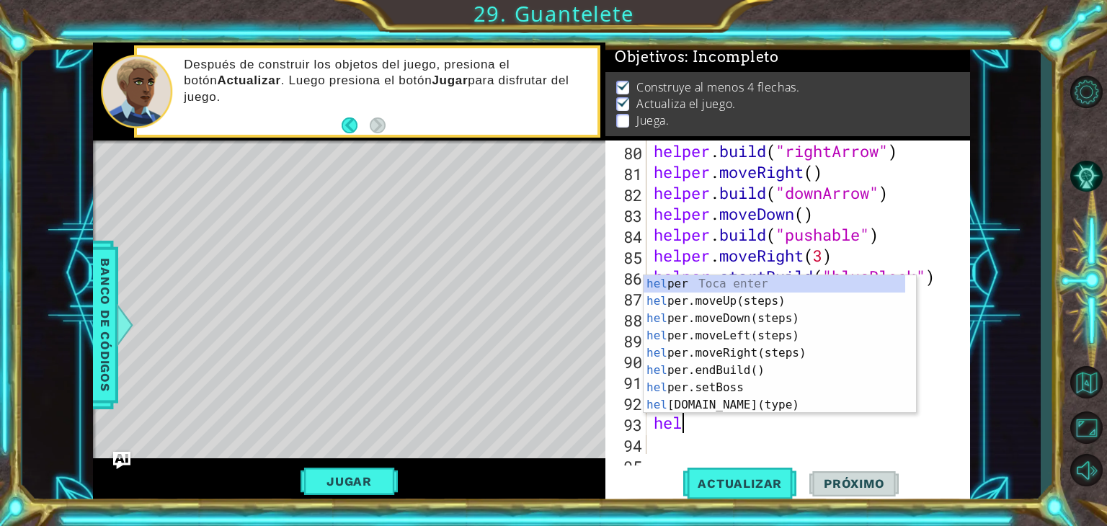
scroll to position [0, 0]
type textarea "help"
click at [778, 337] on div "help [PERSON_NAME] enter help er.moveUp(steps) Toca enter help er.moveDown(step…" at bounding box center [775, 361] width 262 height 173
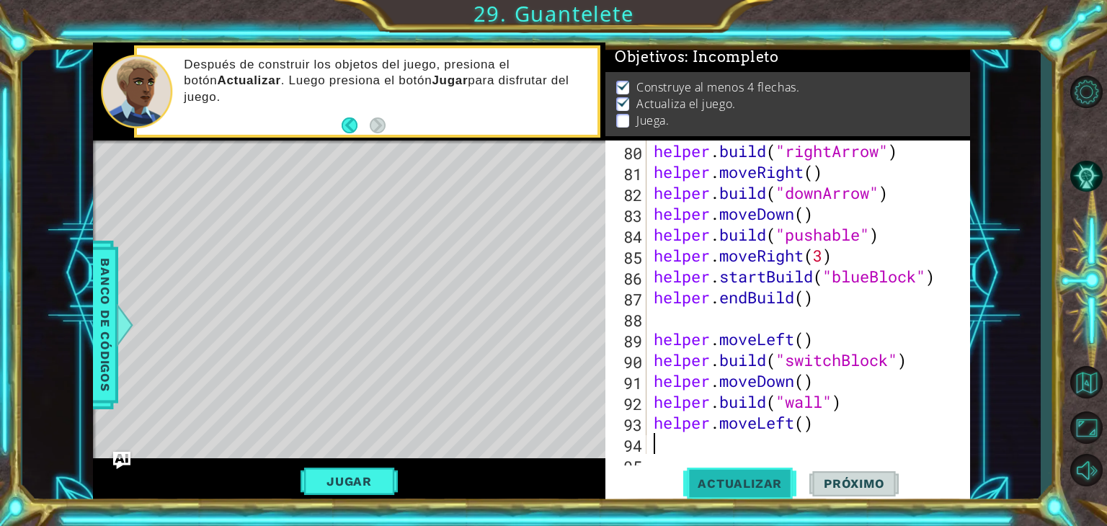
click at [765, 493] on button "Actualizar" at bounding box center [739, 484] width 113 height 37
click at [830, 320] on div "helper . build ( "rightArrow" ) helper . moveRight ( ) helper . build ( "downAr…" at bounding box center [807, 318] width 312 height 355
type textarea "helper.endBuild()"
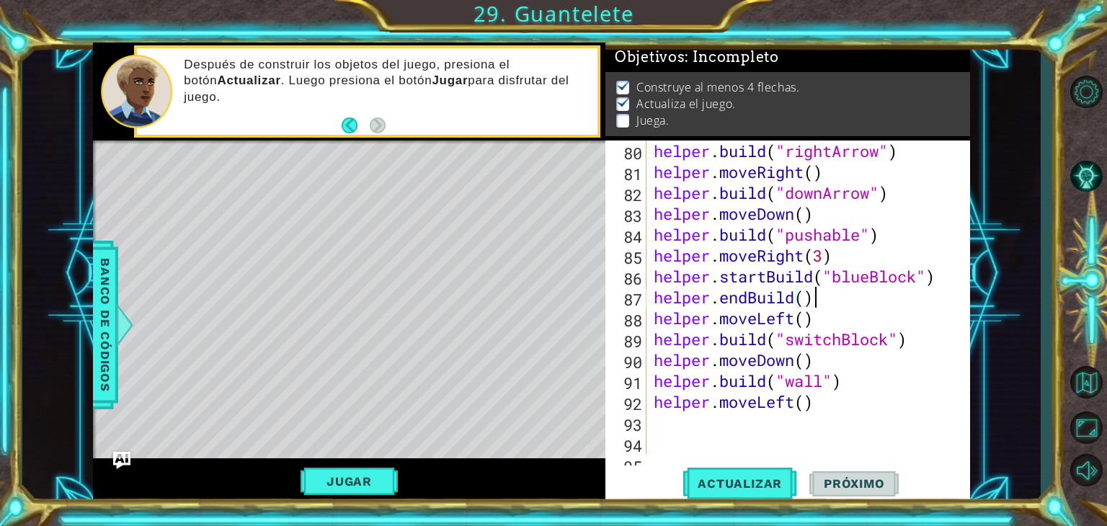
click at [813, 417] on div "helper . build ( "rightArrow" ) helper . moveRight ( ) helper . build ( "downAr…" at bounding box center [807, 318] width 312 height 355
click at [801, 413] on div "helper . build ( "rightArrow" ) helper . moveRight ( ) helper . build ( "downAr…" at bounding box center [807, 318] width 312 height 355
click at [808, 404] on div "helper . build ( "rightArrow" ) helper . moveRight ( ) helper . build ( "downAr…" at bounding box center [807, 318] width 312 height 355
type textarea "helper.moveLeft()"
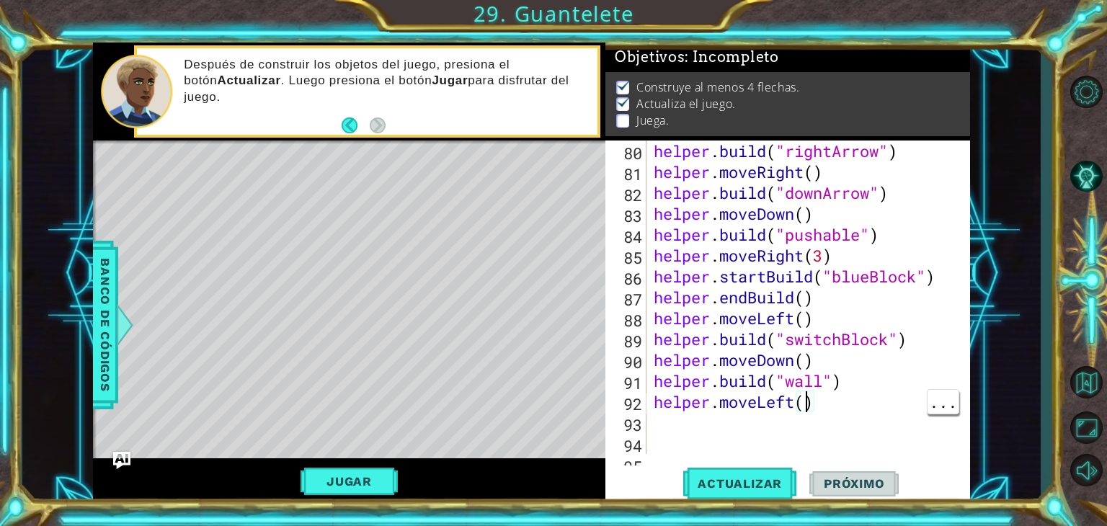
click at [692, 431] on div "helper . build ( "rightArrow" ) helper . moveRight ( ) helper . build ( "downAr…" at bounding box center [807, 318] width 312 height 355
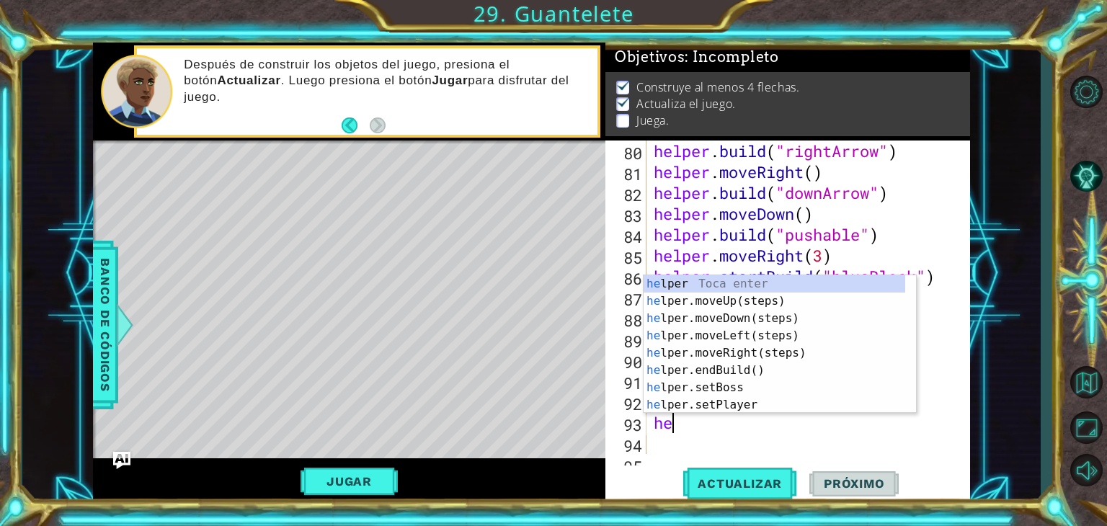
type textarea "hel"
click at [762, 301] on div "hel per Toca enter hel per.moveUp(steps) Toca enter hel per.moveDown(steps) Toc…" at bounding box center [775, 361] width 262 height 173
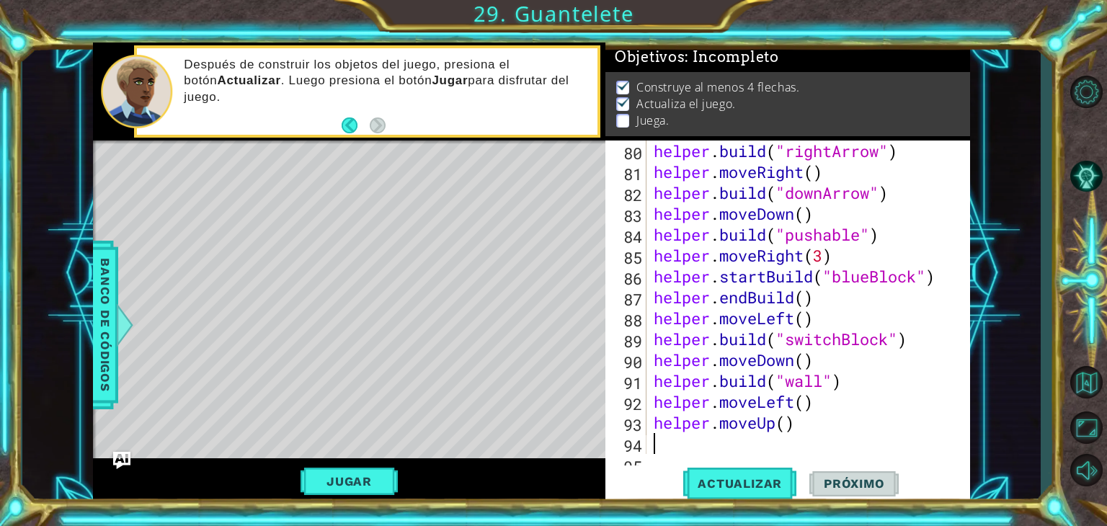
click at [784, 430] on div "helper . build ( "rightArrow" ) helper . moveRight ( ) helper . build ( "downAr…" at bounding box center [807, 318] width 312 height 355
type textarea "helper.moveUp(2)"
click at [735, 448] on div "helper . build ( "rightArrow" ) helper . moveRight ( ) helper . build ( "downAr…" at bounding box center [807, 318] width 312 height 355
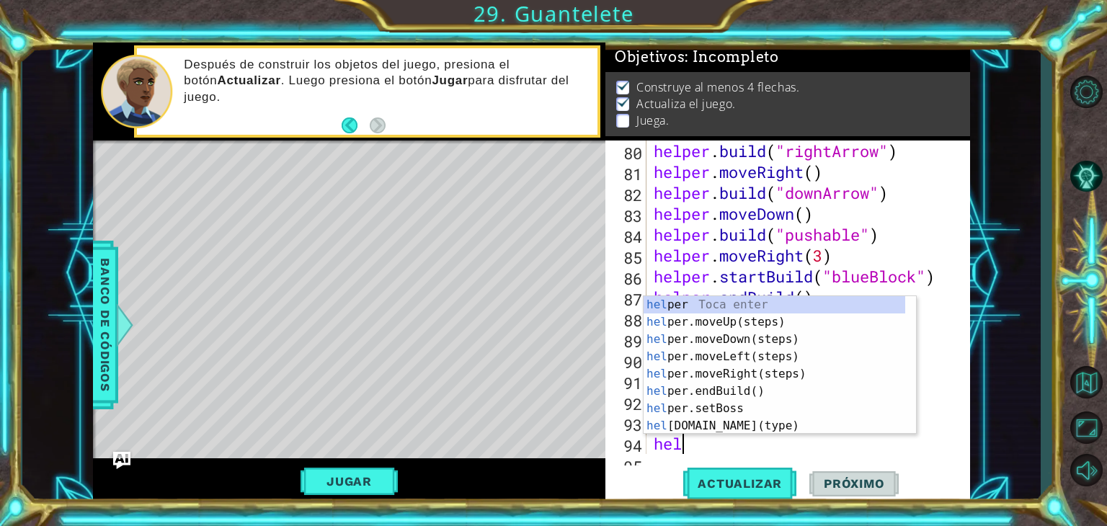
scroll to position [0, 0]
click at [765, 434] on div "helper . build ( "rightArrow" ) helper . moveRight ( ) helper . build ( "downAr…" at bounding box center [807, 318] width 312 height 355
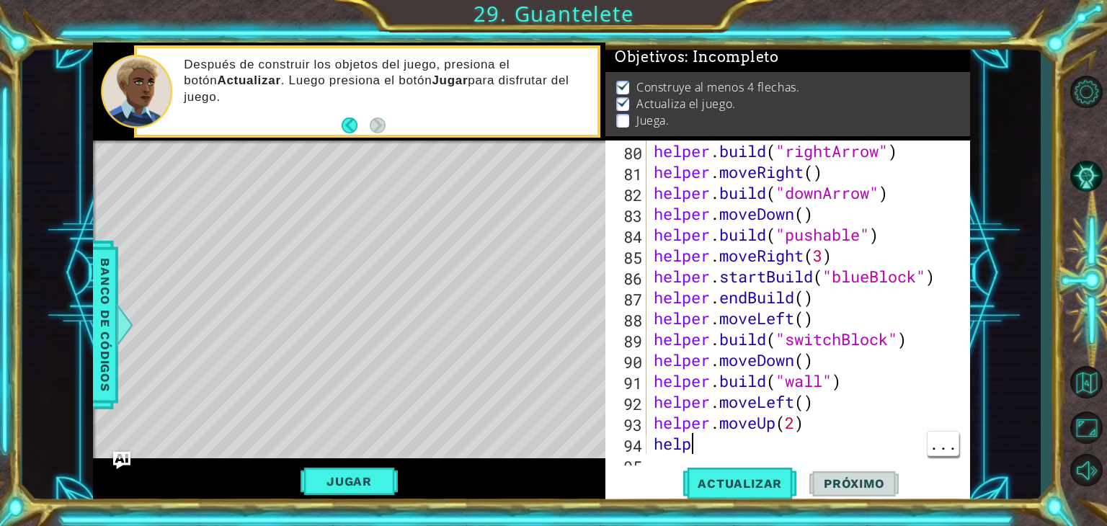
click at [783, 455] on div "help 80 81 82 83 84 85 86 87 88 89 90 91 92 93 94 95 helper . build ( "rightArr…" at bounding box center [787, 323] width 365 height 364
click at [783, 444] on div "helper . build ( "rightArrow" ) helper . moveRight ( ) helper . build ( "downAr…" at bounding box center [807, 318] width 312 height 355
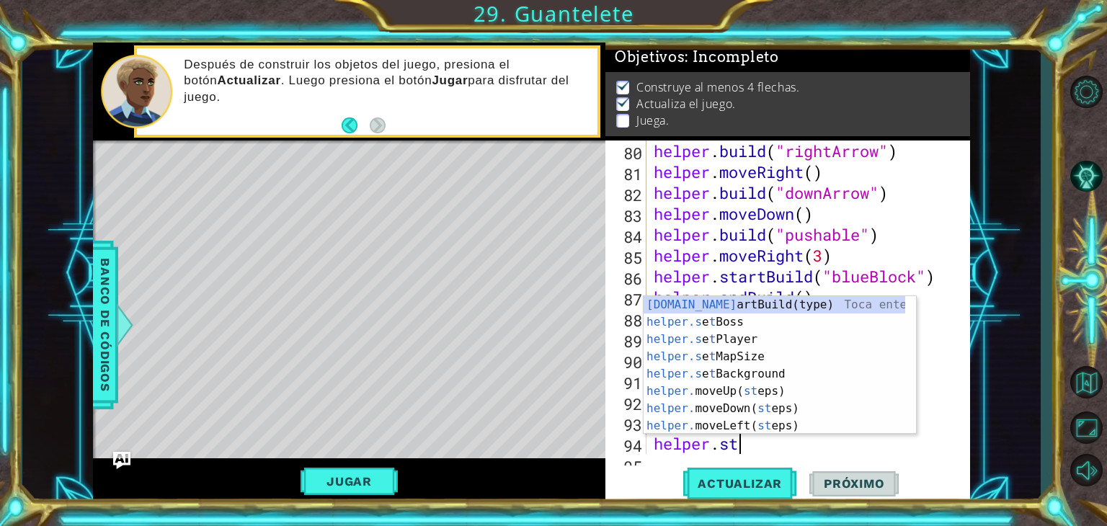
scroll to position [0, 3]
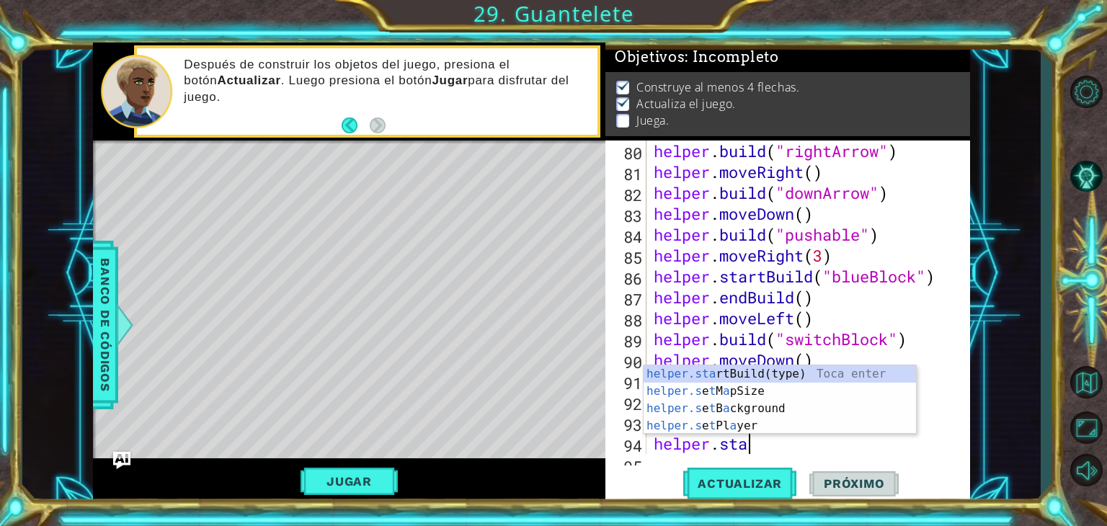
click at [837, 380] on div "helper.sta rtBuild(type) Toca enter helper.s e t M a pSize Toca enter helper.s …" at bounding box center [780, 417] width 272 height 104
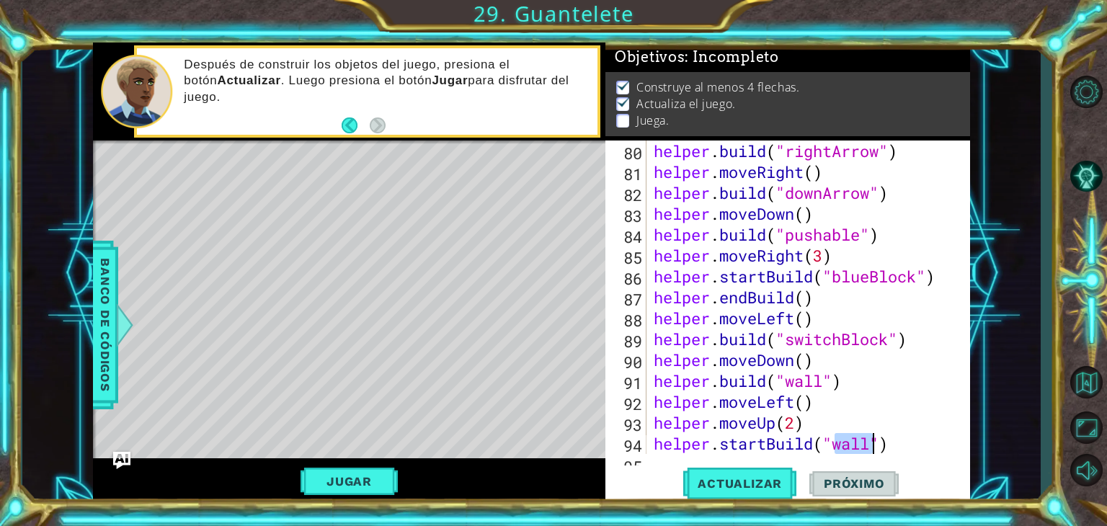
click at [849, 445] on div "helper . build ( "rightArrow" ) helper . moveRight ( ) helper . build ( "downAr…" at bounding box center [807, 318] width 312 height 355
click at [873, 453] on div "helper . build ( "rightArrow" ) helper . moveRight ( ) helper . build ( "downAr…" at bounding box center [807, 318] width 312 height 355
type textarea "helper.startBuild("redBlock")"
click at [932, 464] on div "helper.startBuild("redBlock") 80 81 82 83 84 85 86 87 88 89 90 91 92 93 94 95 h…" at bounding box center [787, 323] width 365 height 364
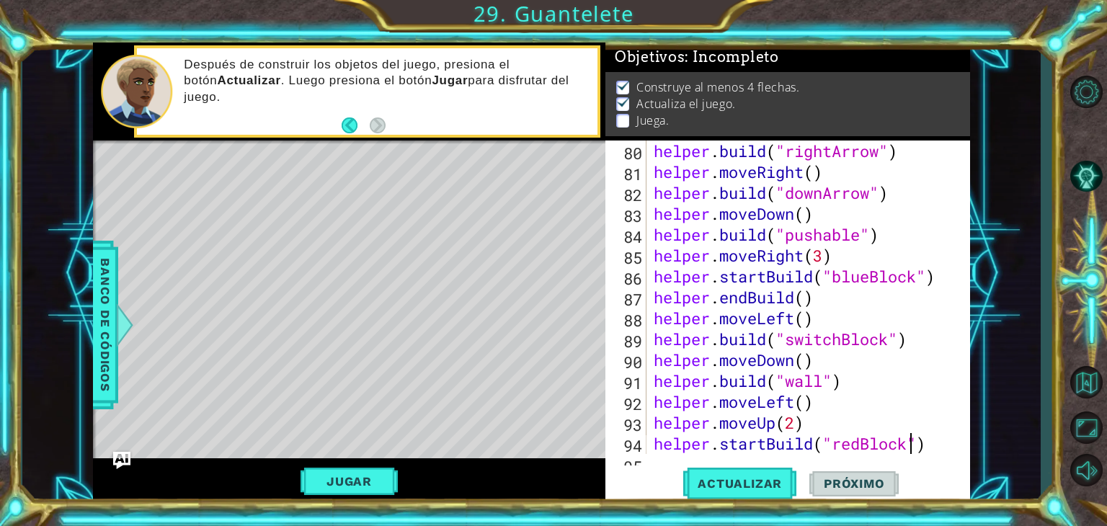
click at [932, 445] on div "helper . build ( "rightArrow" ) helper . moveRight ( ) helper . build ( "downAr…" at bounding box center [807, 318] width 312 height 355
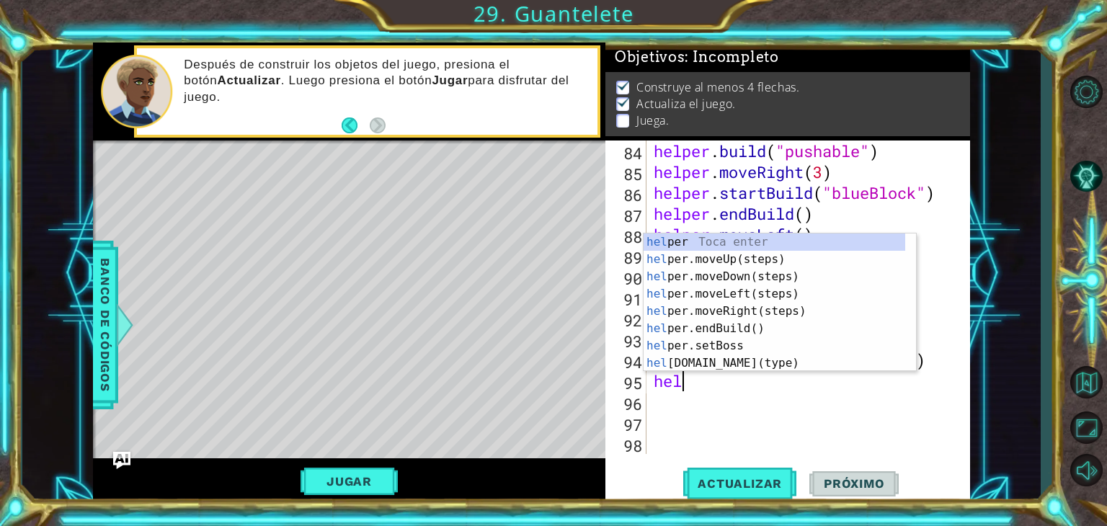
scroll to position [0, 0]
click at [767, 338] on div "hel per Toca enter hel per.moveUp(steps) Toca enter hel per.moveDown(steps) Toc…" at bounding box center [775, 319] width 262 height 173
type textarea "helper.setBoss("bats")"
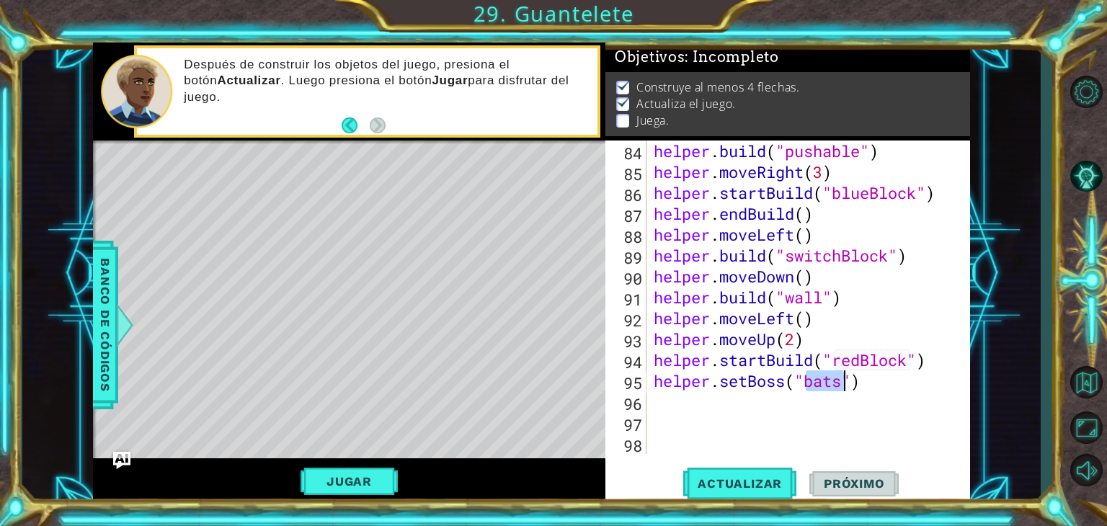
click at [755, 409] on div "helper . build ( "pushable" ) helper . moveRight ( 3 ) helper . startBuild ( "b…" at bounding box center [807, 318] width 312 height 355
click at [868, 396] on div "helper . build ( "pushable" ) helper . moveRight ( 3 ) helper . startBuild ( "b…" at bounding box center [807, 318] width 312 height 355
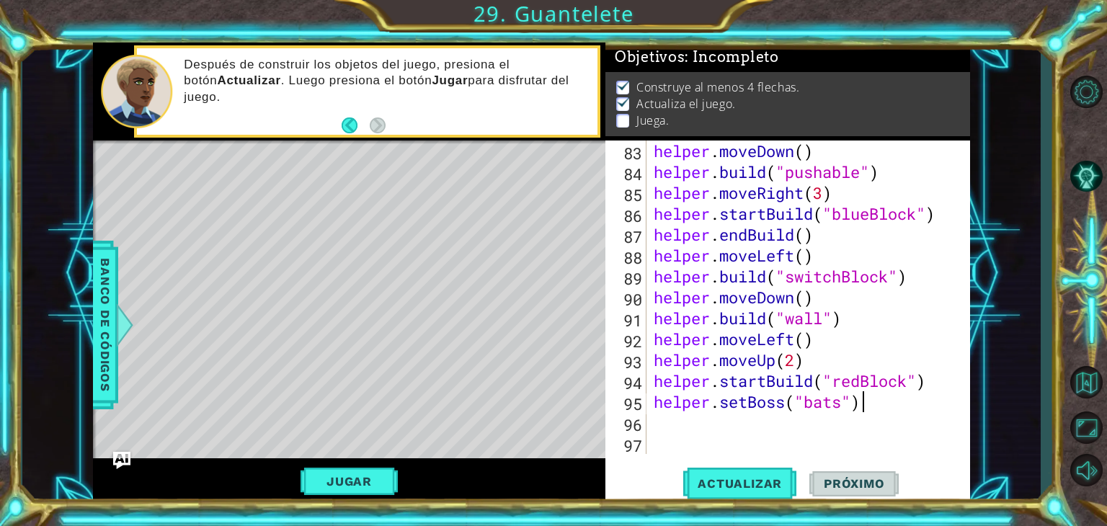
scroll to position [1713, 0]
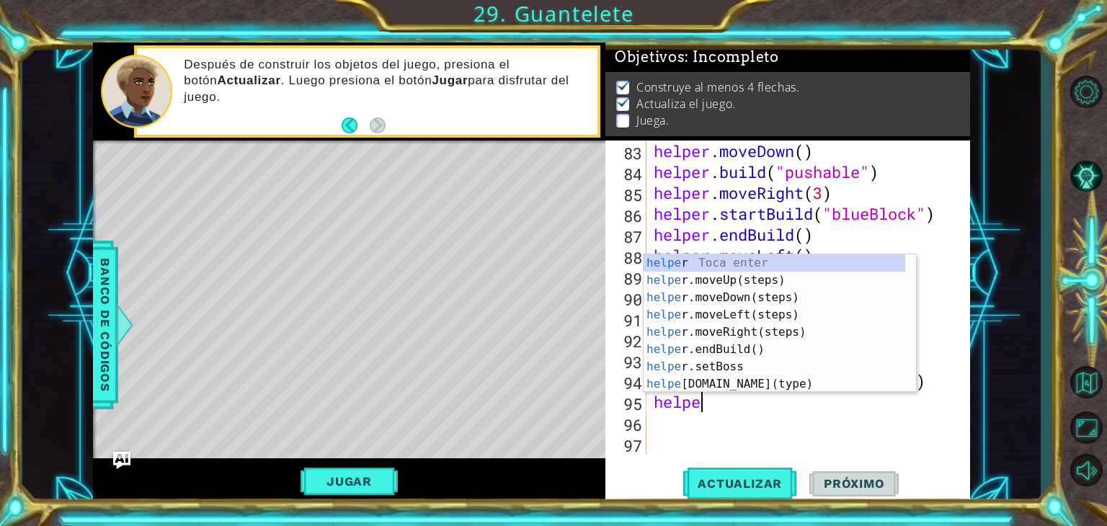
click at [765, 358] on div "helpe r Toca enter helpe r.moveUp(steps) Toca enter helpe r.moveDown(steps) Toc…" at bounding box center [775, 340] width 262 height 173
type textarea "helper.setBoss("bats")"
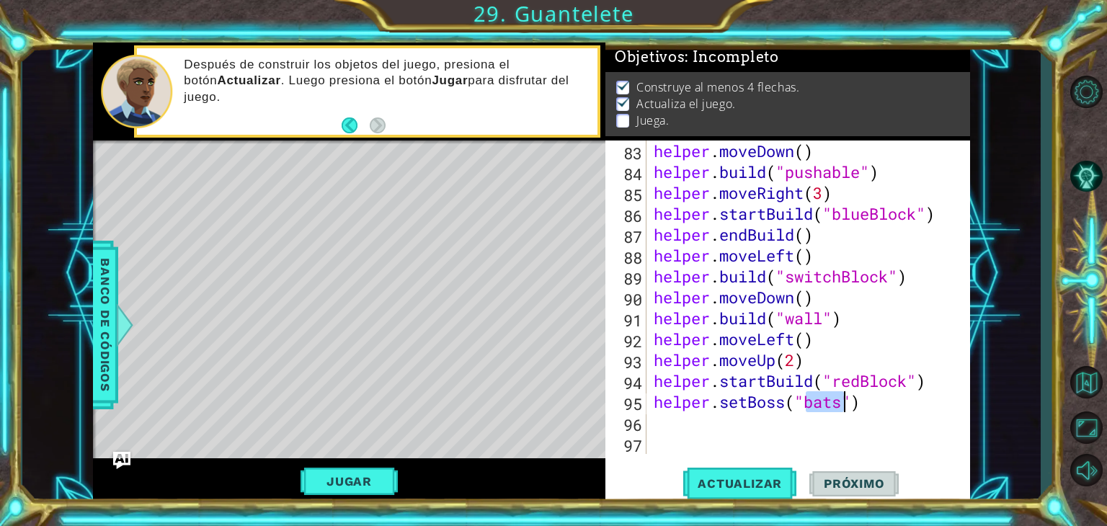
click at [847, 409] on div "helper . moveDown ( ) helper . build ( "pushable" ) helper . moveRight ( 3 ) he…" at bounding box center [807, 318] width 312 height 355
click at [893, 414] on div "helper . moveDown ( ) helper . build ( "pushable" ) helper . moveRight ( 3 ) he…" at bounding box center [807, 318] width 312 height 355
click at [867, 404] on div "helper . moveDown ( ) helper . build ( "pushable" ) helper . moveRight ( 3 ) he…" at bounding box center [807, 318] width 312 height 355
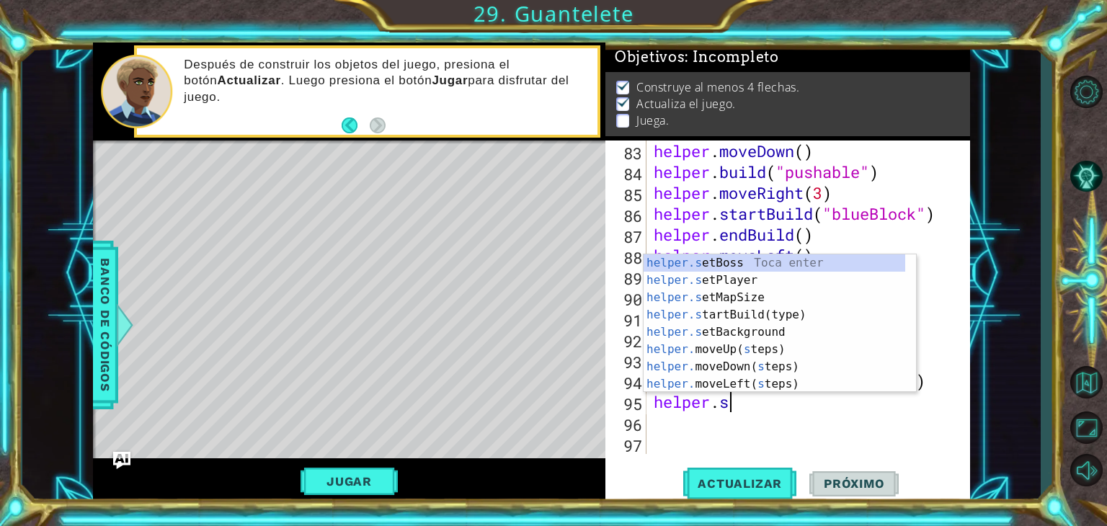
type textarea "helper."
click at [757, 335] on div "helper. moveUp(steps) Toca enter helper. moveDown(steps) Toca enter helper. mov…" at bounding box center [775, 340] width 262 height 173
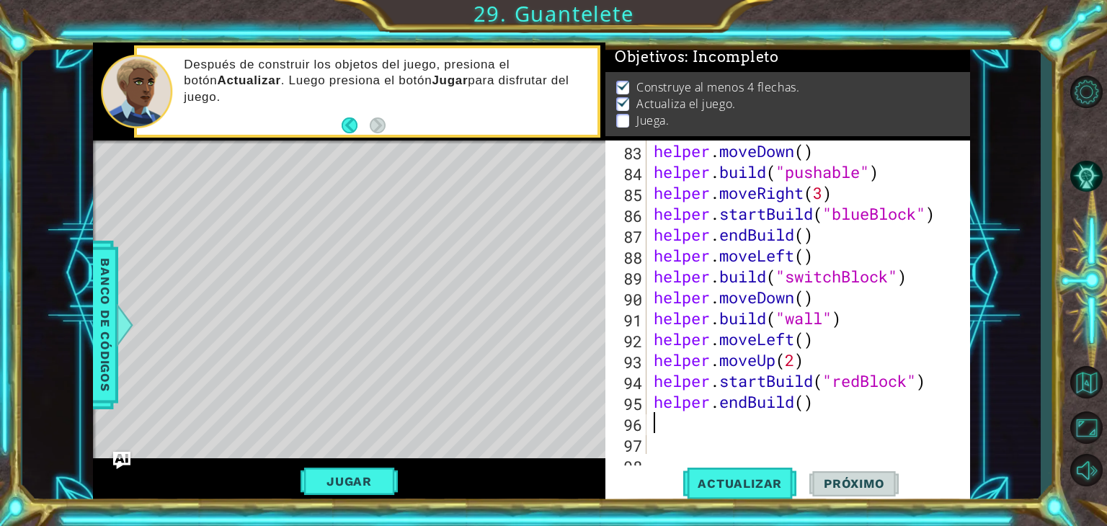
scroll to position [1735, 0]
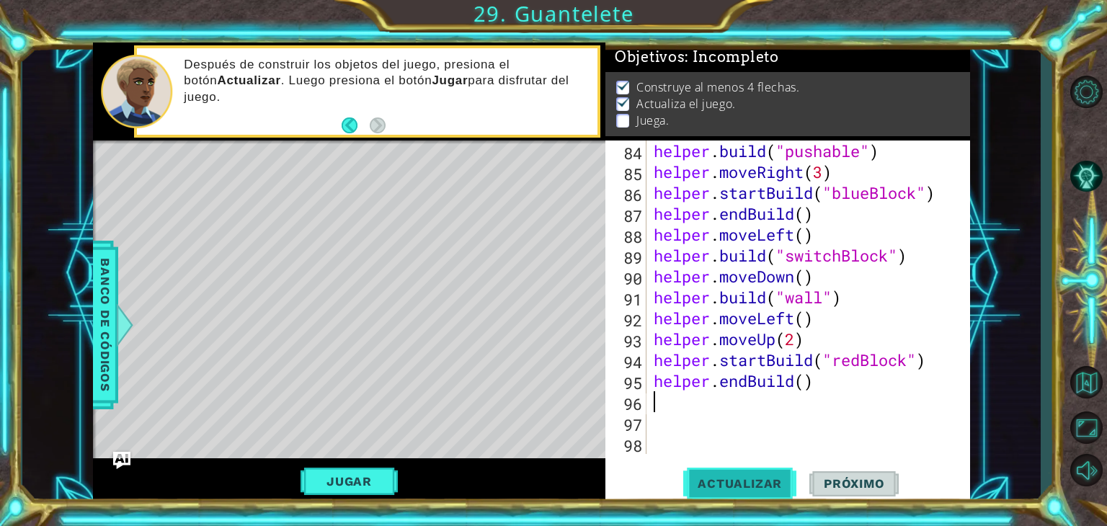
click at [760, 493] on button "Actualizar" at bounding box center [739, 484] width 113 height 37
click at [742, 409] on div "helper . build ( "pushable" ) helper . moveRight ( 3 ) helper . startBuild ( "b…" at bounding box center [807, 318] width 312 height 355
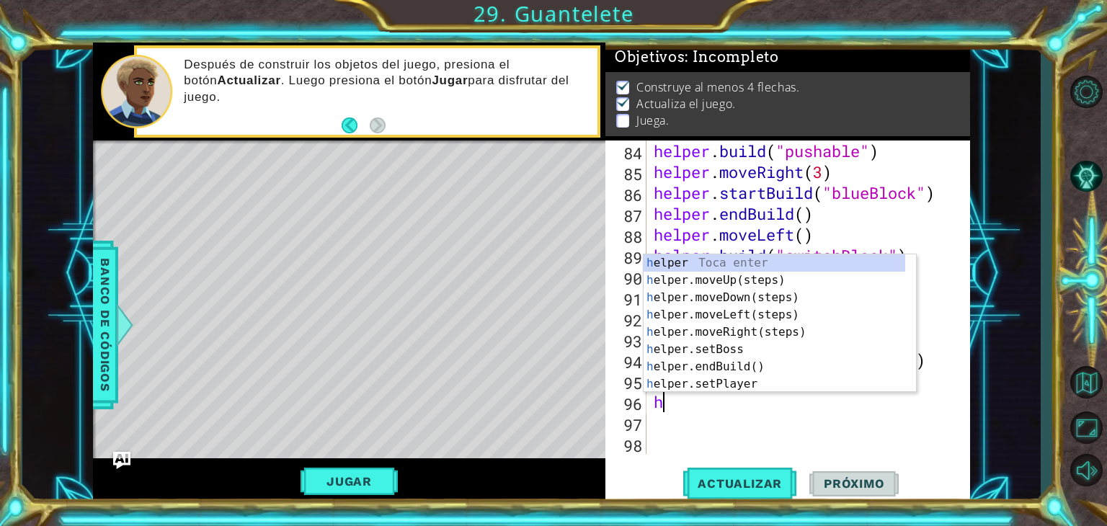
type textarea "he"
click at [787, 282] on div "he lper Toca enter he lper.moveUp(steps) Toca enter he lper.moveDown(steps) Toc…" at bounding box center [775, 340] width 262 height 173
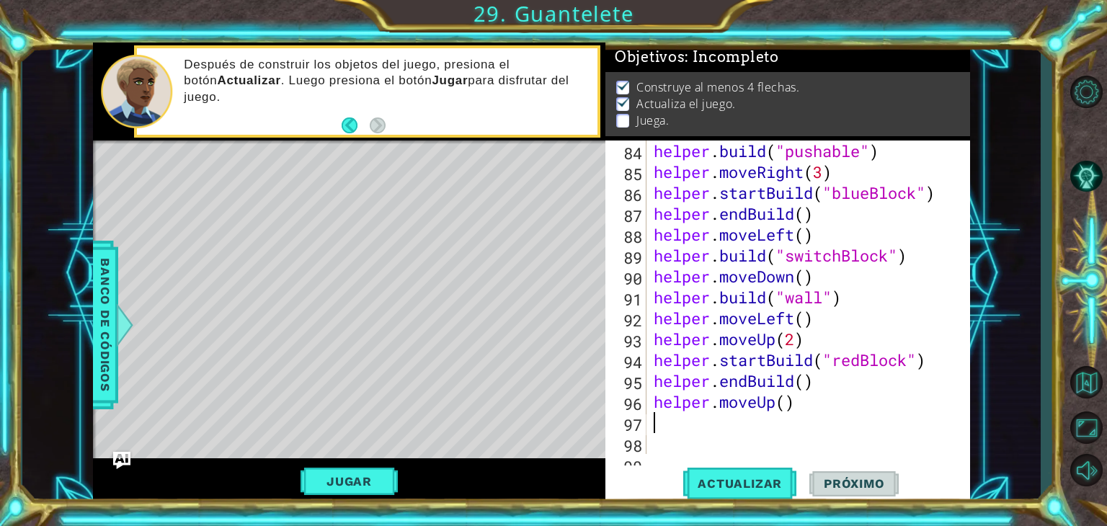
click at [778, 412] on div "helper . build ( "pushable" ) helper . moveRight ( 3 ) helper . startBuild ( "b…" at bounding box center [807, 318] width 312 height 355
click at [796, 398] on div "helper . build ( "pushable" ) helper . moveRight ( 3 ) helper . startBuild ( "b…" at bounding box center [807, 318] width 312 height 355
click at [787, 405] on div "helper . build ( "pushable" ) helper . moveRight ( 3 ) helper . startBuild ( "b…" at bounding box center [807, 318] width 312 height 355
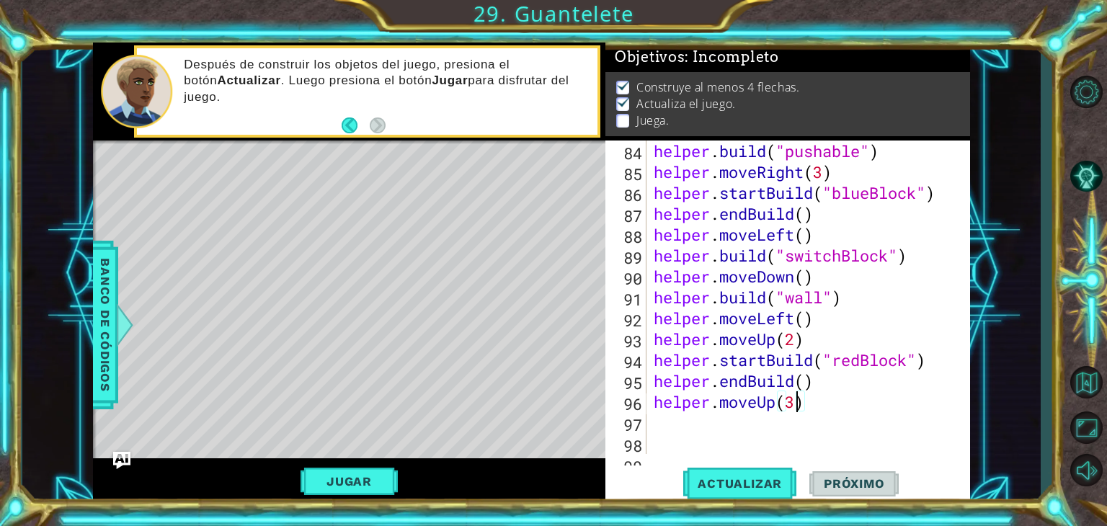
type textarea "helper.moveUp(3)"
click at [769, 475] on button "Actualizar" at bounding box center [739, 484] width 113 height 37
click at [761, 432] on div "helper . build ( "pushable" ) helper . moveRight ( 3 ) helper . startBuild ( "b…" at bounding box center [807, 318] width 312 height 355
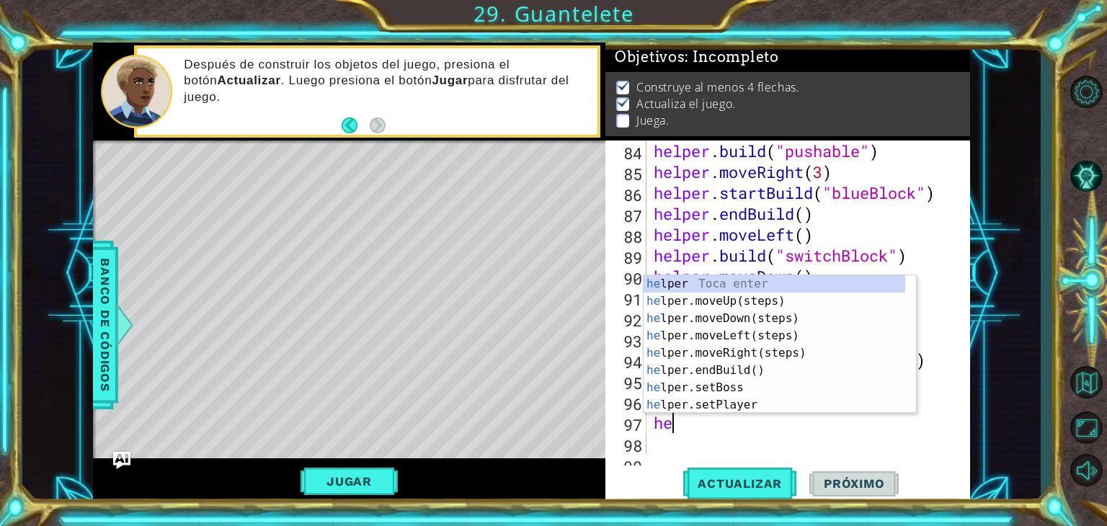
scroll to position [0, 0]
type textarea "help"
click at [778, 357] on div "help [PERSON_NAME] enter help er.moveUp(steps) Toca enter help er.moveDown(step…" at bounding box center [775, 361] width 262 height 173
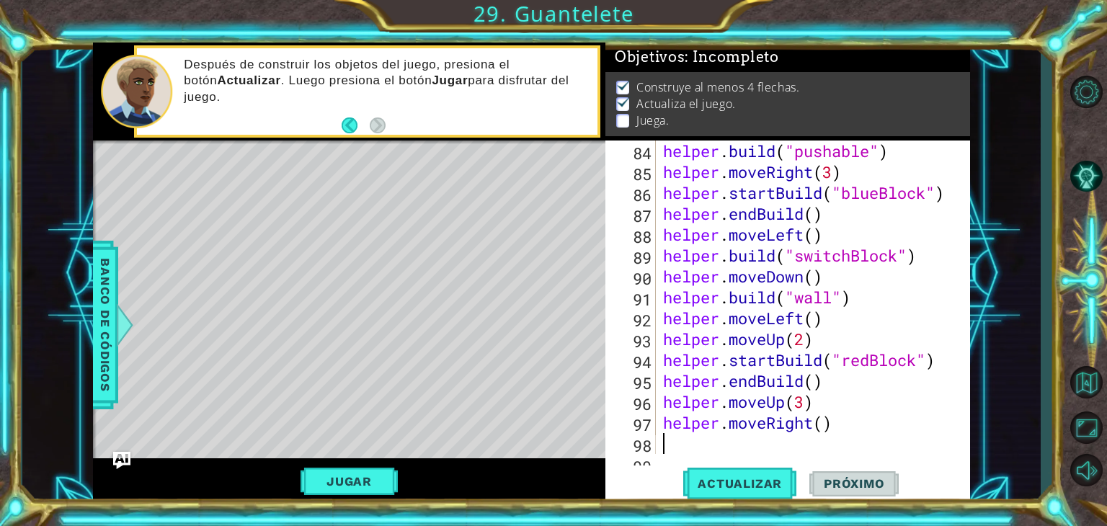
click at [817, 438] on div "helper . build ( "pushable" ) helper . moveRight ( 3 ) helper . startBuild ( "b…" at bounding box center [811, 318] width 303 height 355
click at [824, 429] on div "helper . build ( "pushable" ) helper . moveRight ( 3 ) helper . startBuild ( "b…" at bounding box center [811, 318] width 303 height 355
type textarea "helper.moveRight(2)"
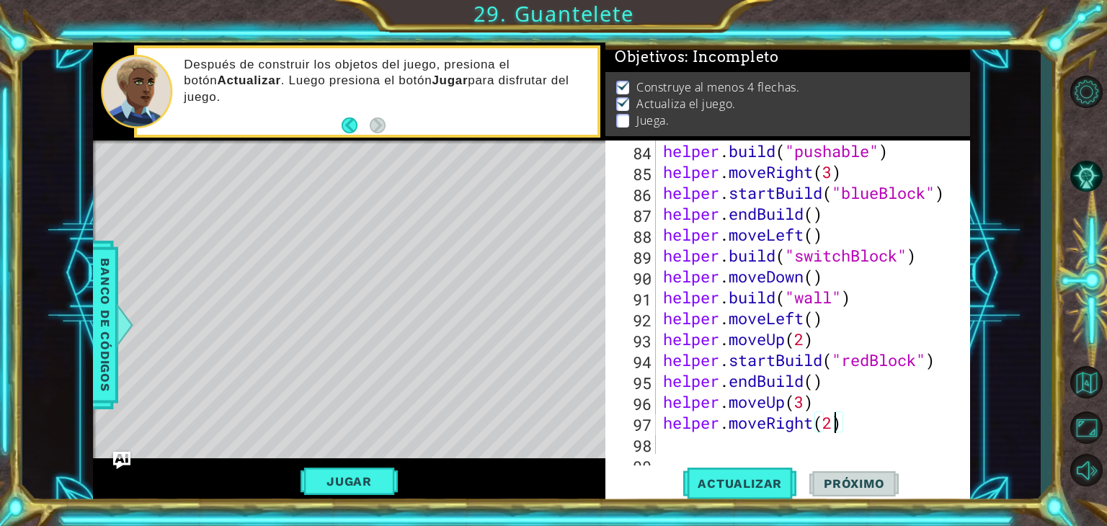
click at [796, 440] on div "helper . build ( "pushable" ) helper . moveRight ( 3 ) helper . startBuild ( "b…" at bounding box center [811, 318] width 303 height 355
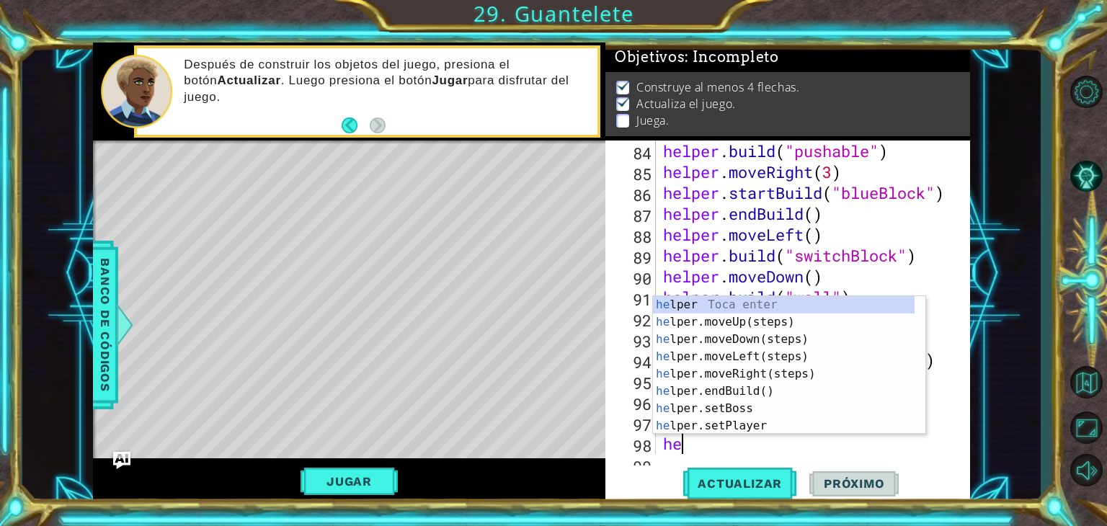
scroll to position [0, 0]
click at [778, 439] on div "helper . build ( "pushable" ) helper . moveRight ( 3 ) helper . startBuild ( "b…" at bounding box center [811, 318] width 303 height 355
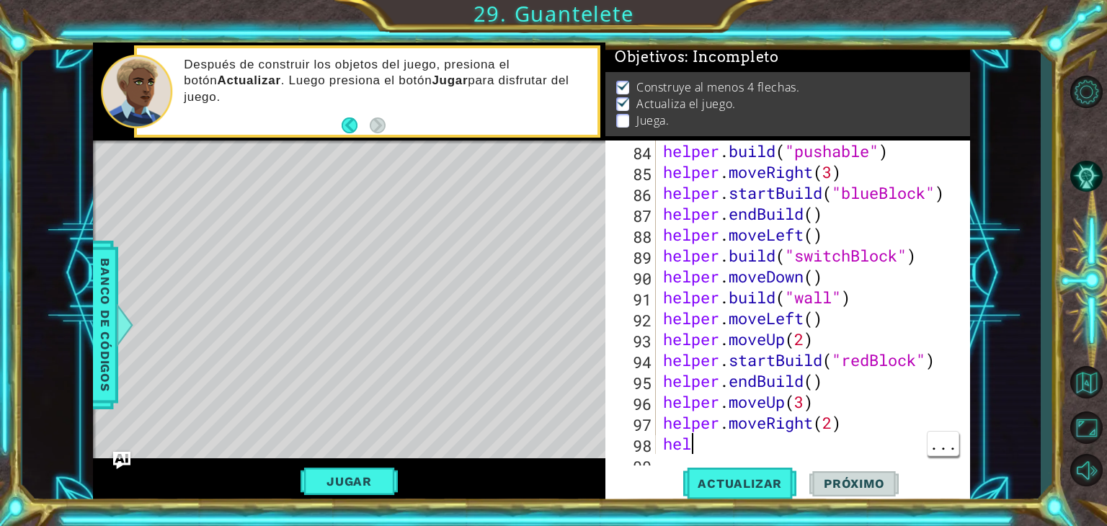
click at [788, 447] on div "helper . build ( "pushable" ) helper . moveRight ( 3 ) helper . startBuild ( "b…" at bounding box center [811, 318] width 303 height 355
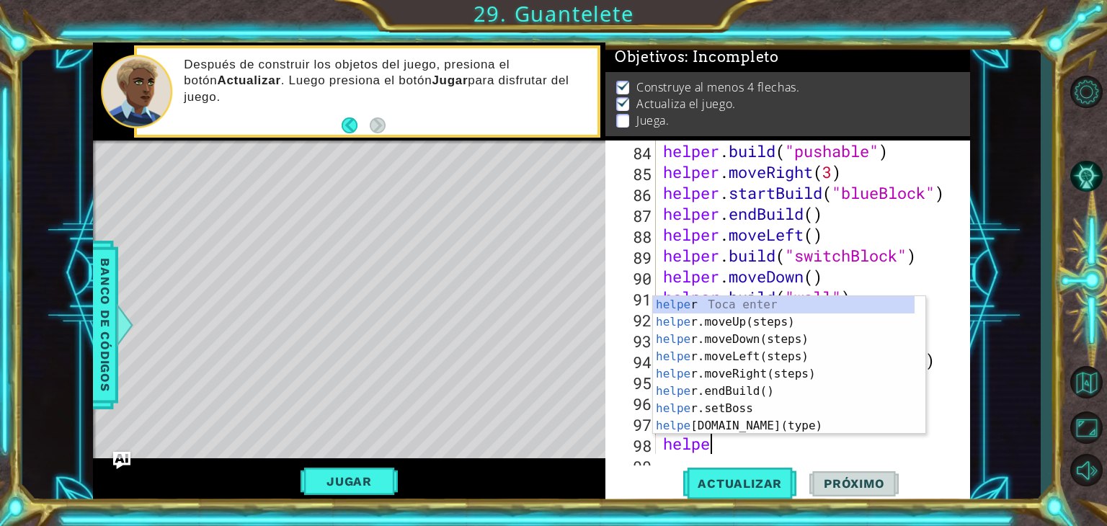
scroll to position [0, 1]
click at [774, 432] on div "helper Toca enter helper .moveUp(steps) Toca enter helper .moveDown(steps) Toca…" at bounding box center [784, 382] width 262 height 173
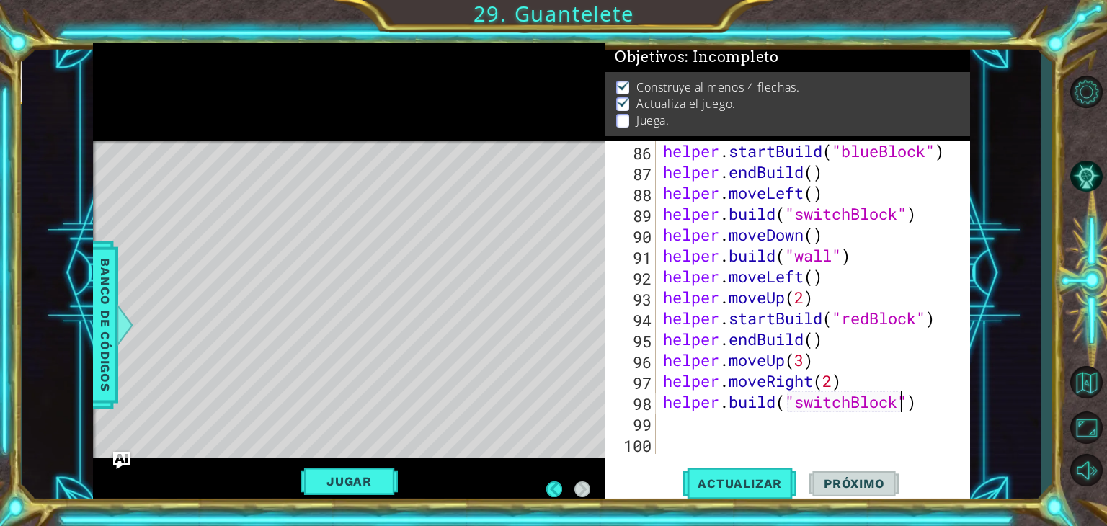
scroll to position [1776, 0]
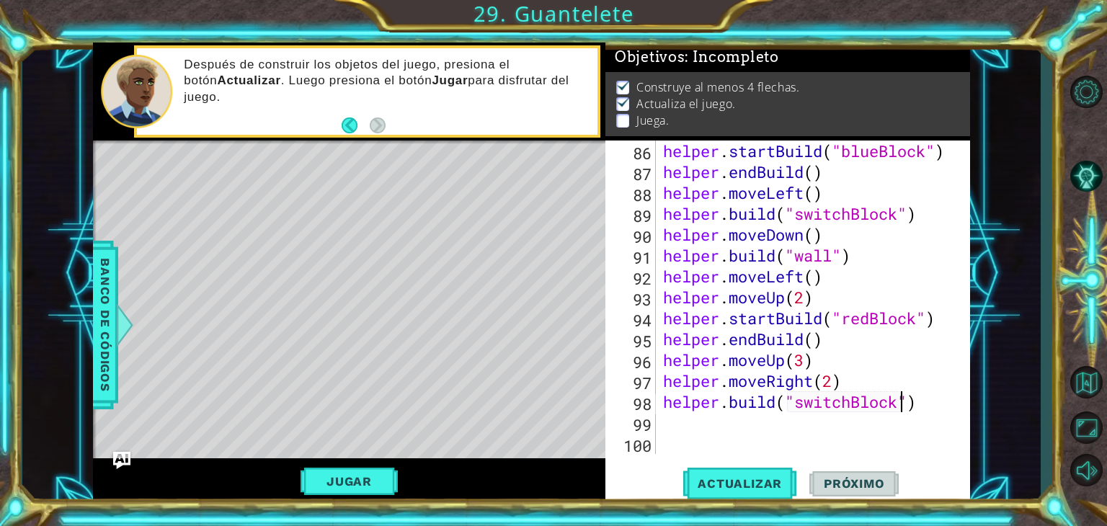
type textarea "[DOMAIN_NAME]("switchBlock")"
click at [825, 455] on div "[DOMAIN_NAME]("switchBlock") 86 87 88 89 90 91 92 93 94 95 96 97 98 99 100 help…" at bounding box center [787, 323] width 365 height 364
click at [718, 432] on div "helper . startBuild ( "blueBlock" ) helper . endBuild ( ) helper . moveLeft ( )…" at bounding box center [811, 318] width 303 height 355
click at [767, 494] on button "Actualizar" at bounding box center [739, 484] width 113 height 37
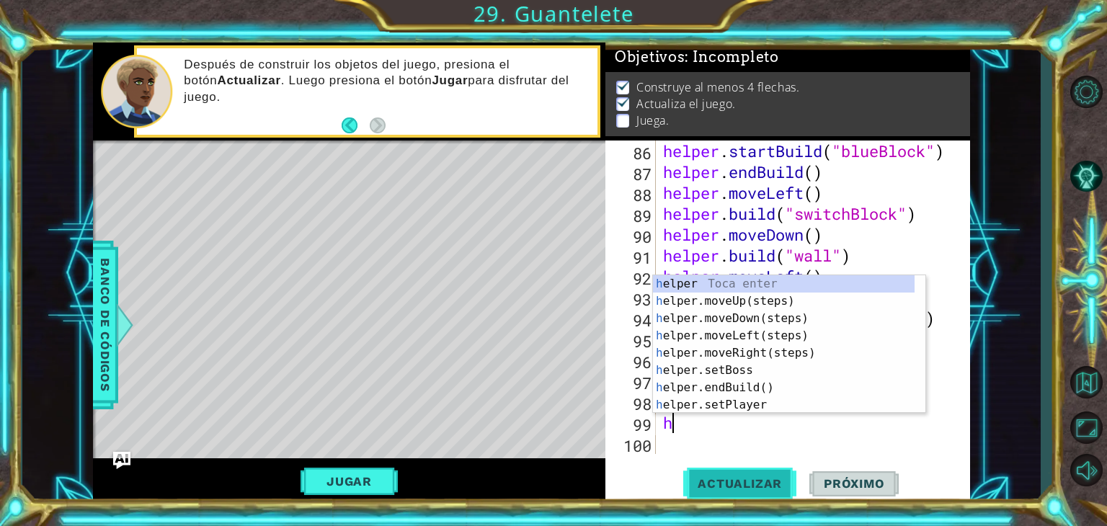
type textarea "hel"
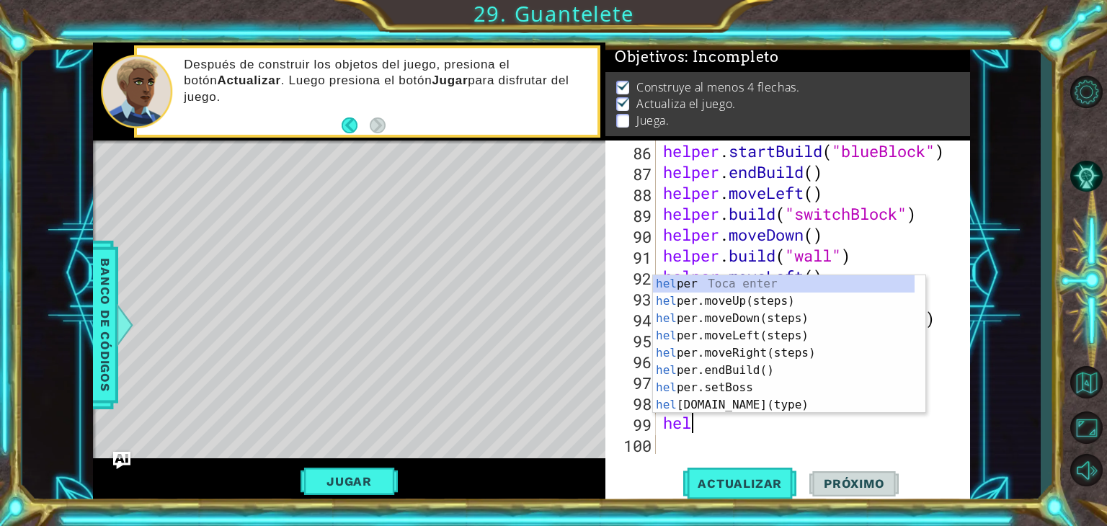
click at [785, 337] on div "hel per Toca enter hel per.moveUp(steps) Toca enter hel per.moveDown(steps) Toc…" at bounding box center [784, 361] width 262 height 173
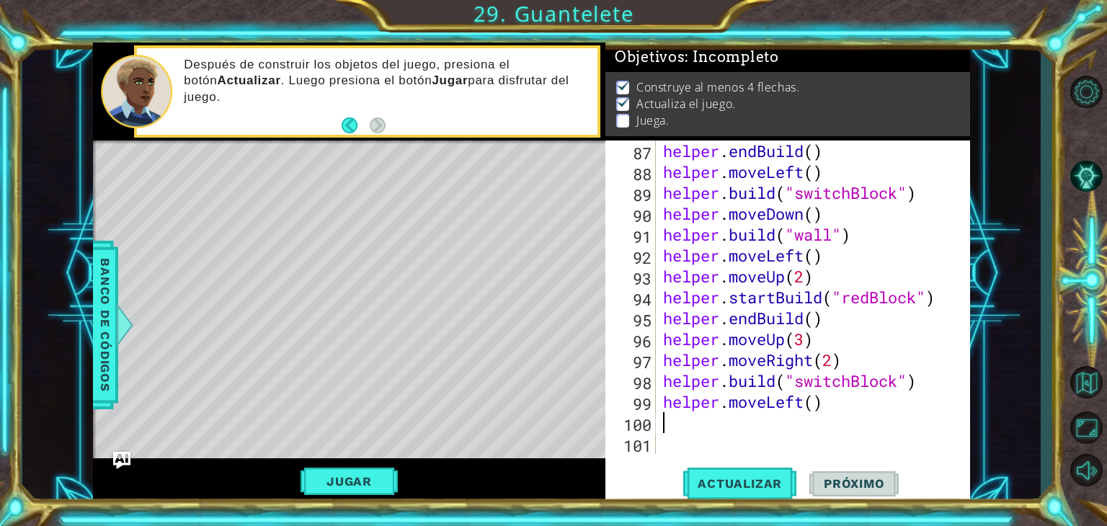
scroll to position [1796, 0]
click at [807, 412] on div "helper . endBuild ( ) helper . moveLeft ( ) helper . build ( "switchBlock" ) he…" at bounding box center [811, 318] width 303 height 355
type textarea "helper.moveLeft(6)"
click at [752, 489] on span "Actualizar" at bounding box center [739, 483] width 113 height 14
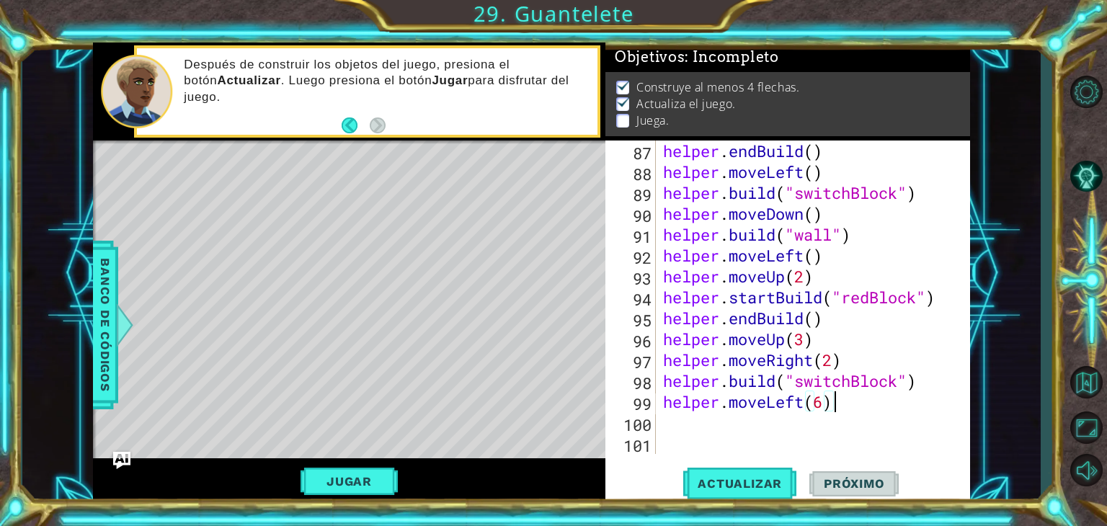
click at [811, 429] on div "helper . endBuild ( ) helper . moveLeft ( ) helper . build ( "switchBlock" ) he…" at bounding box center [811, 318] width 303 height 355
type textarea "he"
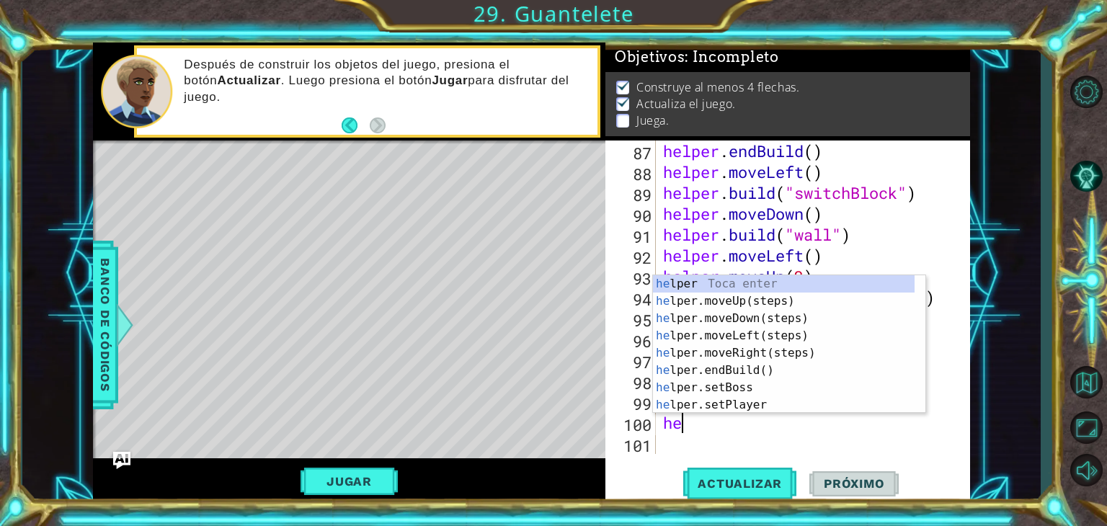
click at [792, 327] on div "he lper Toca enter he lper.moveUp(steps) Toca enter he lper.moveDown(steps) Toc…" at bounding box center [784, 361] width 262 height 173
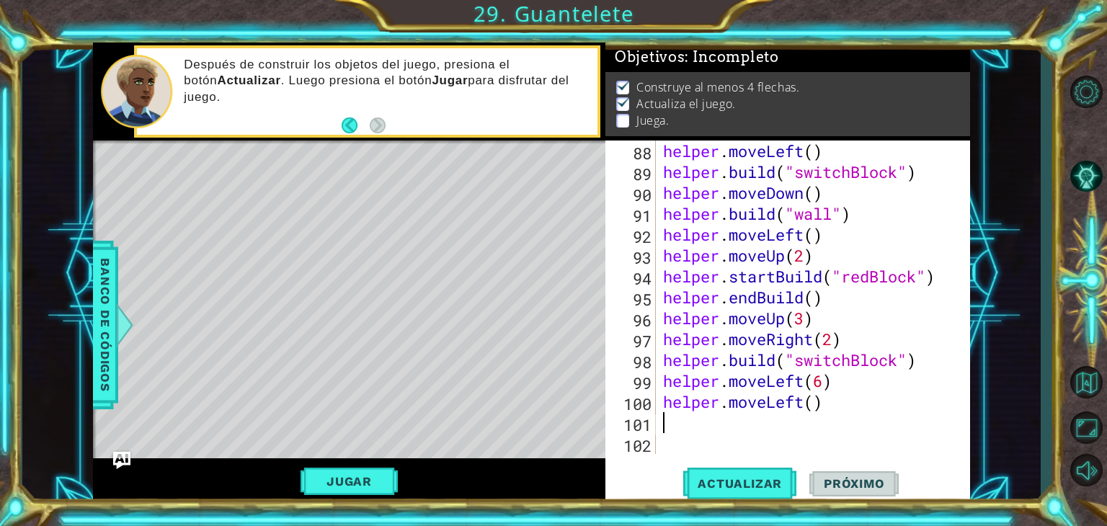
click at [817, 406] on div "helper . moveLeft ( ) helper . build ( "switchBlock" ) helper . moveDown ( ) he…" at bounding box center [811, 318] width 303 height 355
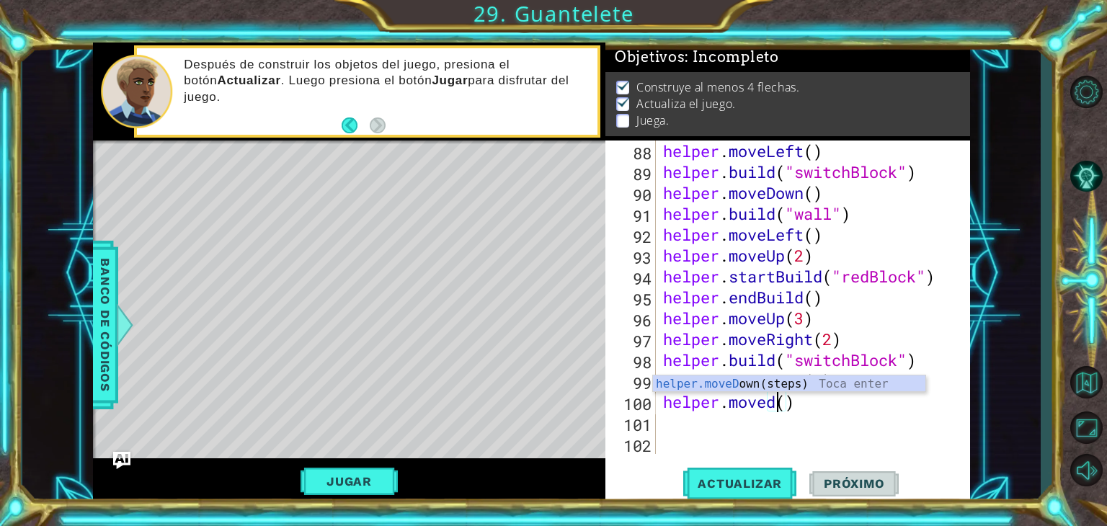
scroll to position [0, 4]
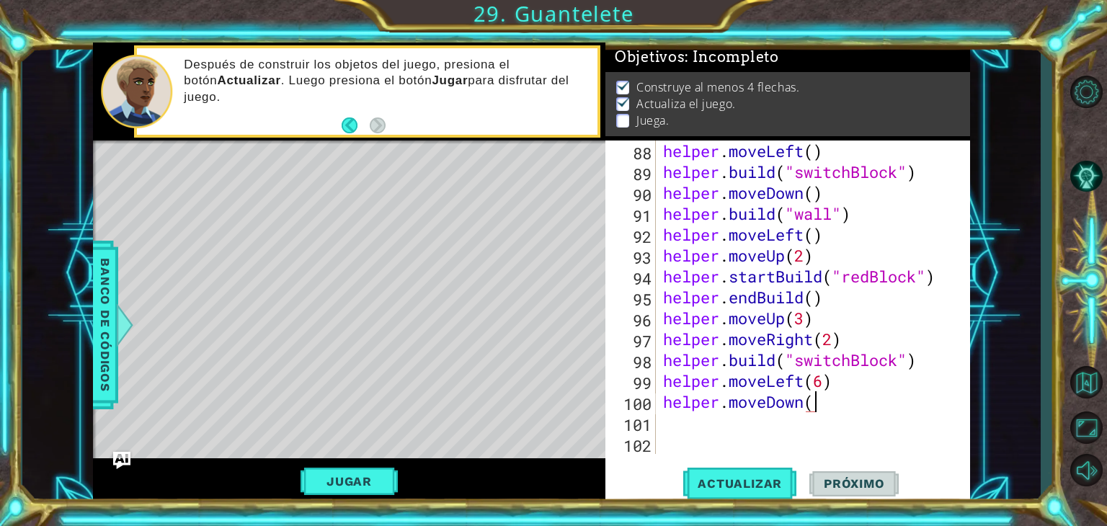
type textarea "helper.moveDown()"
click at [697, 430] on div "helper . moveLeft ( ) helper . build ( "switchBlock" ) helper . moveDown ( ) he…" at bounding box center [811, 318] width 303 height 355
click at [769, 491] on button "Actualizar" at bounding box center [739, 484] width 113 height 37
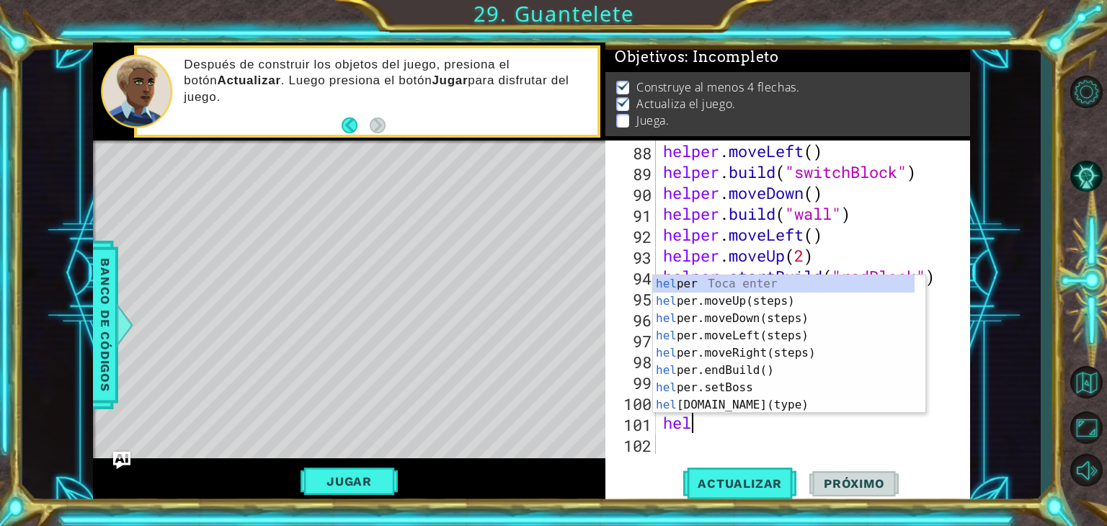
click at [782, 409] on div "hel per Toca enter hel per.moveUp(steps) Toca enter hel per.moveDown(steps) Toc…" at bounding box center [784, 361] width 262 height 173
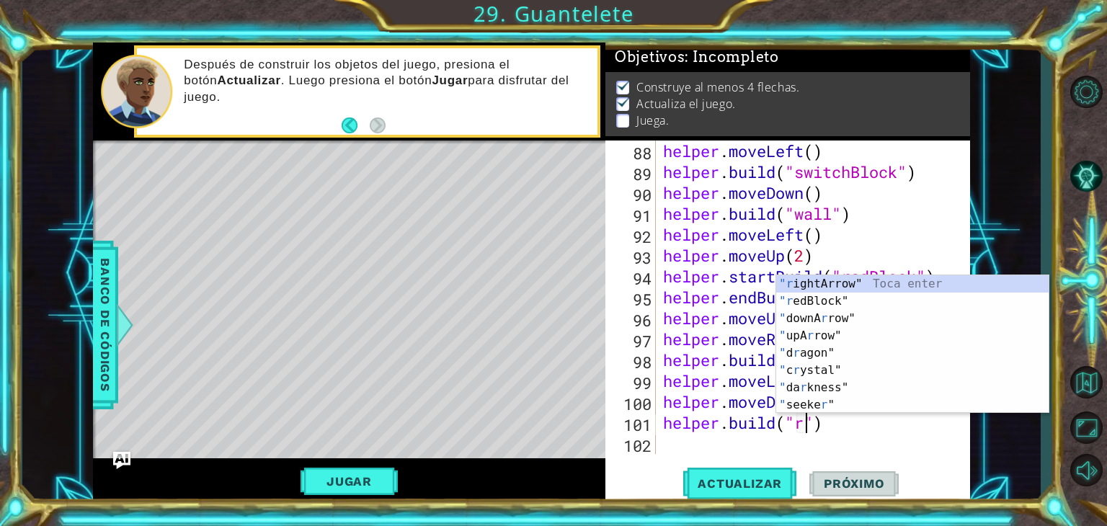
scroll to position [0, 6]
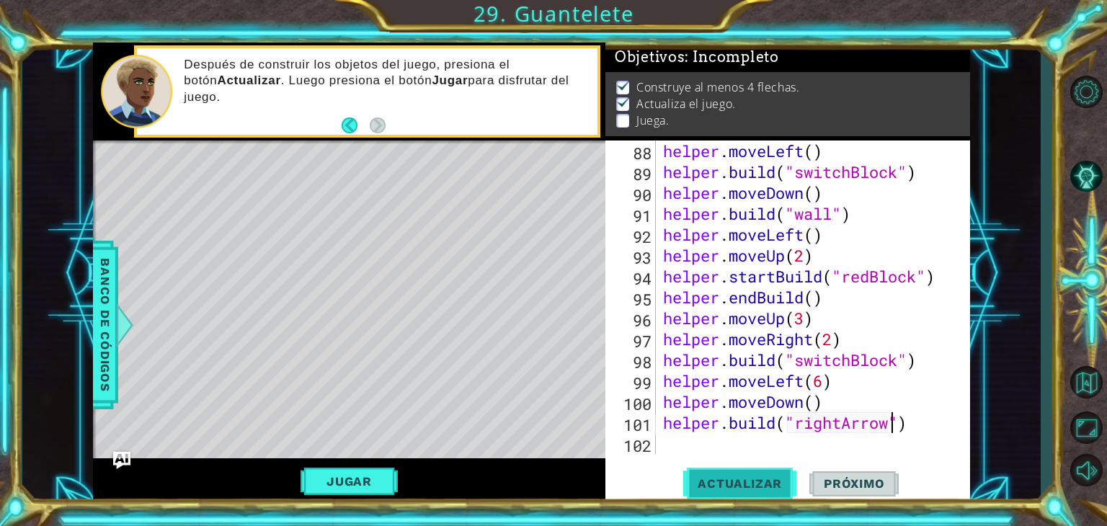
type textarea "[DOMAIN_NAME]("rightArrow")"
click at [771, 491] on button "Actualizar" at bounding box center [739, 484] width 113 height 37
click at [758, 490] on span "Actualizar" at bounding box center [739, 483] width 113 height 14
click at [760, 483] on span "Actualizar" at bounding box center [739, 483] width 113 height 14
click at [366, 476] on button "Jugar" at bounding box center [348, 481] width 97 height 27
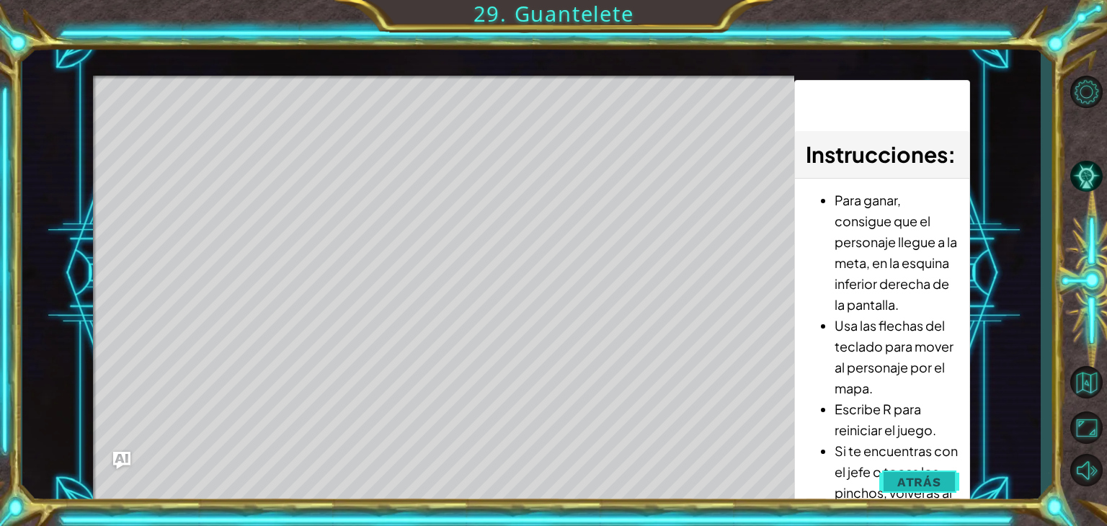
click at [915, 476] on span "Atrás" at bounding box center [919, 482] width 44 height 14
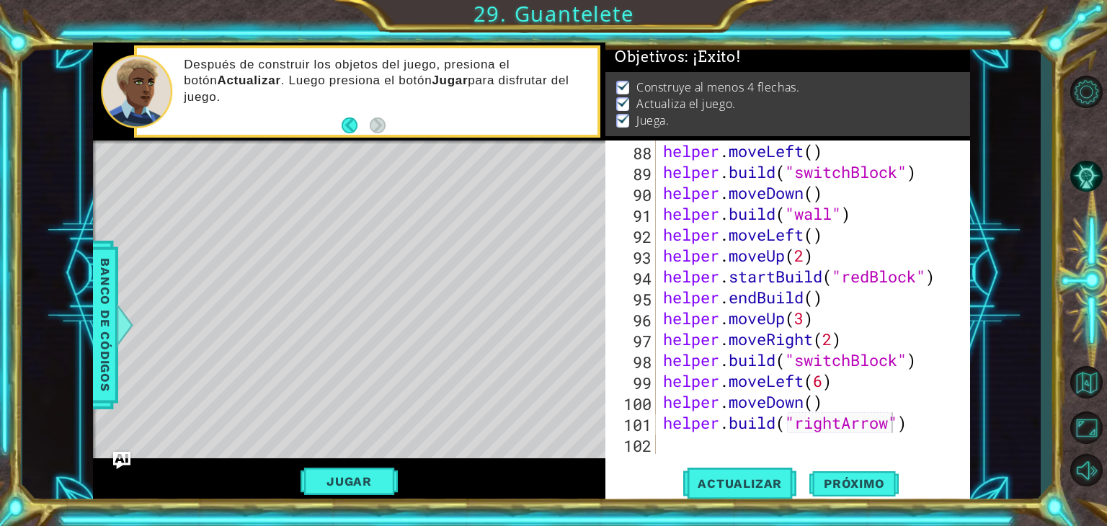
click at [888, 442] on div "helper . moveLeft ( ) helper . build ( "switchBlock" ) helper . moveDown ( ) he…" at bounding box center [811, 318] width 303 height 355
click at [762, 484] on span "Actualizar" at bounding box center [739, 483] width 113 height 14
click at [762, 444] on div "helper . moveLeft ( ) helper . build ( "switchBlock" ) helper . moveDown ( ) he…" at bounding box center [811, 318] width 303 height 355
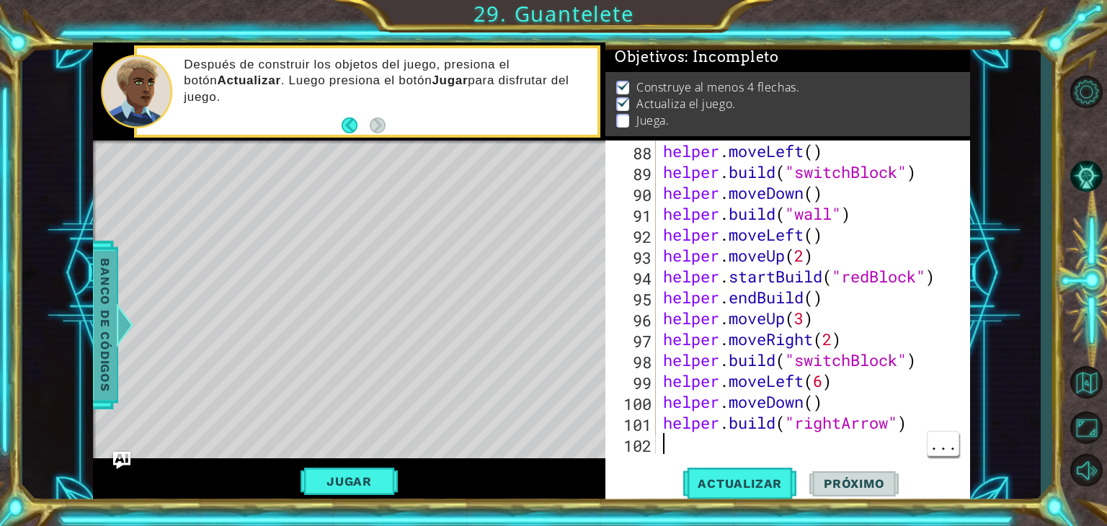
click at [107, 355] on span "Banco de códigos" at bounding box center [105, 324] width 23 height 149
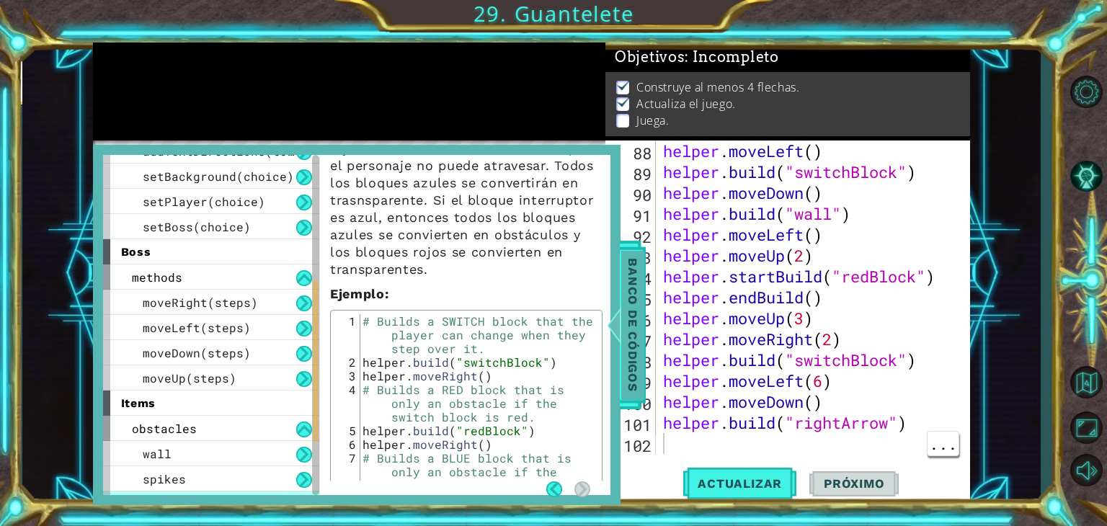
scroll to position [238, 0]
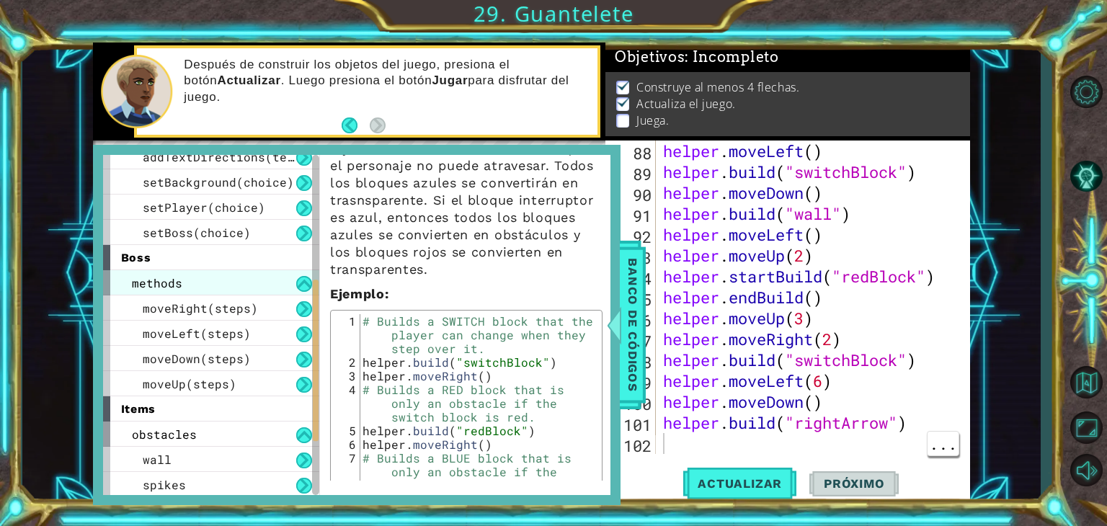
click at [266, 283] on div "methods" at bounding box center [211, 282] width 216 height 25
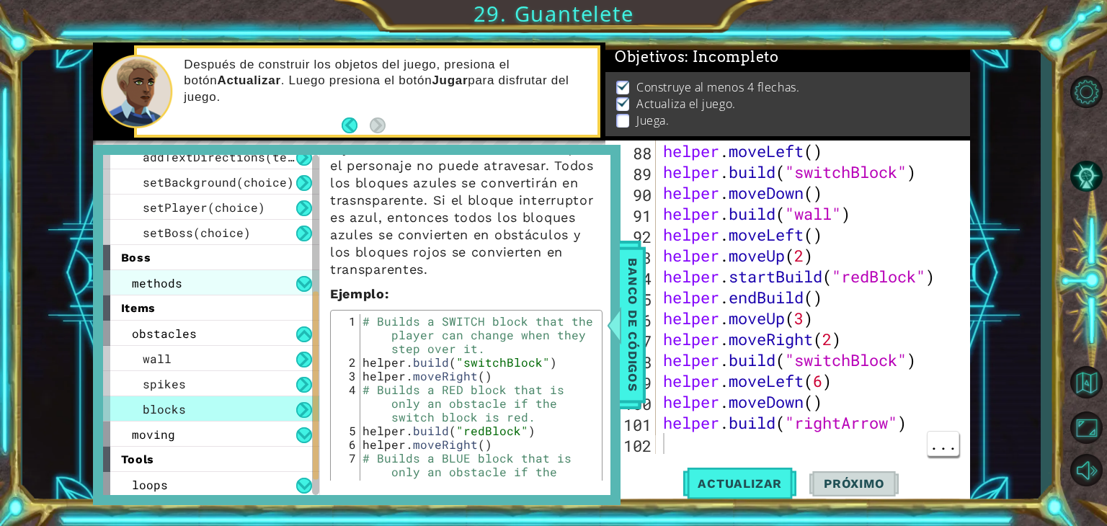
click at [284, 286] on div "methods" at bounding box center [211, 282] width 216 height 25
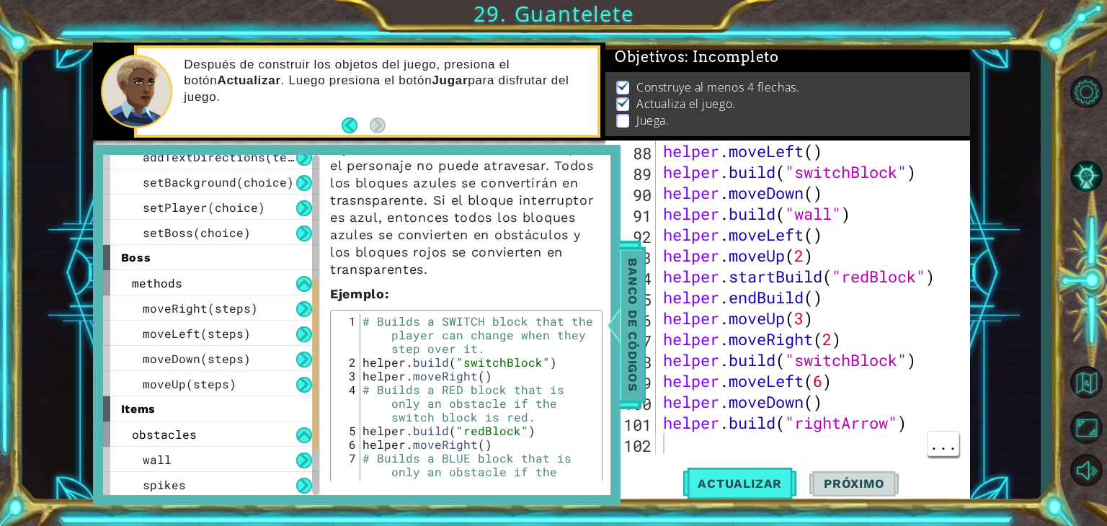
click at [623, 356] on span "Banco de códigos" at bounding box center [632, 324] width 23 height 149
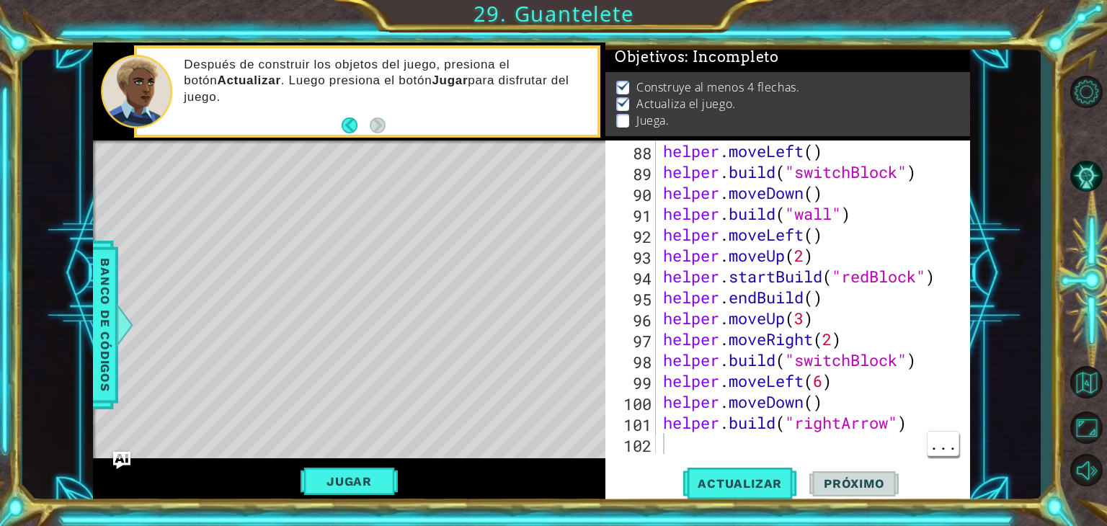
click at [697, 455] on div "88 89 90 91 92 93 94 95 96 97 98 99 100 101 102 helper . moveLeft ( ) helper . …" at bounding box center [787, 323] width 365 height 364
type textarea "b"
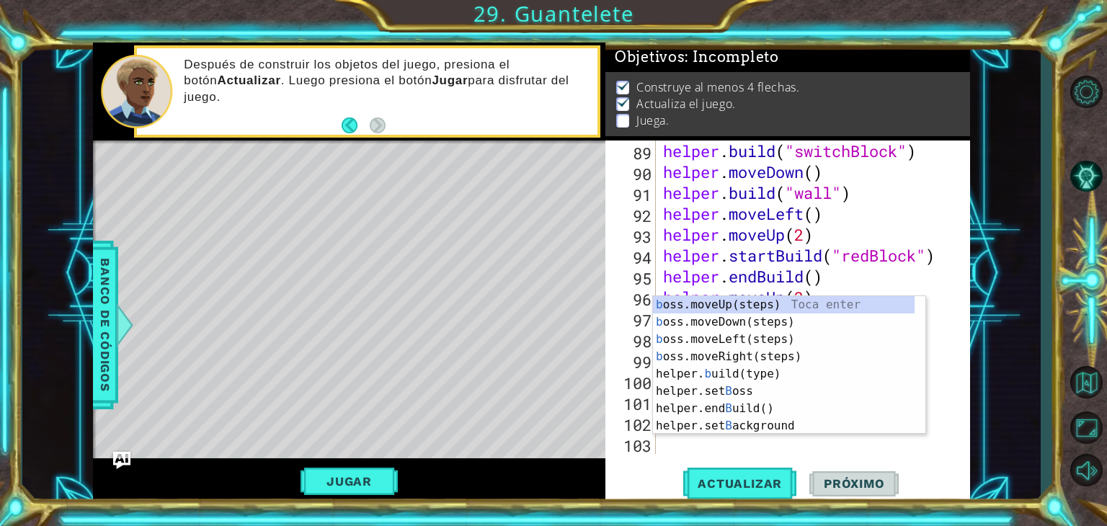
scroll to position [1839, 0]
click at [834, 305] on div "b oss.moveUp(steps) Toca enter b oss.moveDown(steps) Toca enter b oss.moveLeft(…" at bounding box center [784, 382] width 262 height 173
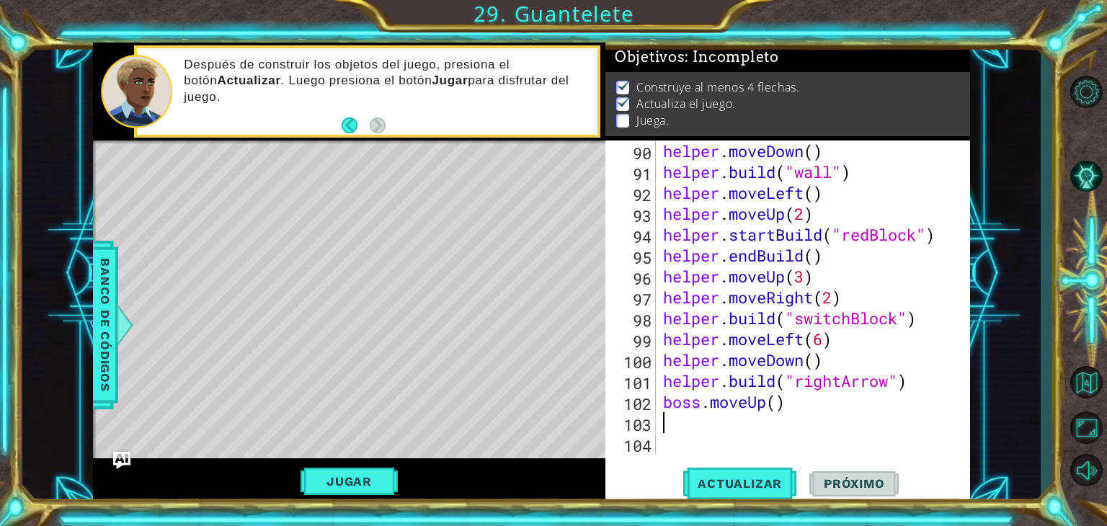
type textarea "b"
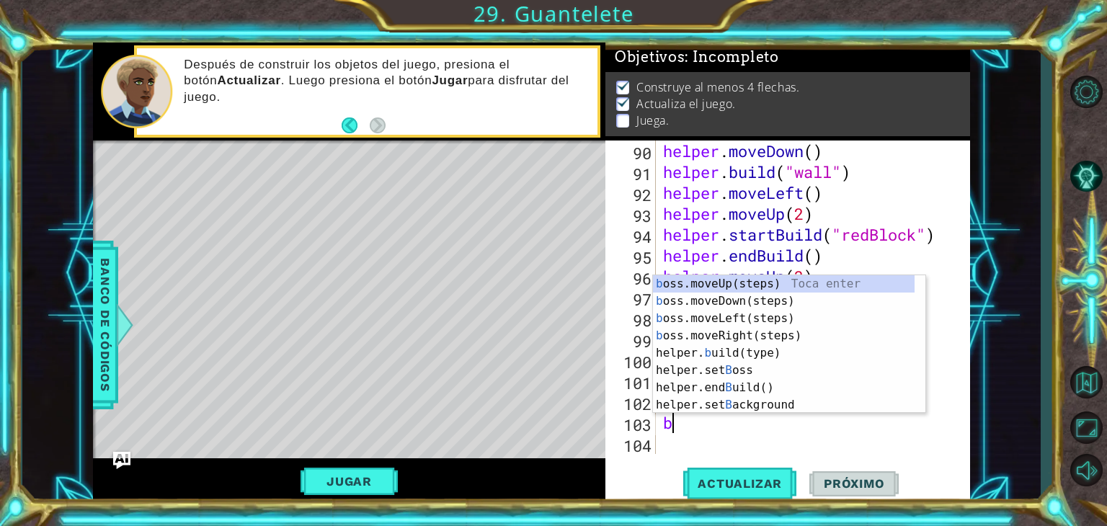
click at [799, 321] on div "b oss.moveUp(steps) Toca enter b oss.moveDown(steps) Toca enter b oss.moveLeft(…" at bounding box center [784, 361] width 262 height 173
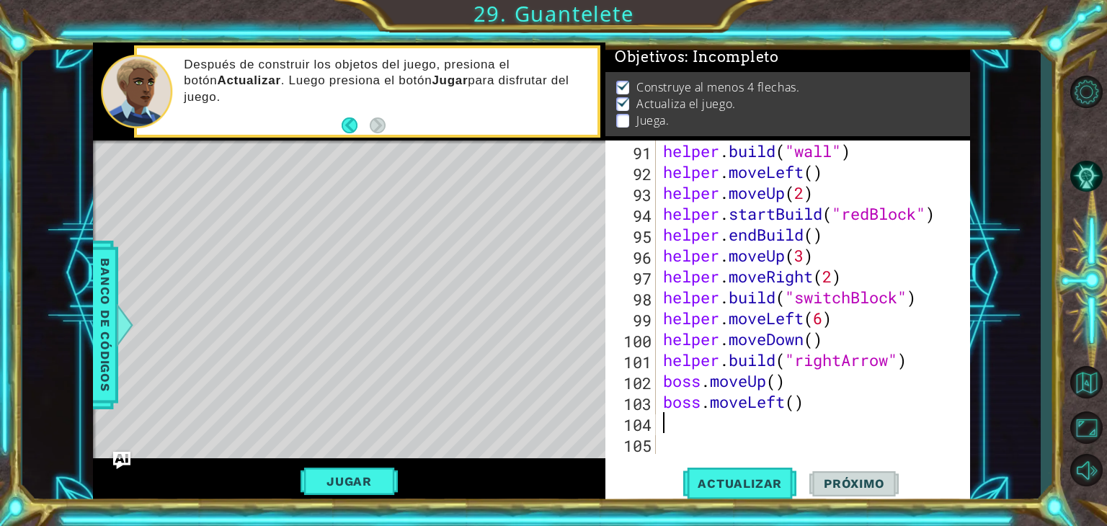
scroll to position [1880, 0]
click at [770, 489] on span "Actualizar" at bounding box center [739, 483] width 113 height 14
click at [349, 475] on button "Jugar" at bounding box center [348, 481] width 97 height 27
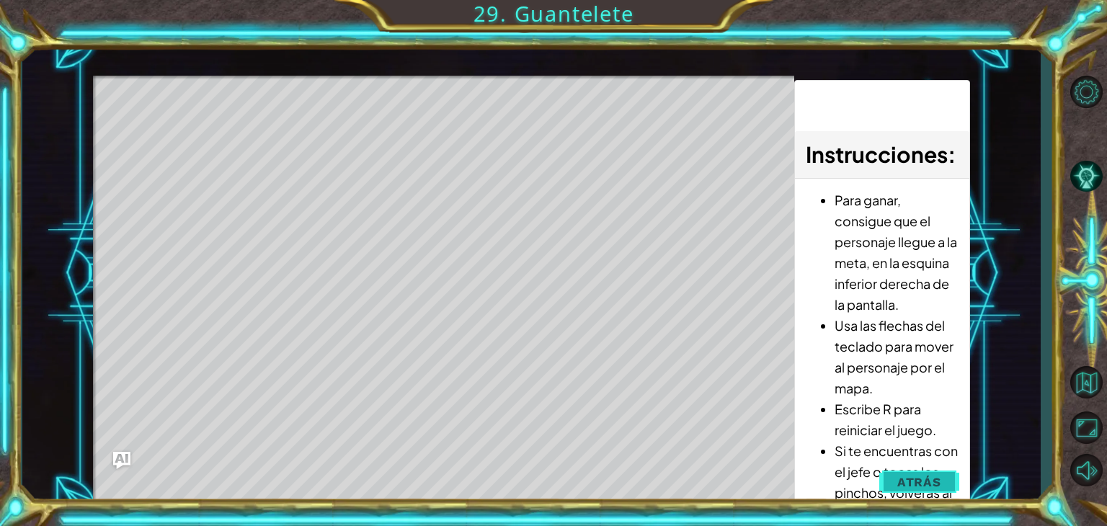
click at [928, 490] on button "Atrás" at bounding box center [919, 482] width 80 height 29
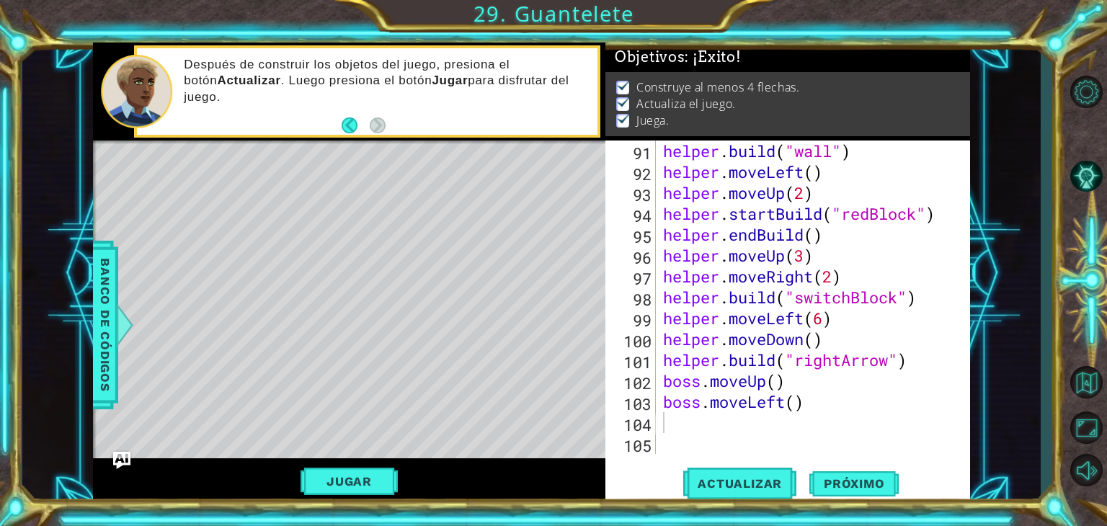
click at [744, 435] on div "helper . build ( "wall" ) helper . moveLeft ( ) helper . moveUp ( 2 ) helper . …" at bounding box center [811, 318] width 303 height 355
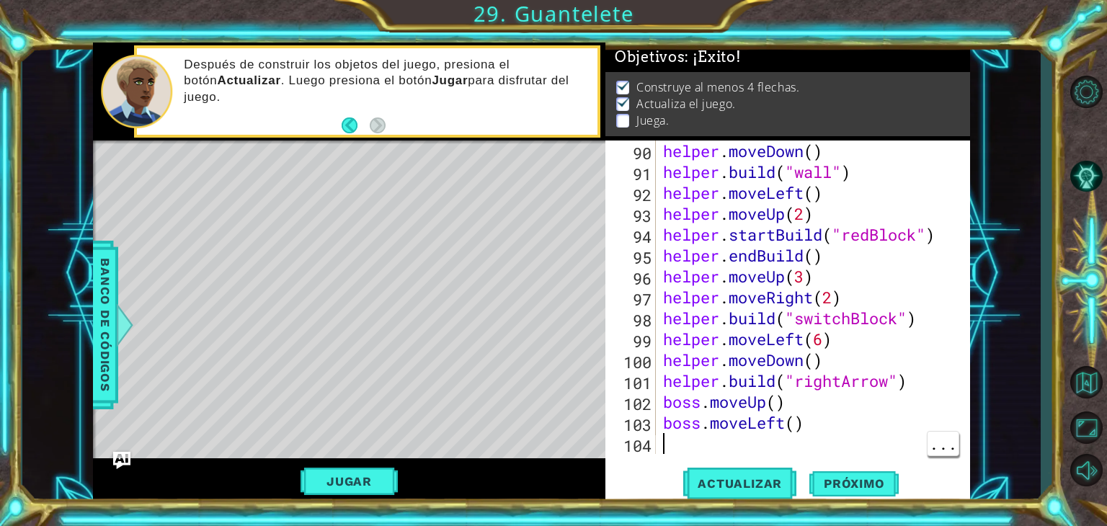
scroll to position [1859, 0]
click at [782, 410] on div "helper . moveDown ( ) helper . build ( "wall" ) helper . moveLeft ( ) helper . …" at bounding box center [811, 318] width 303 height 355
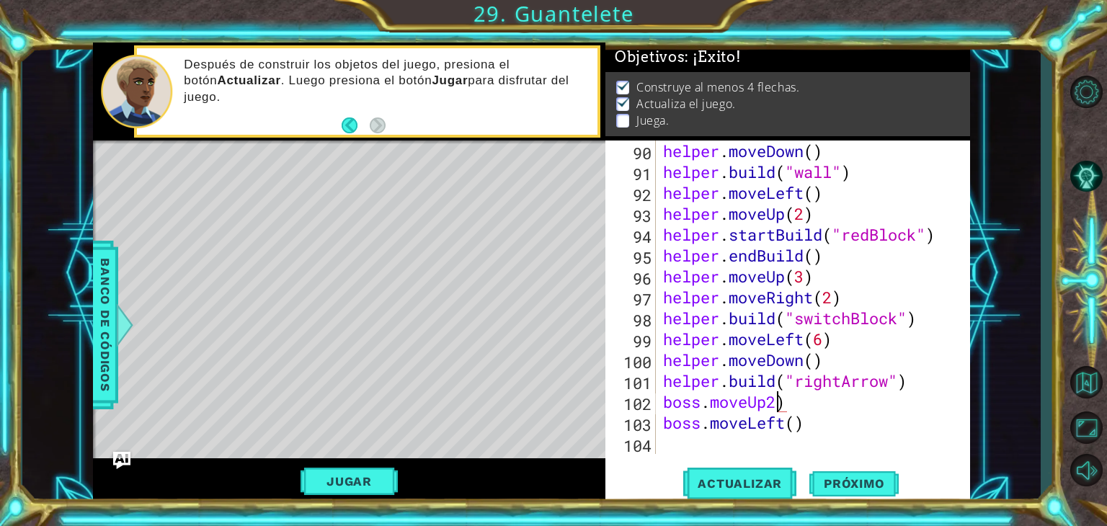
click at [793, 426] on div "helper . moveDown ( ) helper . build ( "wall" ) helper . moveLeft ( ) helper . …" at bounding box center [811, 318] width 303 height 355
click at [786, 398] on div "helper . moveDown ( ) helper . build ( "wall" ) helper . moveLeft ( ) helper . …" at bounding box center [811, 318] width 303 height 355
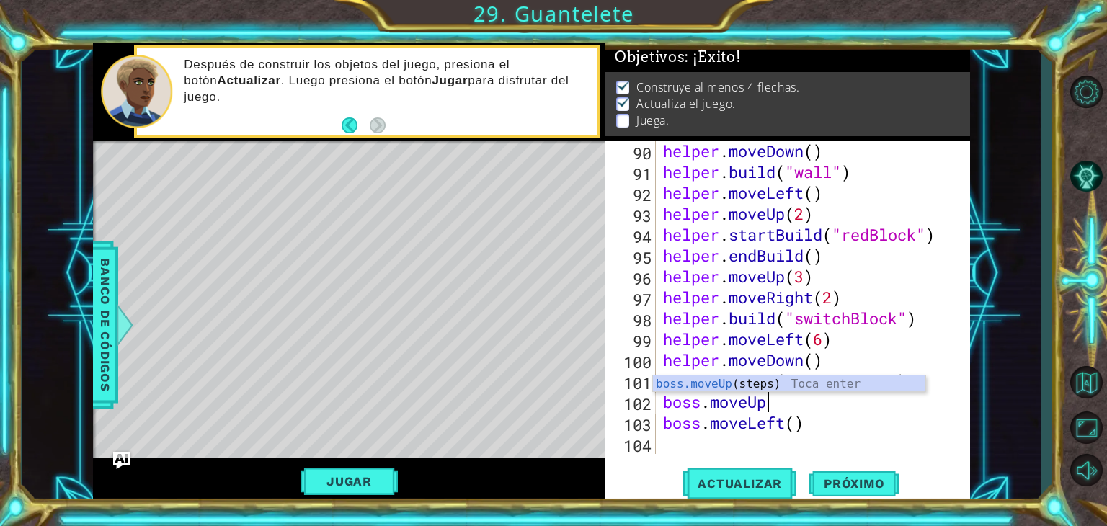
click at [767, 394] on div "helper . moveDown ( ) helper . build ( "wall" ) helper . moveLeft ( ) helper . …" at bounding box center [811, 318] width 303 height 355
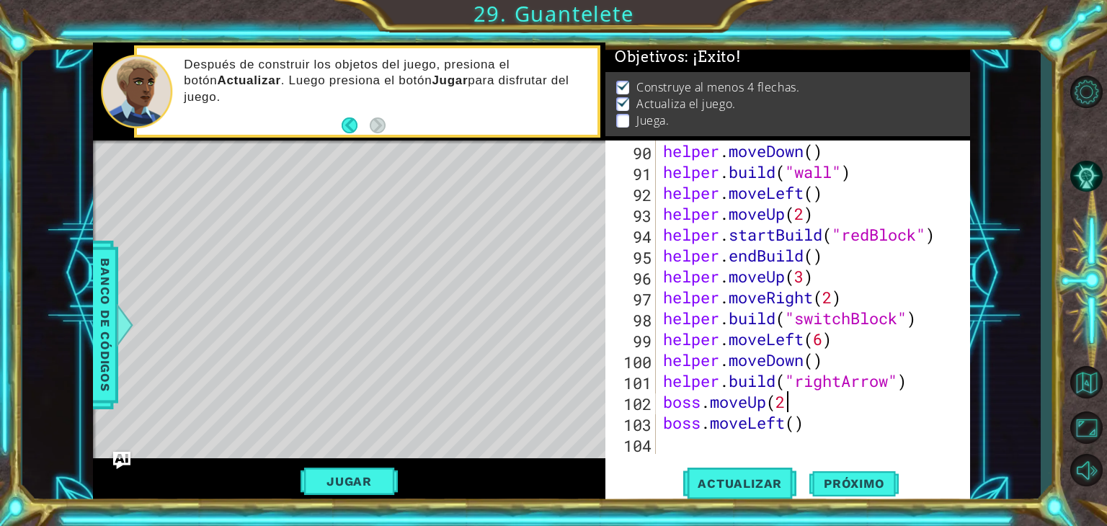
type textarea "boss.moveUp(2)"
click at [793, 436] on div "helper . moveDown ( ) helper . build ( "wall" ) helper . moveLeft ( ) helper . …" at bounding box center [811, 318] width 303 height 355
click at [784, 427] on div "helper . moveDown ( ) helper . build ( "wall" ) helper . moveLeft ( ) helper . …" at bounding box center [811, 318] width 303 height 355
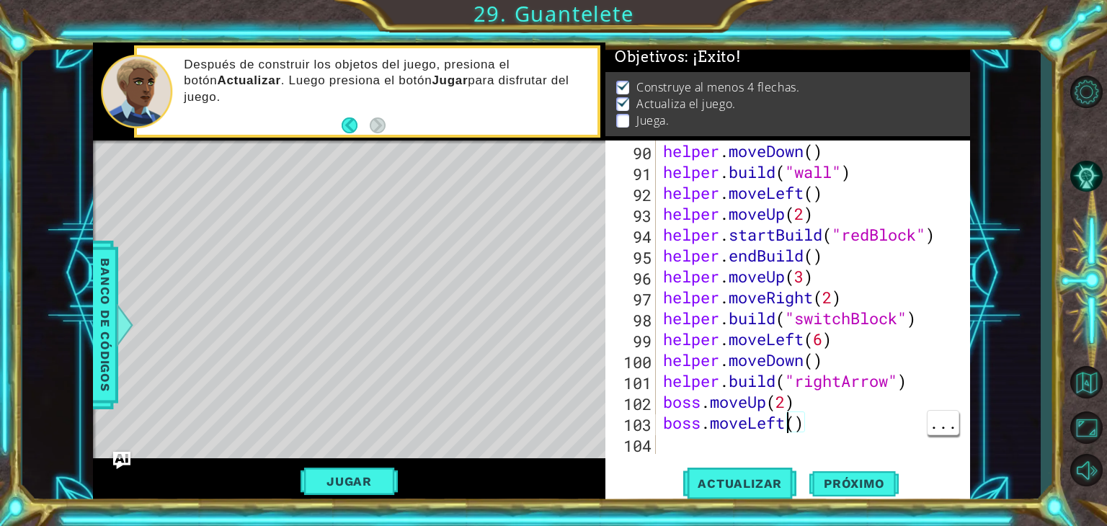
click at [793, 427] on div "helper . moveDown ( ) helper . build ( "wall" ) helper . moveLeft ( ) helper . …" at bounding box center [811, 318] width 303 height 355
click at [735, 485] on span "Actualizar" at bounding box center [739, 483] width 113 height 14
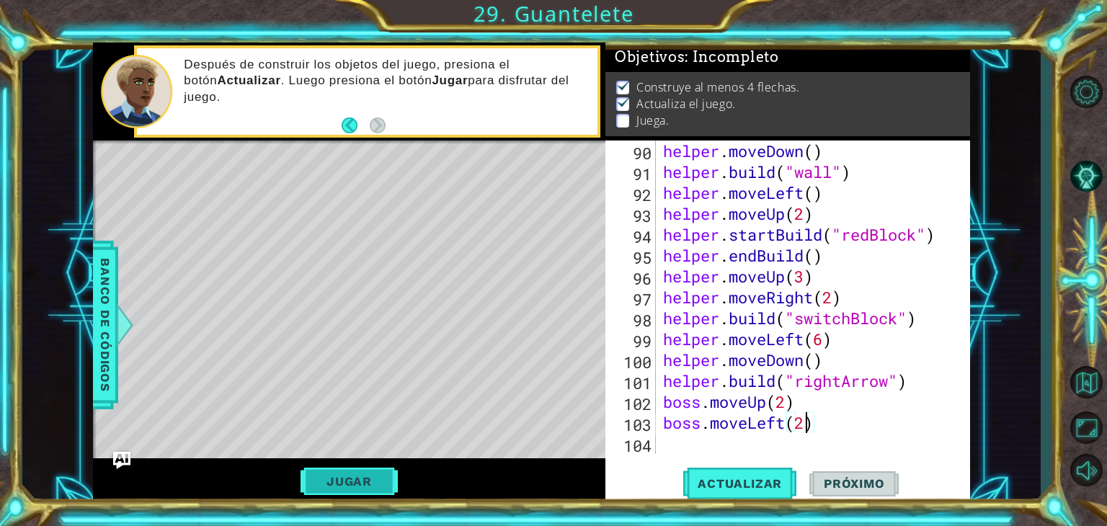
click at [357, 492] on button "Jugar" at bounding box center [348, 481] width 97 height 27
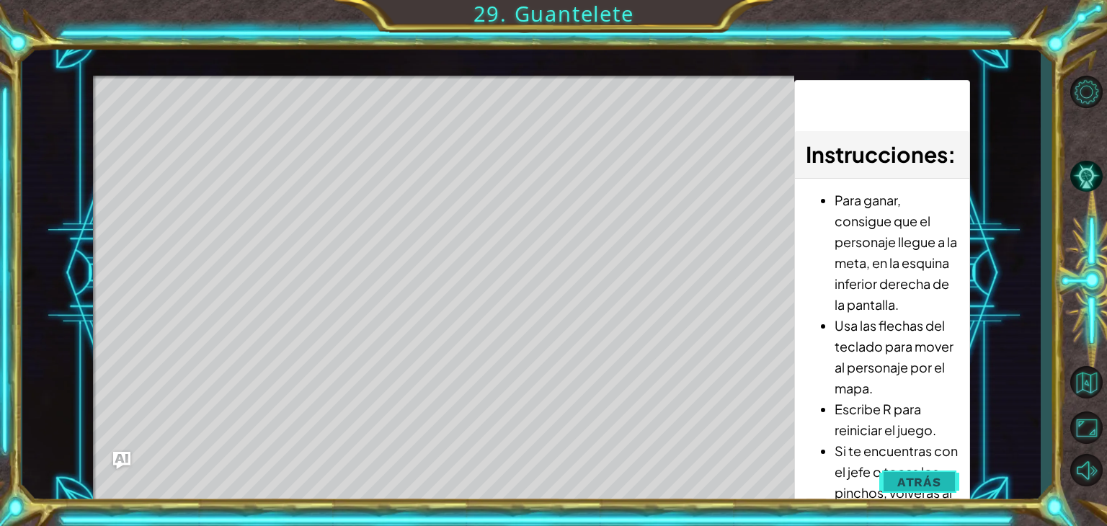
click at [936, 487] on span "Atrás" at bounding box center [919, 482] width 44 height 14
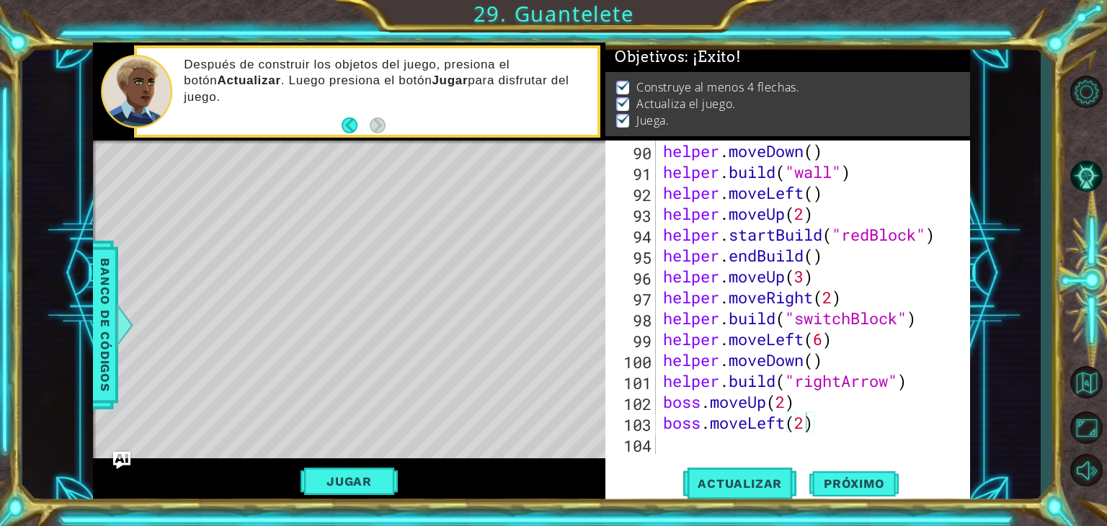
click at [781, 407] on div "helper . moveDown ( ) helper . build ( "wall" ) helper . moveLeft ( ) helper . …" at bounding box center [811, 318] width 303 height 355
click at [816, 414] on div "helper . moveDown ( ) helper . build ( "wall" ) helper . moveLeft ( ) helper . …" at bounding box center [811, 318] width 303 height 355
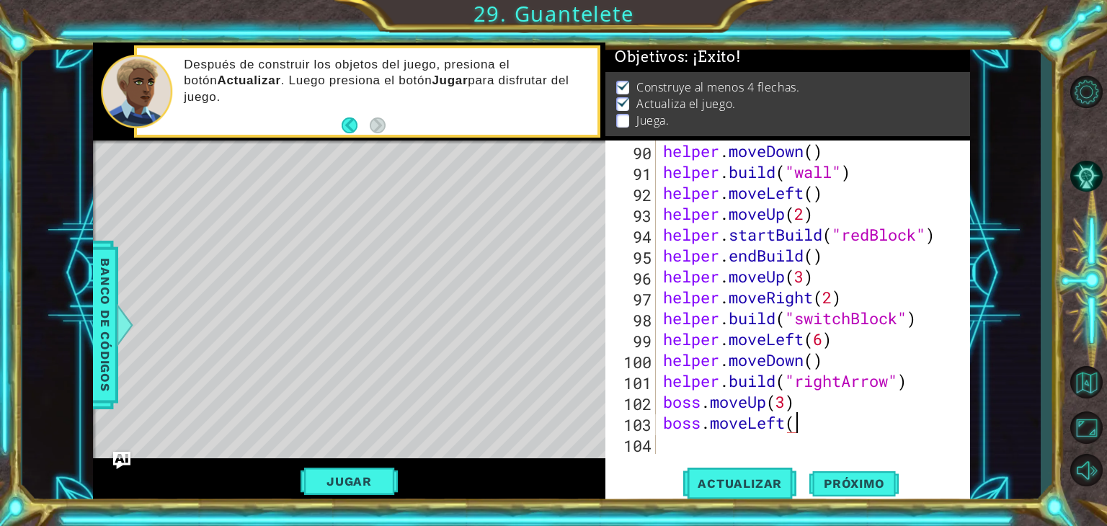
scroll to position [0, 6]
click at [827, 406] on div "helper . moveDown ( ) helper . build ( "wall" ) helper . moveLeft ( ) helper . …" at bounding box center [811, 318] width 303 height 355
type textarea "boss.moveUp(3)"
type textarea "b"
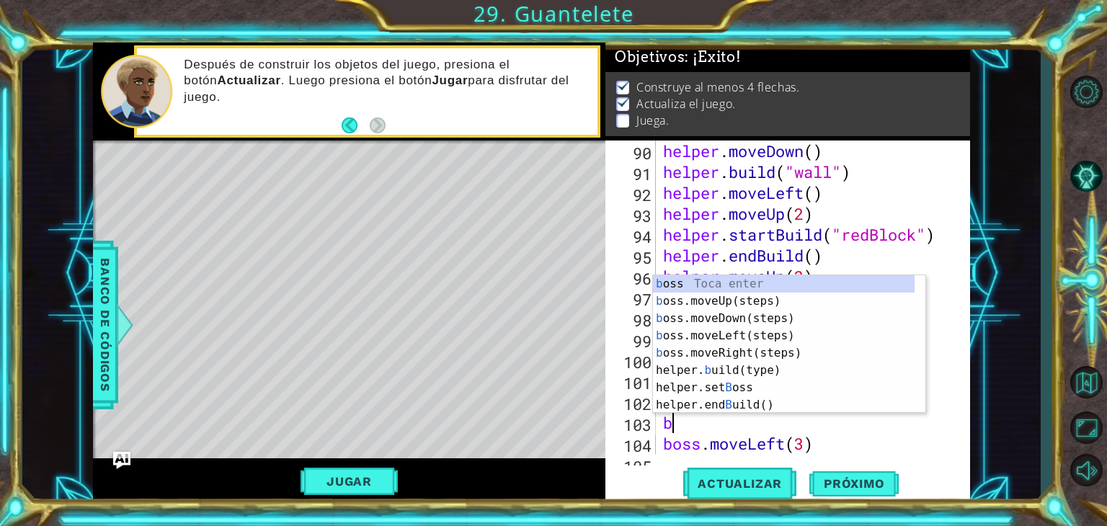
click at [783, 325] on div "b oss Toca enter b oss.moveUp(steps) Toca enter b oss.moveDown(steps) Toca ente…" at bounding box center [789, 361] width 272 height 173
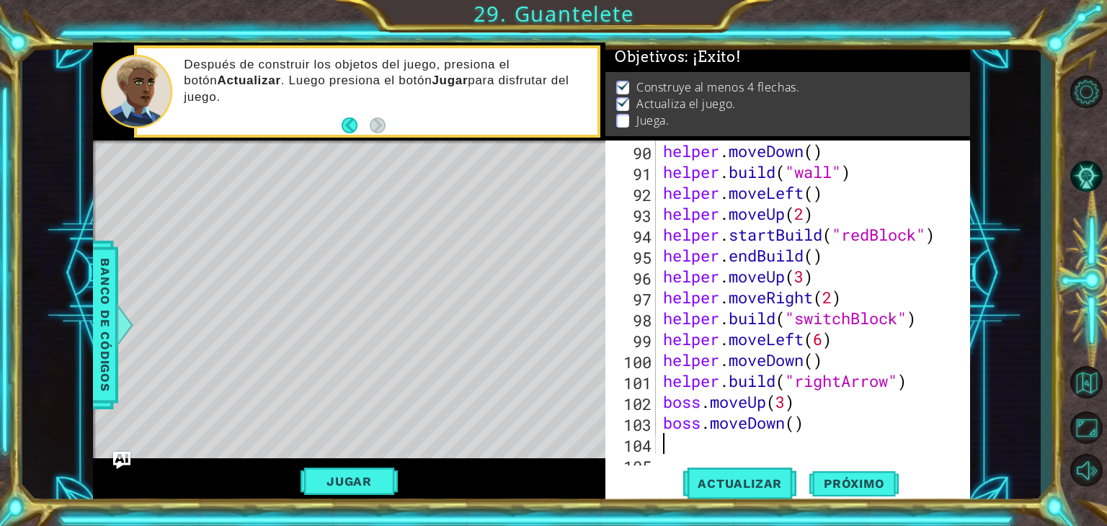
click at [793, 432] on div "helper . moveDown ( ) helper . build ( "wall" ) helper . moveLeft ( ) helper . …" at bounding box center [811, 318] width 303 height 355
type textarea "boss.moveDown(3)"
click at [689, 440] on div "helper . moveDown ( ) helper . build ( "wall" ) helper . moveLeft ( ) helper . …" at bounding box center [811, 318] width 303 height 355
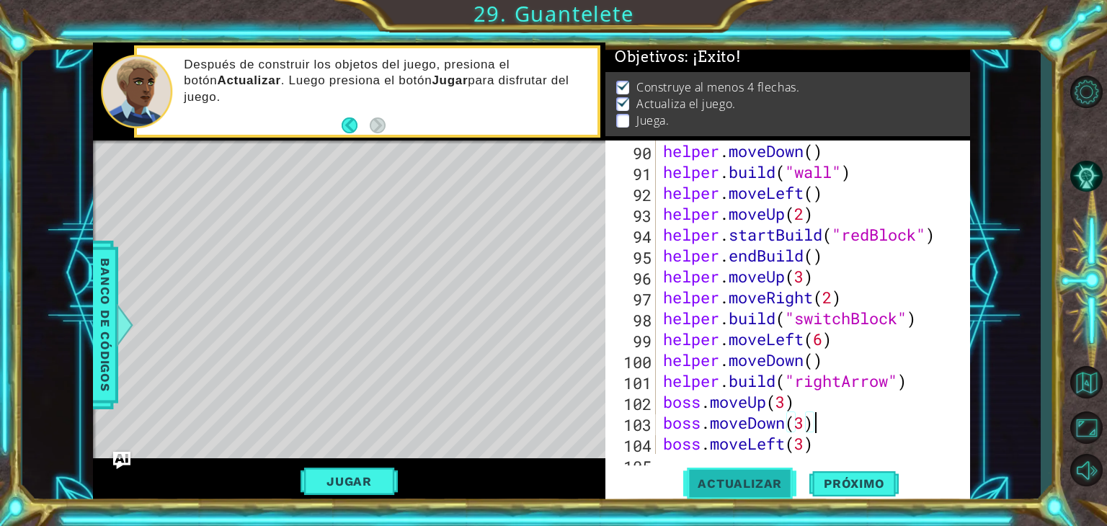
click at [755, 484] on span "Actualizar" at bounding box center [739, 483] width 113 height 14
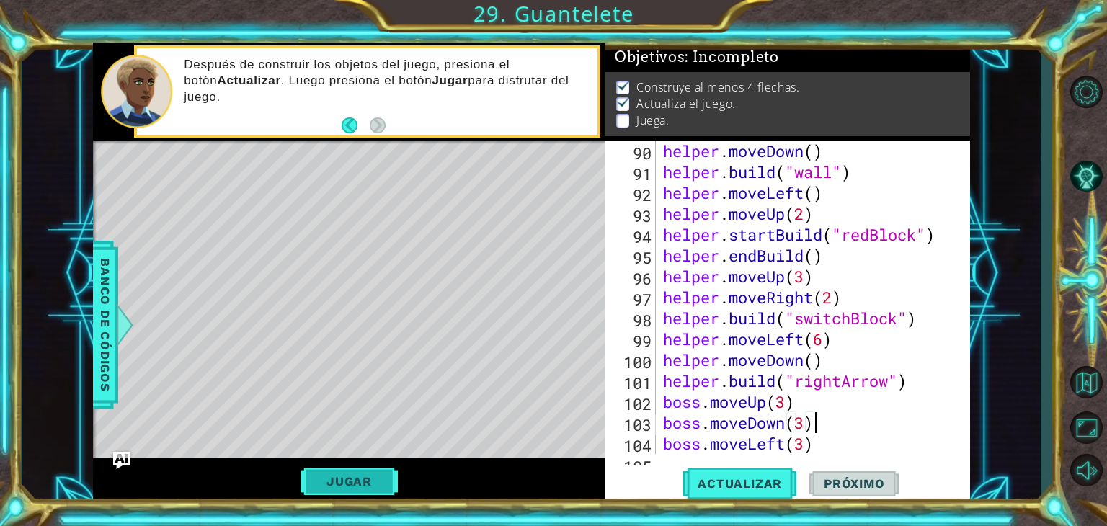
click at [377, 485] on button "Jugar" at bounding box center [348, 481] width 97 height 27
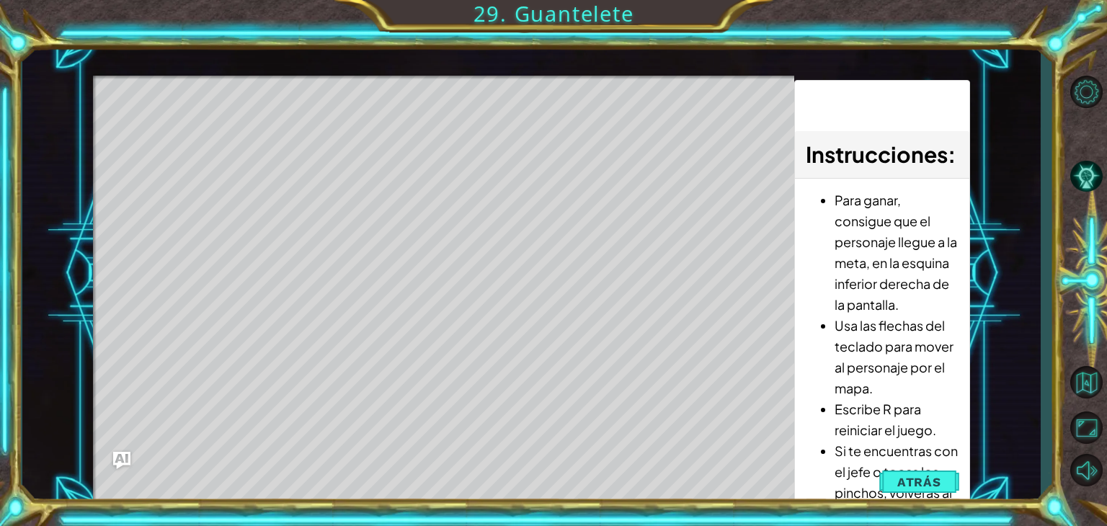
click at [935, 481] on span "Atrás" at bounding box center [919, 482] width 44 height 14
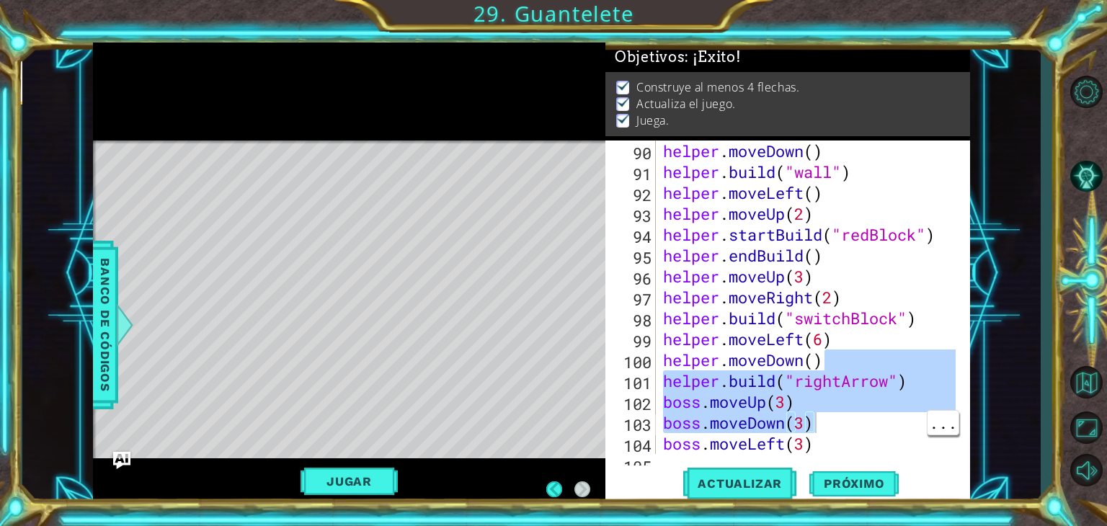
click at [804, 445] on div "helper . moveDown ( ) helper . build ( "wall" ) helper . moveLeft ( ) helper . …" at bounding box center [811, 318] width 303 height 355
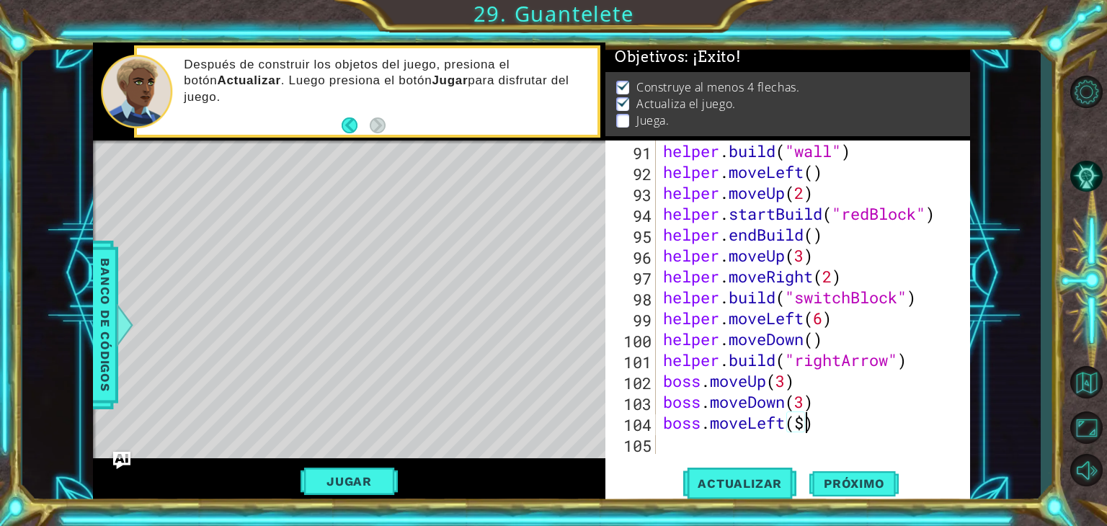
scroll to position [0, 6]
click at [744, 484] on span "Actualizar" at bounding box center [739, 483] width 113 height 14
click at [383, 486] on button "Jugar" at bounding box center [348, 481] width 97 height 27
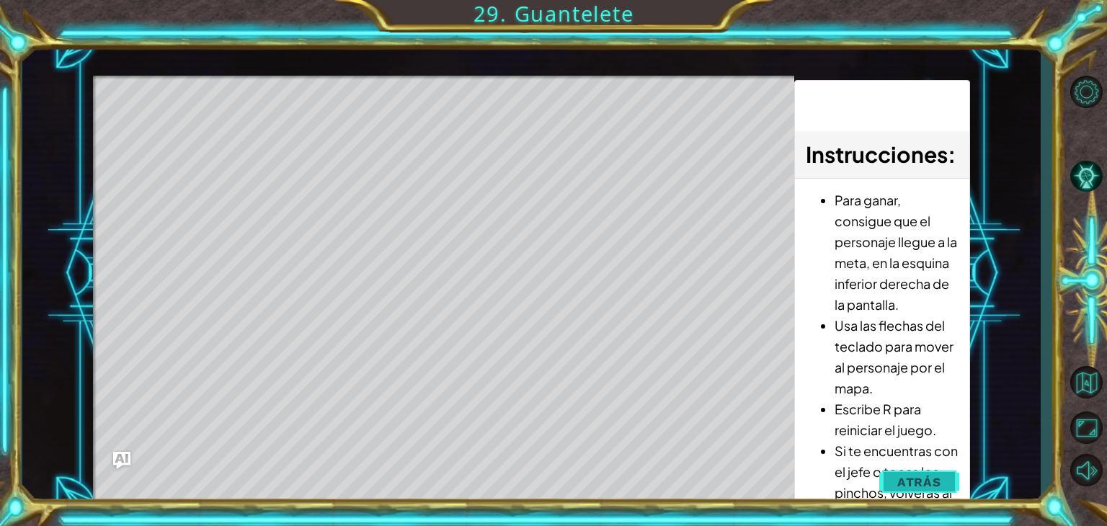
click at [911, 478] on span "Atrás" at bounding box center [919, 482] width 44 height 14
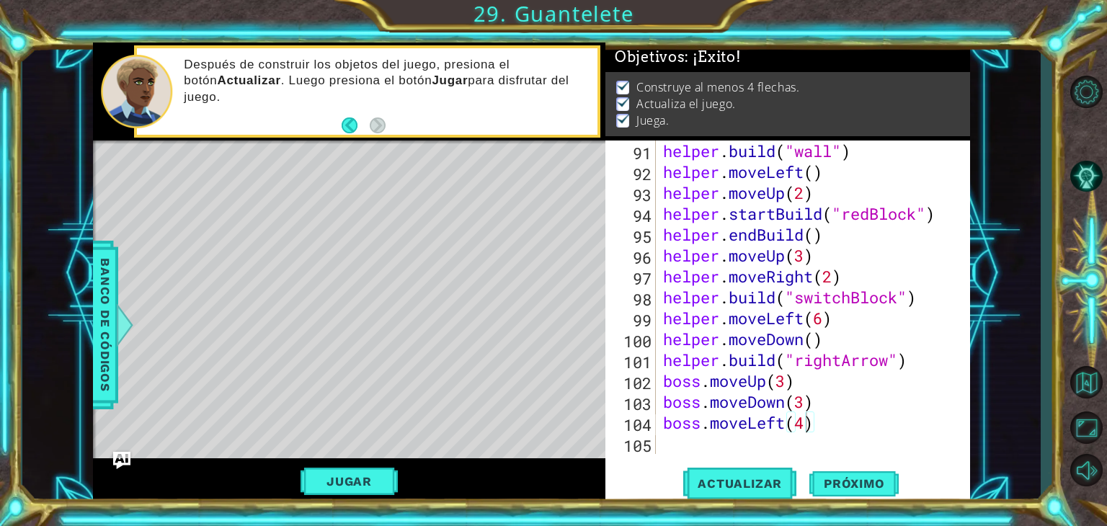
click at [796, 425] on div "helper . build ( "wall" ) helper . moveLeft ( ) helper . moveUp ( 2 ) helper . …" at bounding box center [811, 318] width 303 height 355
click at [782, 386] on div "helper . build ( "wall" ) helper . moveLeft ( ) helper . moveUp ( 2 ) helper . …" at bounding box center [811, 318] width 303 height 355
click at [842, 426] on div "helper . build ( "wall" ) helper . moveLeft ( ) helper . moveUp ( 2 ) helper . …" at bounding box center [811, 318] width 303 height 355
type textarea "boss.moveLeft(5)"
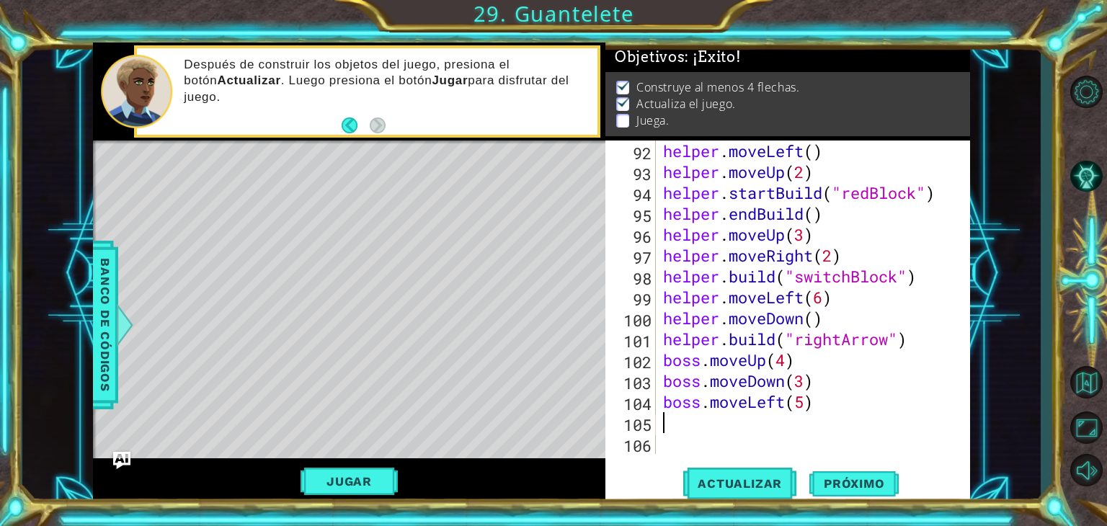
scroll to position [1902, 0]
type textarea "b"
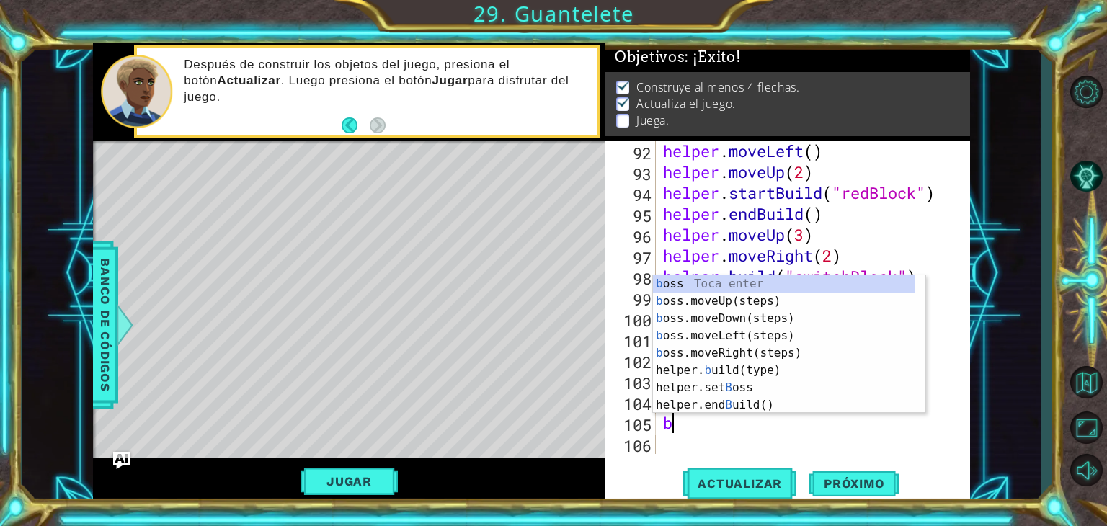
click at [777, 359] on div "b oss Toca enter b oss.moveUp(steps) Toca enter b oss.moveDown(steps) Toca ente…" at bounding box center [789, 361] width 272 height 173
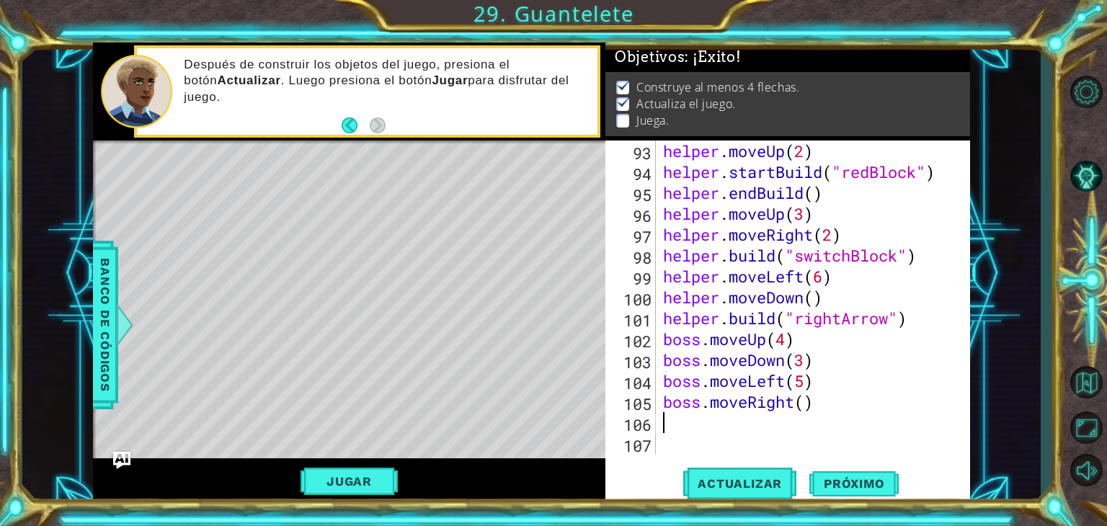
scroll to position [1923, 0]
click at [798, 406] on div "helper . moveUp ( 2 ) helper . startBuild ( "redBlock" ) helper . endBuild ( ) …" at bounding box center [811, 318] width 303 height 355
type textarea "boss.moveRight()"
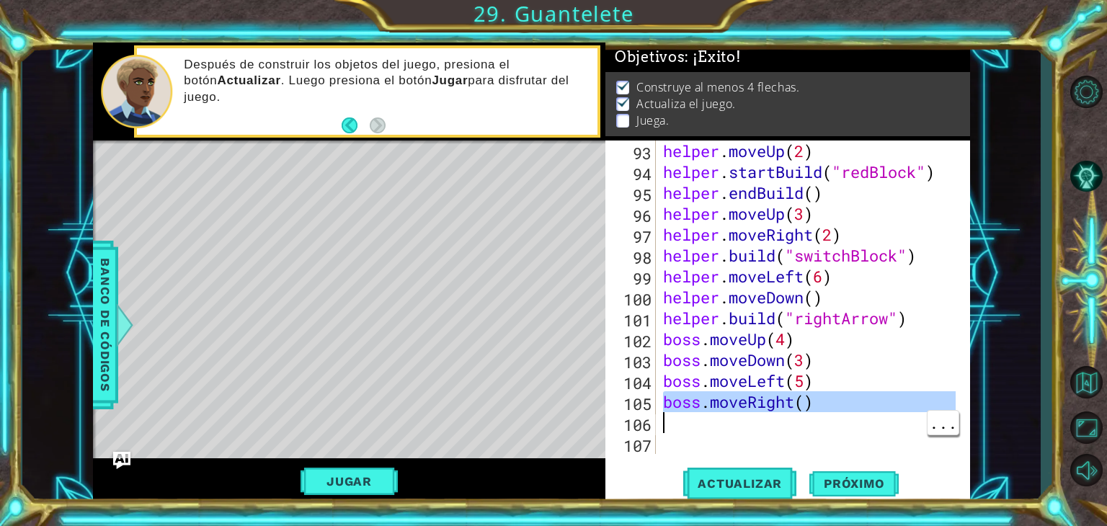
click at [830, 445] on div "helper . moveUp ( 2 ) helper . startBuild ( "redBlock" ) helper . endBuild ( ) …" at bounding box center [811, 318] width 303 height 355
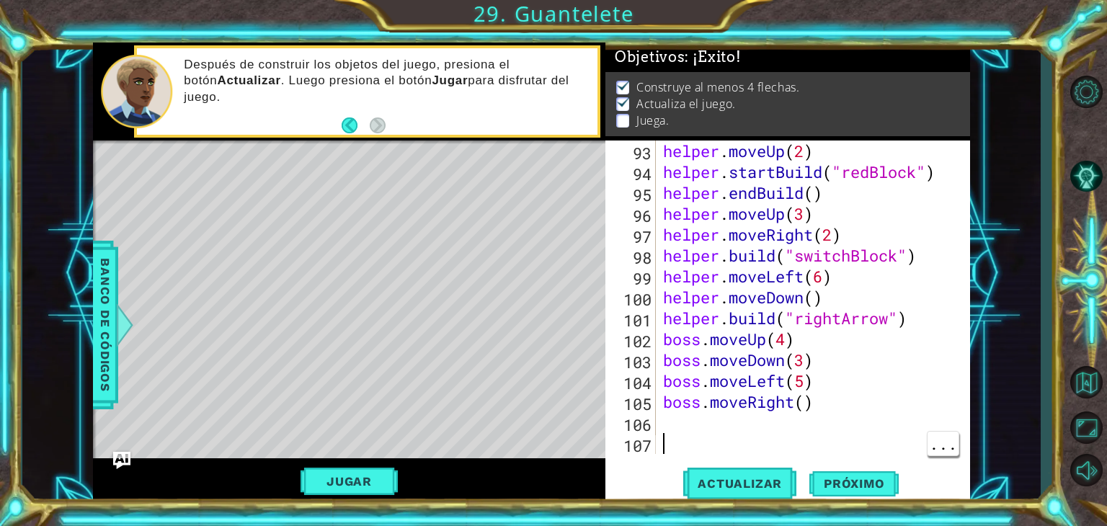
click at [801, 406] on div "helper . moveUp ( 2 ) helper . startBuild ( "redBlock" ) helper . endBuild ( ) …" at bounding box center [811, 318] width 303 height 355
click at [764, 494] on button "Actualizar" at bounding box center [739, 484] width 113 height 37
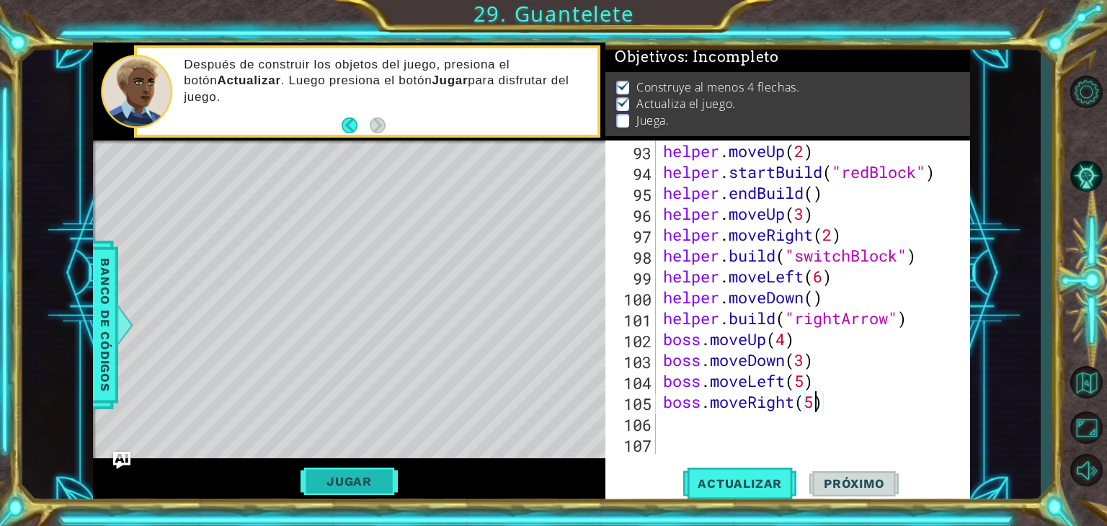
click at [353, 486] on button "Jugar" at bounding box center [348, 481] width 97 height 27
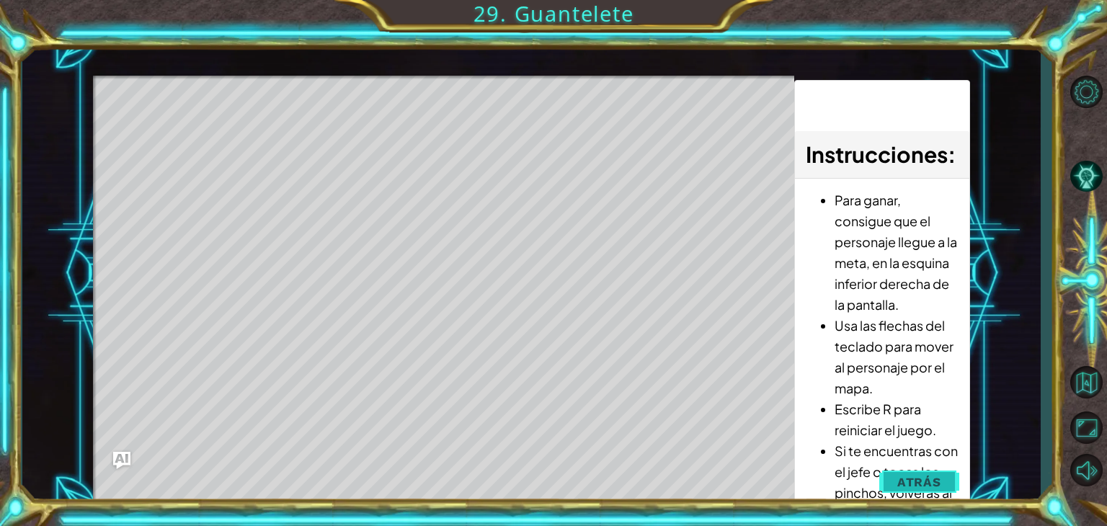
click at [945, 473] on button "Atrás" at bounding box center [919, 482] width 80 height 29
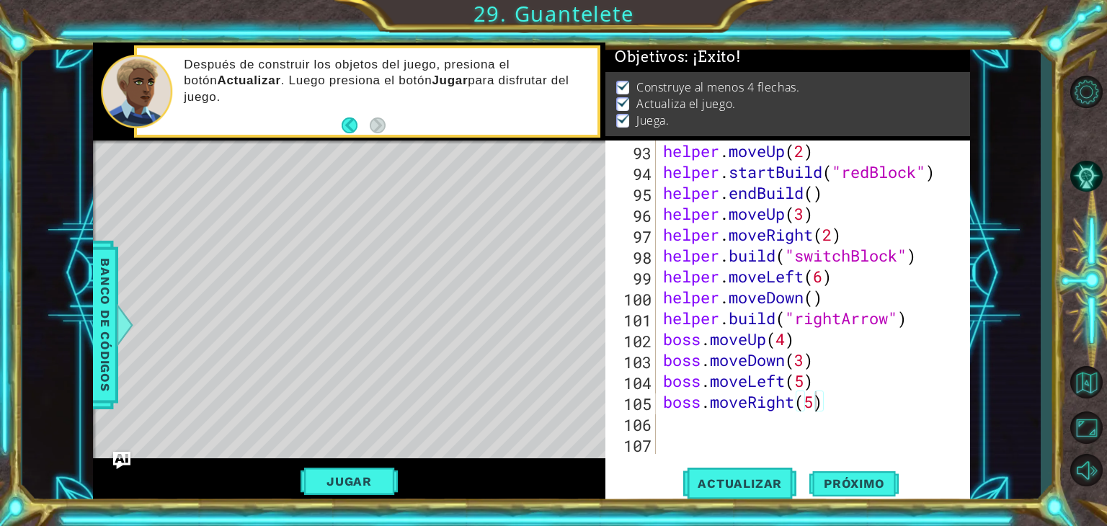
click at [799, 364] on div "helper . moveUp ( 2 ) helper . startBuild ( "redBlock" ) helper . endBuild ( ) …" at bounding box center [811, 318] width 303 height 355
click at [816, 365] on div "helper . moveUp ( 2 ) helper . startBuild ( "redBlock" ) helper . endBuild ( ) …" at bounding box center [811, 318] width 303 height 355
click at [808, 362] on div "helper . moveUp ( 2 ) helper . startBuild ( "redBlock" ) helper . endBuild ( ) …" at bounding box center [811, 318] width 303 height 355
type textarea "boss.moveDown(4)"
click at [792, 434] on div "helper . moveUp ( 2 ) helper . startBuild ( "redBlock" ) helper . endBuild ( ) …" at bounding box center [811, 318] width 303 height 355
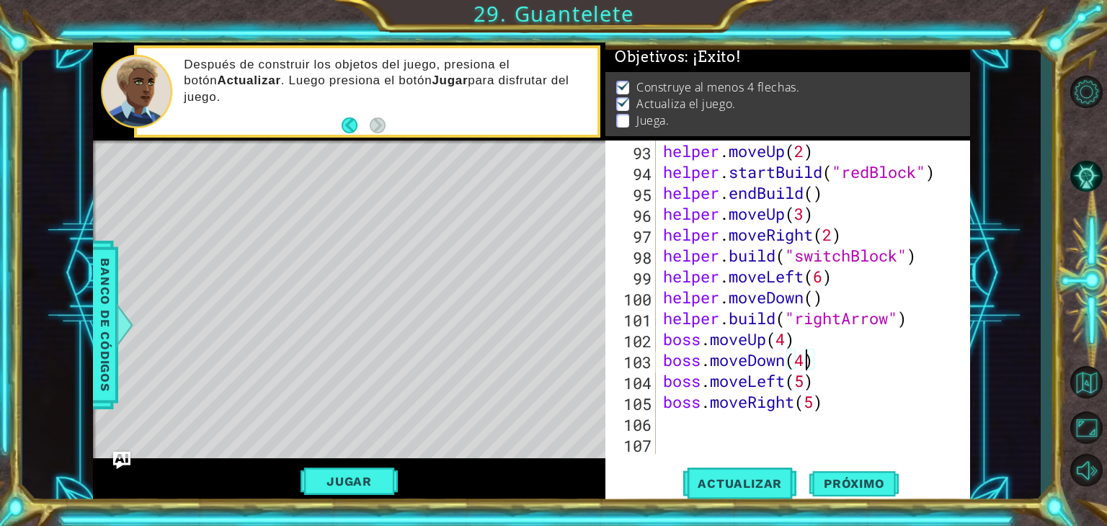
scroll to position [0, 0]
click at [760, 437] on div "helper . moveUp ( 2 ) helper . startBuild ( "redBlock" ) helper . endBuild ( ) …" at bounding box center [811, 318] width 303 height 355
click at [762, 424] on div "helper . moveUp ( 2 ) helper . startBuild ( "redBlock" ) helper . endBuild ( ) …" at bounding box center [811, 318] width 303 height 355
click at [760, 478] on span "Actualizar" at bounding box center [739, 483] width 113 height 14
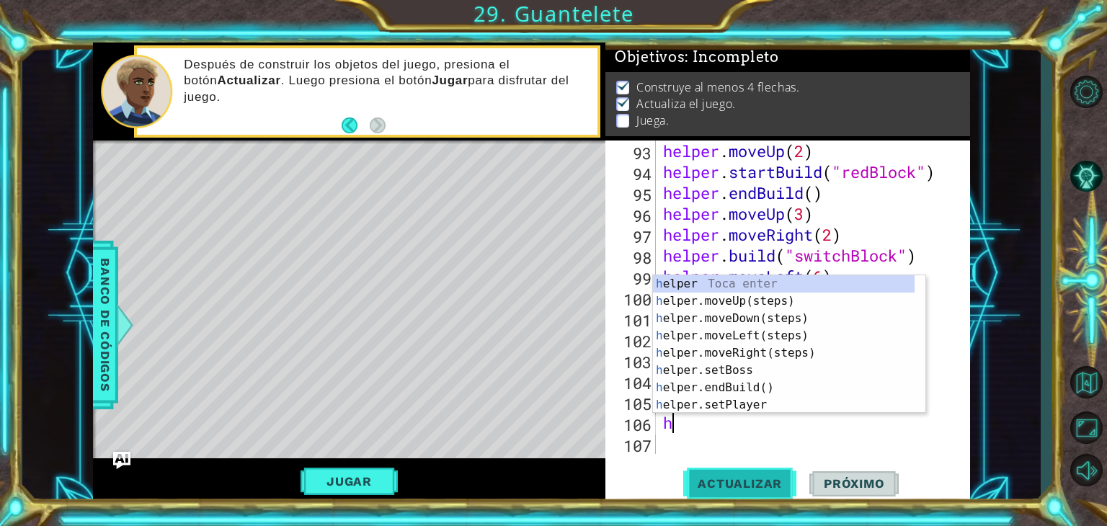
type textarea "he"
click at [774, 355] on div "he lper Toca enter he lper.moveUp(steps) Toca enter he lper.moveDown(steps) Toc…" at bounding box center [784, 361] width 262 height 173
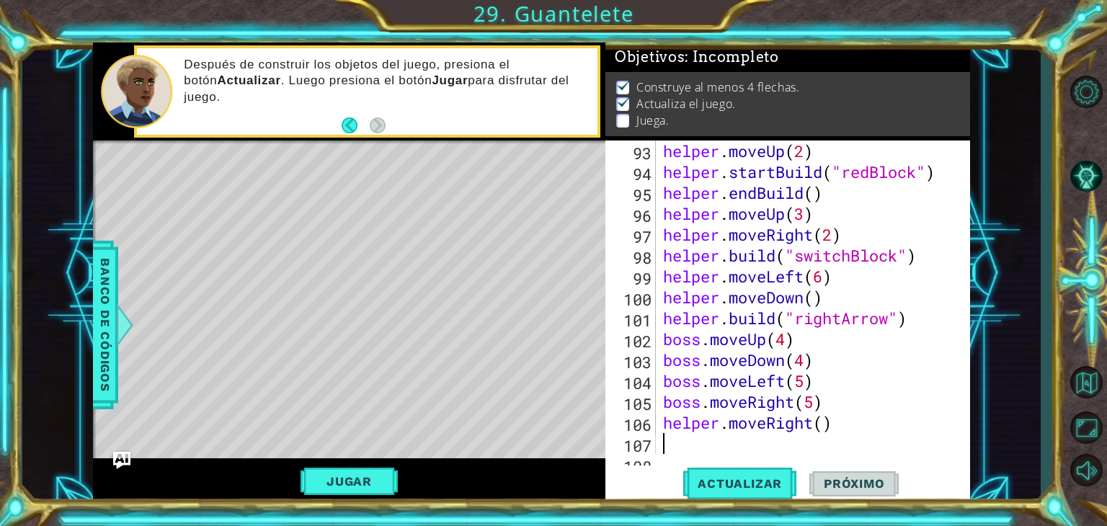
scroll to position [1943, 0]
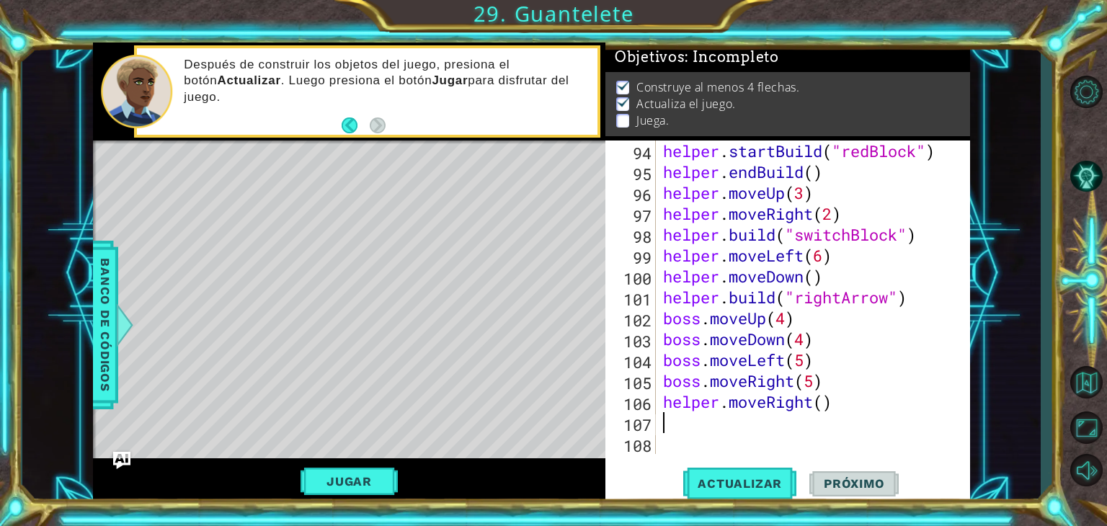
click at [817, 408] on div "helper . startBuild ( "redBlock" ) helper . endBuild ( ) helper . moveUp ( 3 ) …" at bounding box center [811, 318] width 303 height 355
click at [846, 402] on div "helper . startBuild ( "redBlock" ) helper . endBuild ( ) helper . moveUp ( 3 ) …" at bounding box center [811, 318] width 303 height 355
type textarea "helper.moveRight(2)"
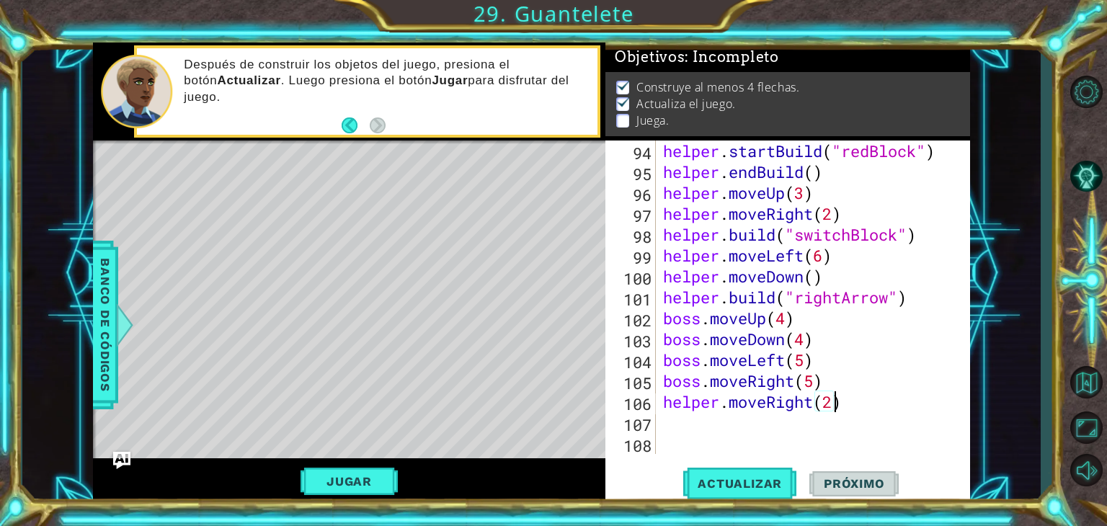
scroll to position [0, 7]
click at [729, 427] on div "helper . startBuild ( "redBlock" ) helper . endBuild ( ) helper . moveUp ( 3 ) …" at bounding box center [811, 318] width 303 height 355
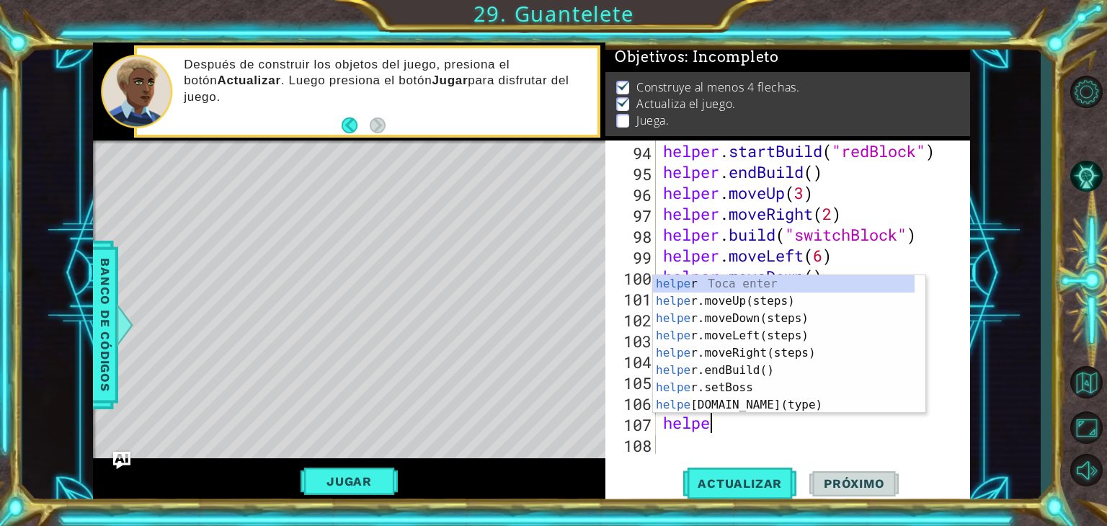
scroll to position [0, 1]
click at [772, 403] on div "helpe r Toca enter helpe r.moveUp(steps) Toca enter helpe r.moveDown(steps) Toc…" at bounding box center [784, 361] width 262 height 173
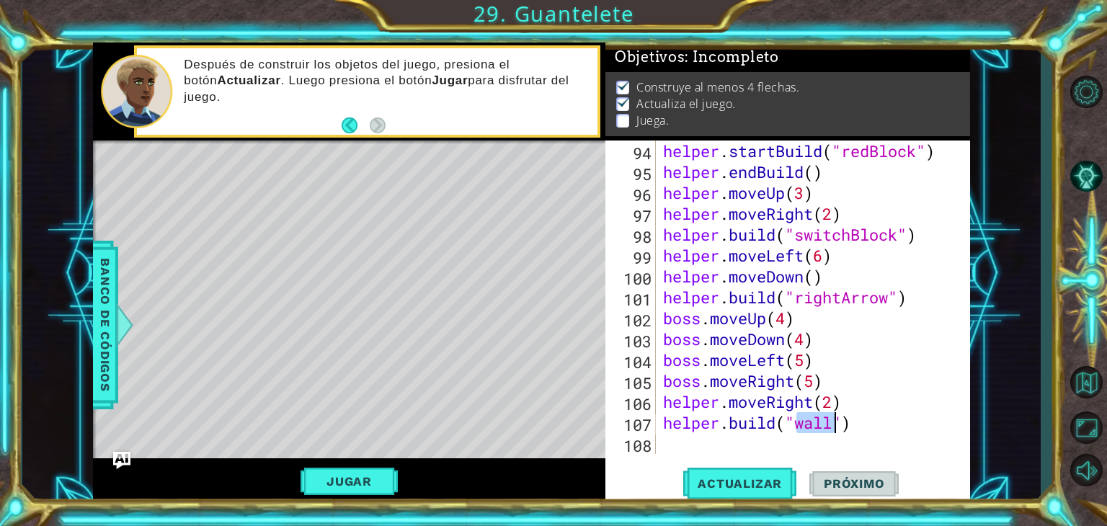
click at [873, 424] on div "helper . startBuild ( "redBlock" ) helper . endBuild ( ) helper . moveUp ( 3 ) …" at bounding box center [811, 318] width 303 height 355
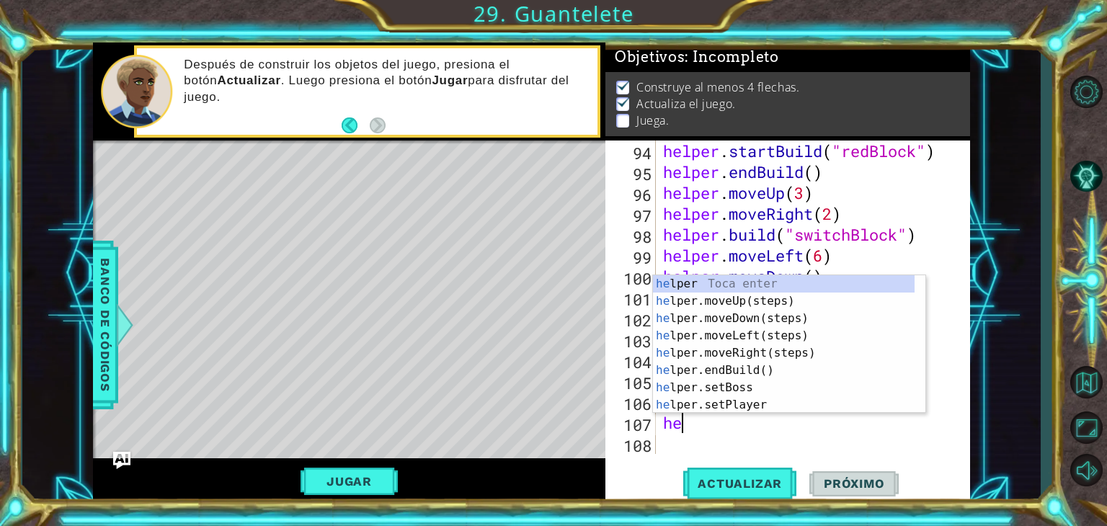
scroll to position [0, 0]
type textarea "h"
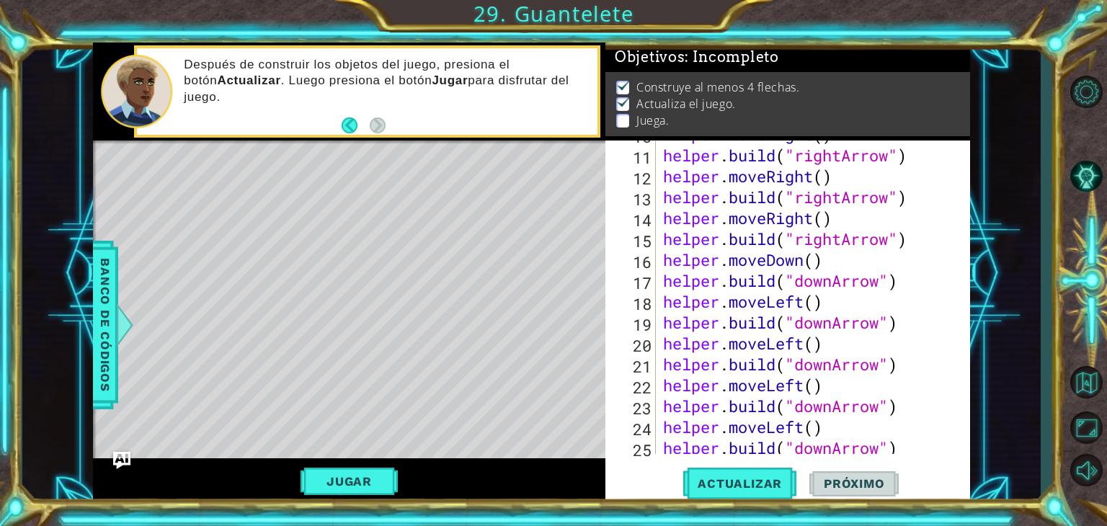
scroll to position [207, 0]
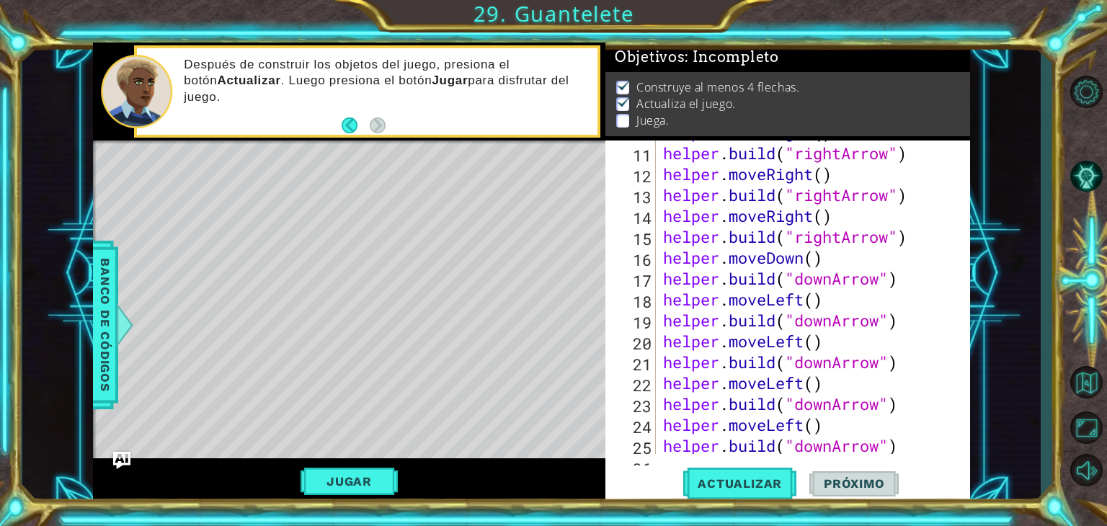
click at [837, 323] on div "helper . moveRight ( ) helper . build ( "rightArrow" ) helper . moveRight ( ) h…" at bounding box center [811, 299] width 303 height 355
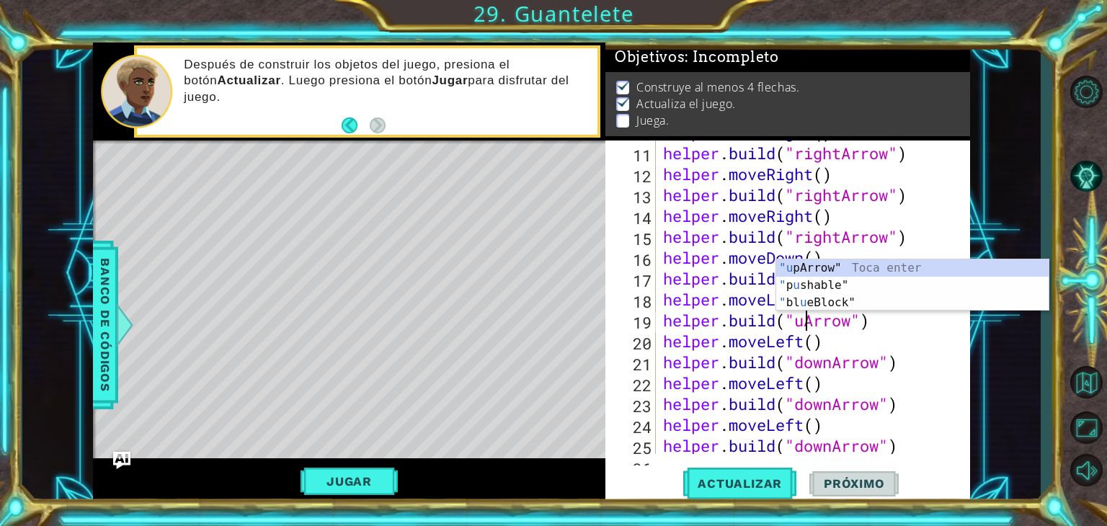
scroll to position [0, 6]
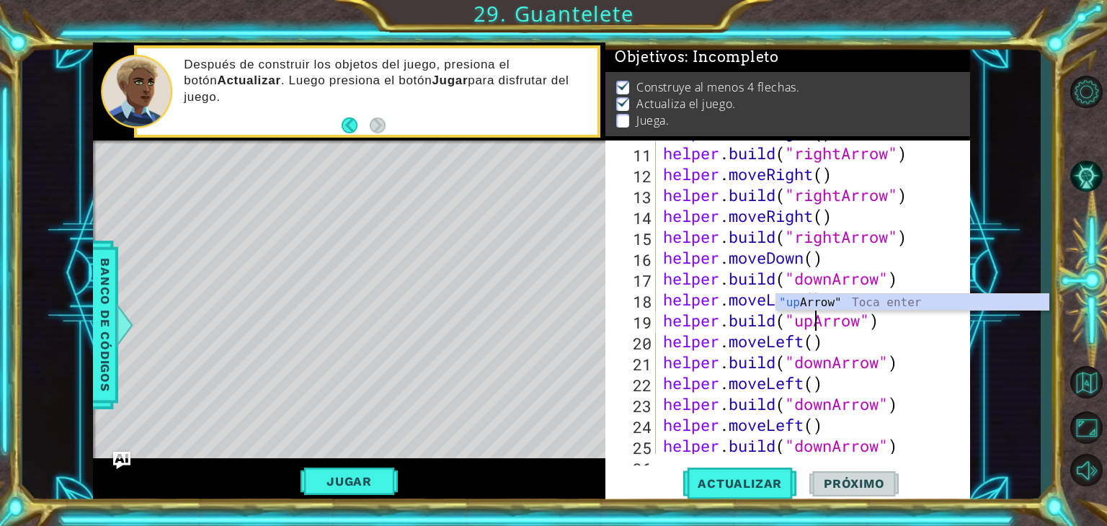
click at [832, 403] on div "helper . moveRight ( ) helper . build ( "rightArrow" ) helper . moveRight ( ) h…" at bounding box center [811, 299] width 303 height 355
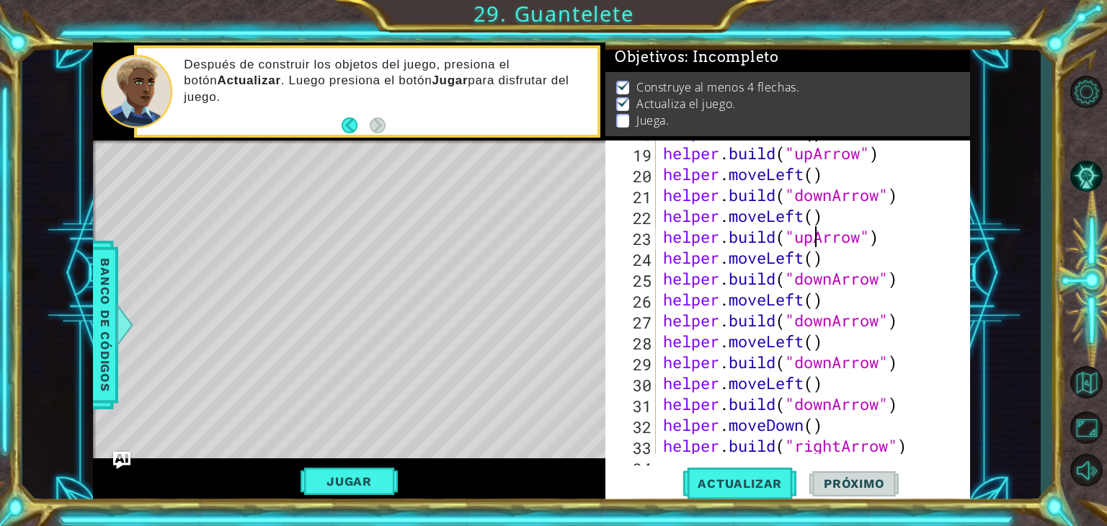
click at [836, 321] on div "helper . moveLeft ( ) helper . build ( "upArrow" ) helper . moveLeft ( ) helper…" at bounding box center [811, 299] width 303 height 355
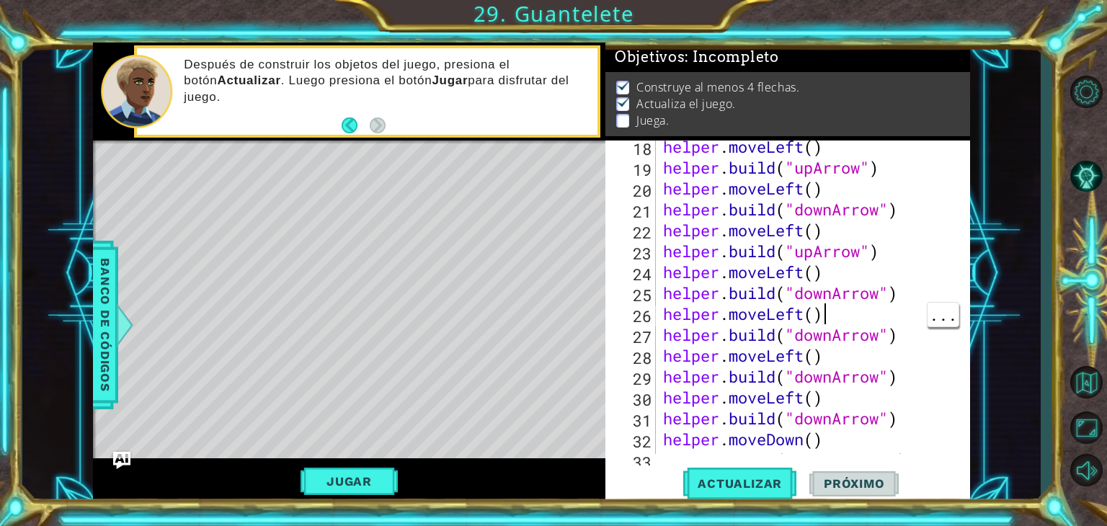
scroll to position [0, 6]
click at [829, 344] on div "helper . moveLeft ( ) helper . build ( "upArrow" ) helper . moveLeft ( ) helper…" at bounding box center [811, 313] width 303 height 355
click at [846, 335] on div "helper . moveLeft ( ) helper . build ( "upArrow" ) helper . moveLeft ( ) helper…" at bounding box center [811, 313] width 303 height 355
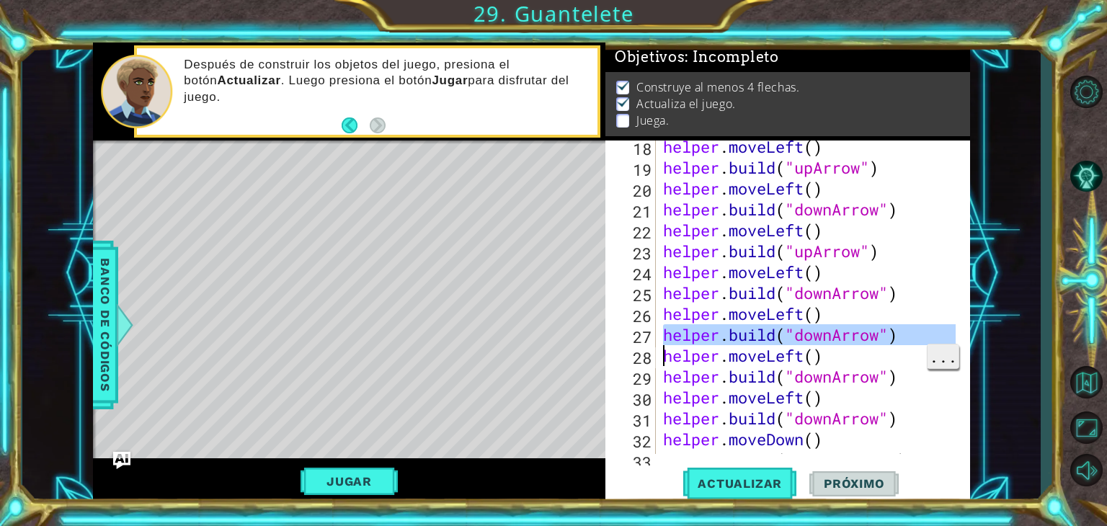
click at [942, 344] on span "..." at bounding box center [942, 356] width 31 height 24
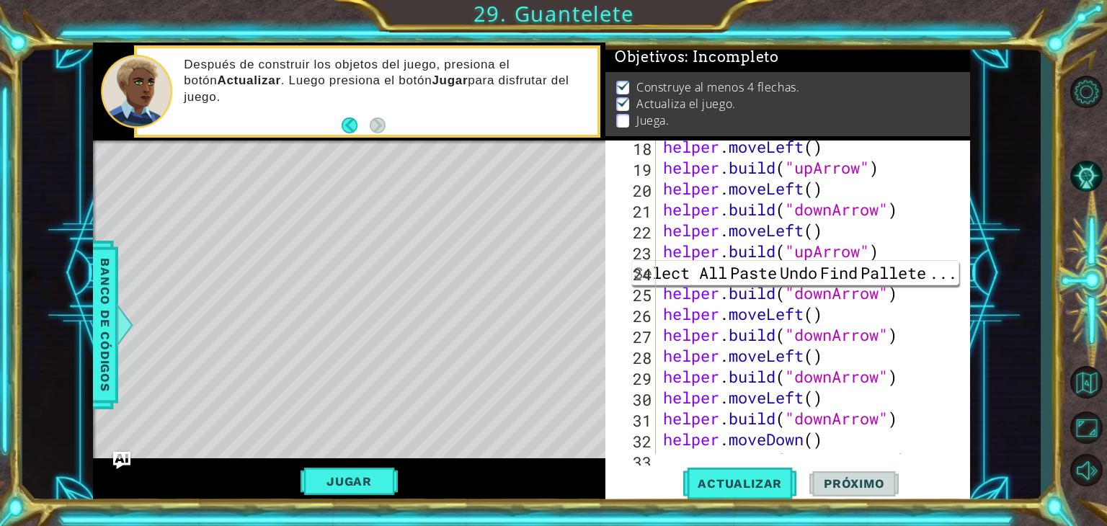
click at [824, 339] on div "helper . moveLeft ( ) helper . build ( "upArrow" ) helper . moveLeft ( ) helper…" at bounding box center [811, 313] width 303 height 355
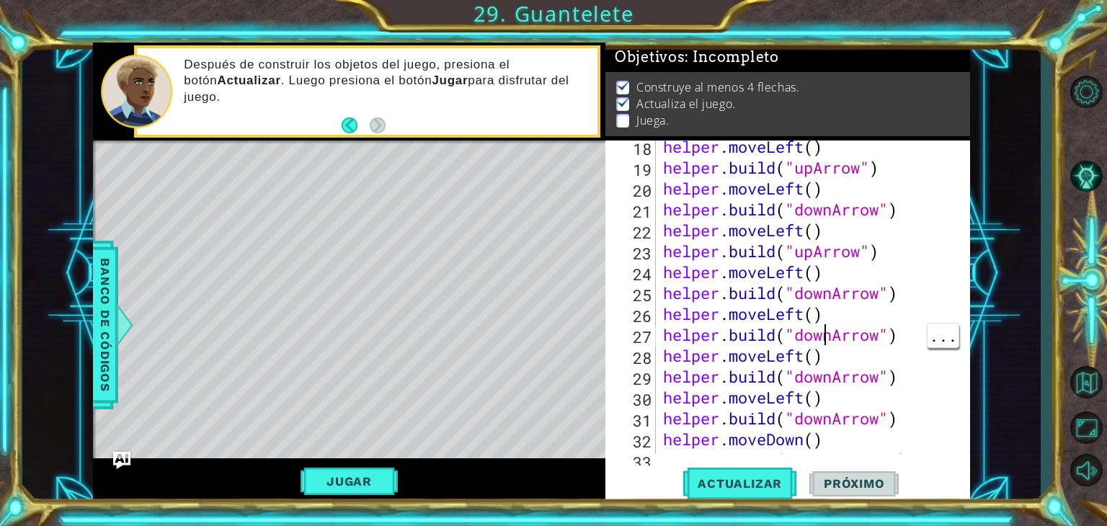
click at [833, 337] on div "helper . moveLeft ( ) helper . build ( "upArrow" ) helper . moveLeft ( ) helper…" at bounding box center [811, 313] width 303 height 355
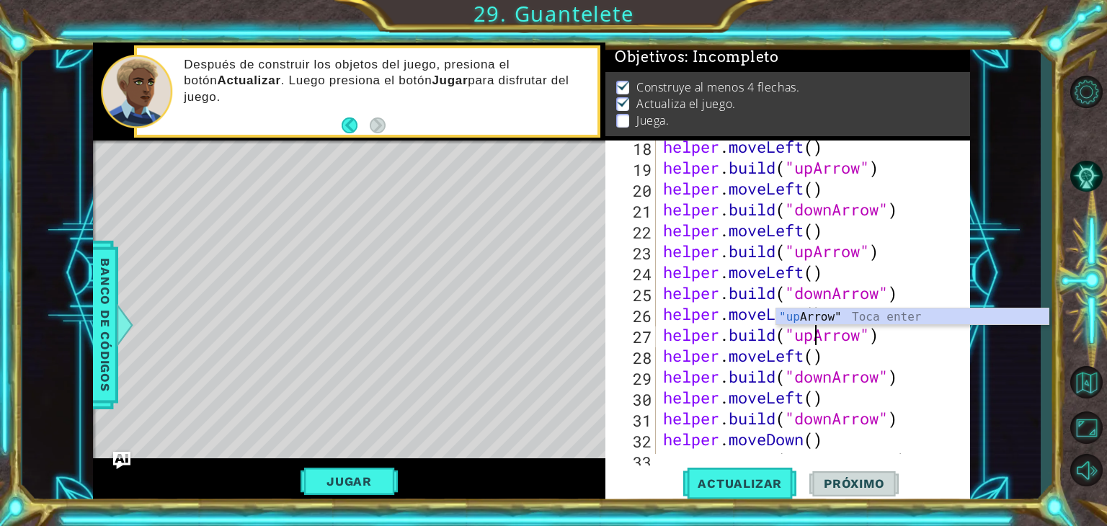
scroll to position [0, 6]
click at [819, 424] on div "helper . moveLeft ( ) helper . build ( "upArrow" ) helper . moveLeft ( ) helper…" at bounding box center [811, 313] width 303 height 355
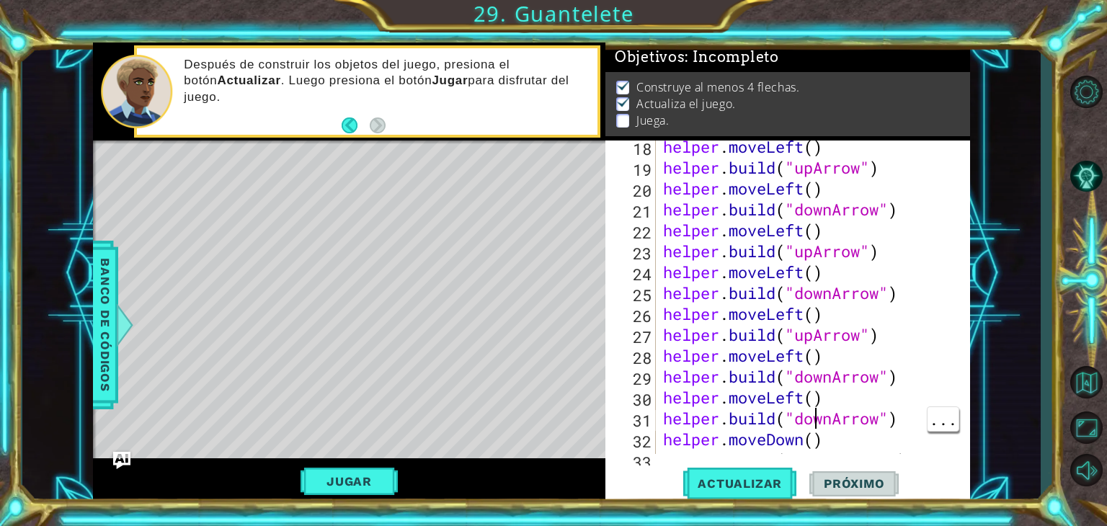
click at [832, 421] on div "helper . moveLeft ( ) helper . build ( "upArrow" ) helper . moveLeft ( ) helper…" at bounding box center [811, 313] width 303 height 355
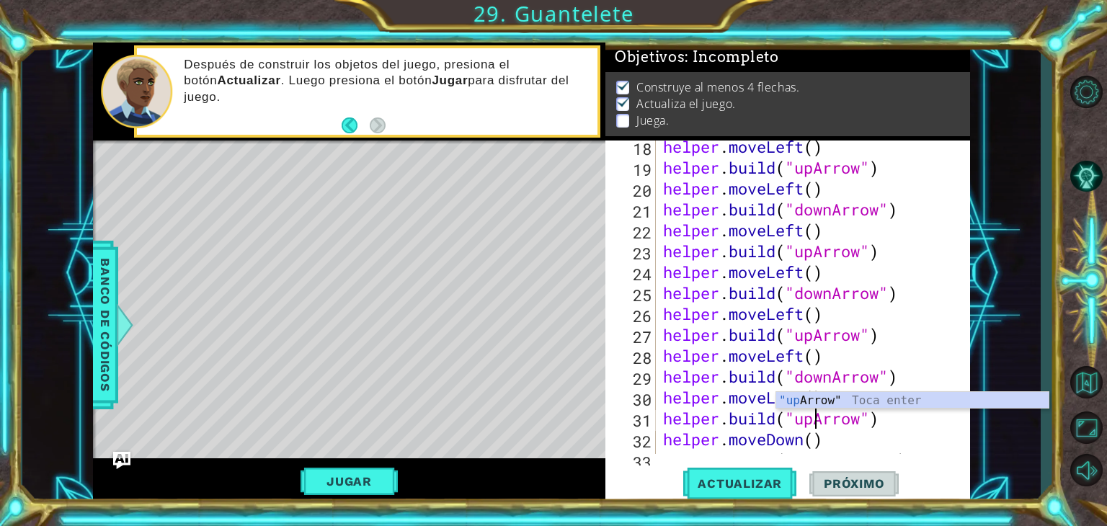
type textarea "[DOMAIN_NAME]("upArrow")"
click at [762, 484] on span "Actualizar" at bounding box center [739, 483] width 113 height 14
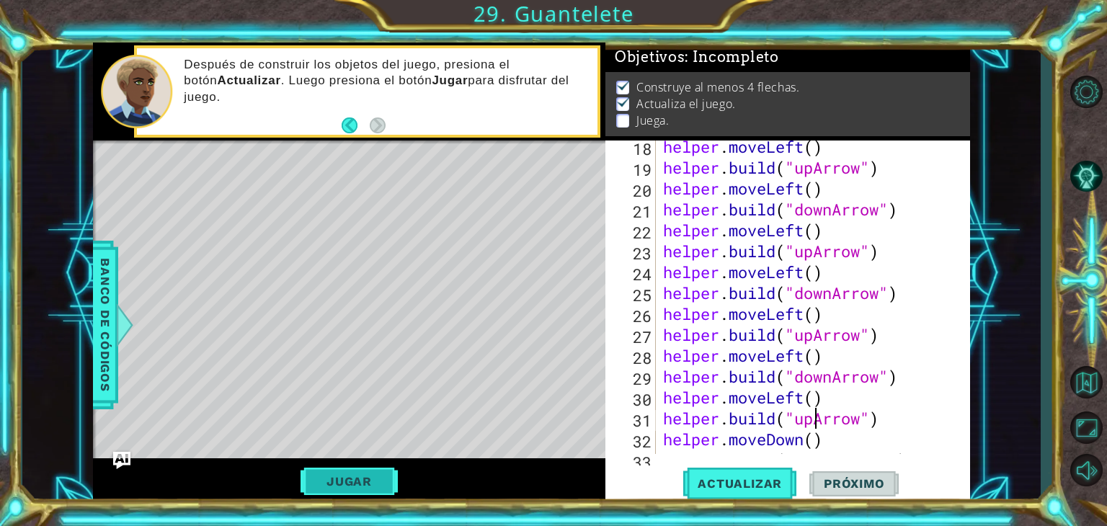
click at [365, 491] on button "Jugar" at bounding box center [348, 481] width 97 height 27
